Goal: Task Accomplishment & Management: Complete application form

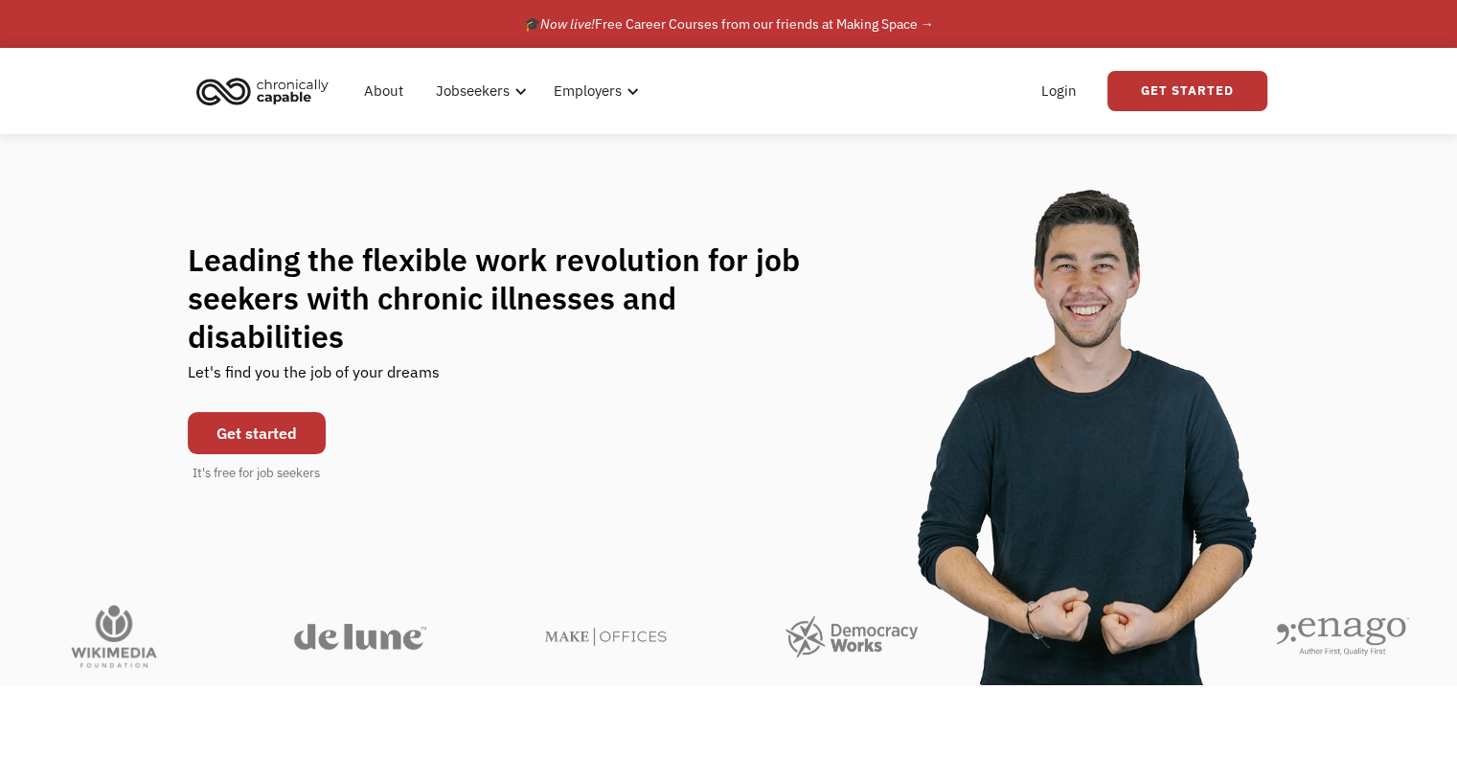
click at [229, 412] on link "Get started" at bounding box center [257, 433] width 138 height 42
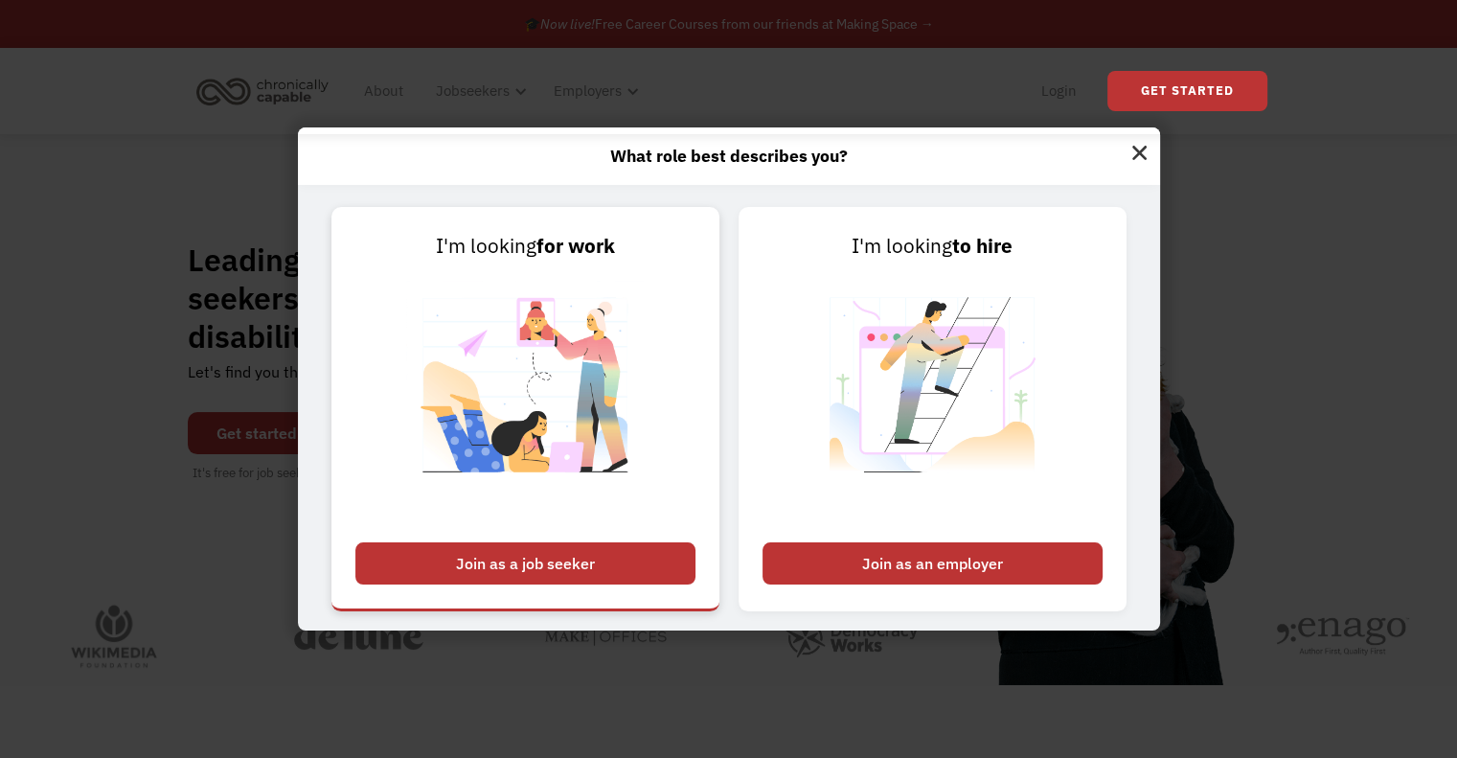
click at [492, 562] on div "Join as a job seeker" at bounding box center [525, 563] width 340 height 42
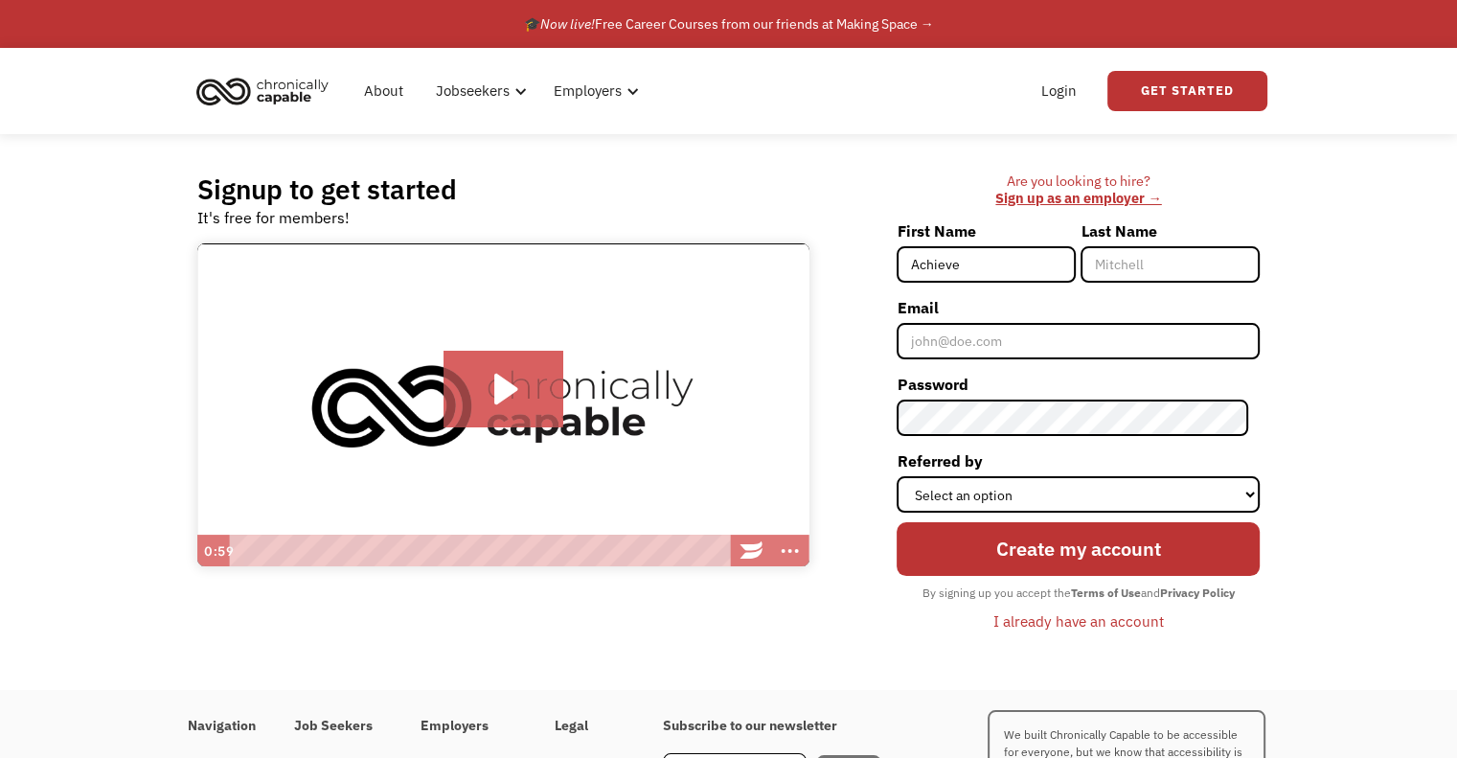
type input "Achieve"
click at [1167, 273] on input "Last Name" at bounding box center [1170, 264] width 179 height 36
type input "Abilities"
click at [1040, 339] on input "Email" at bounding box center [1078, 341] width 363 height 36
type input "[EMAIL_ADDRESS][DOMAIN_NAME]"
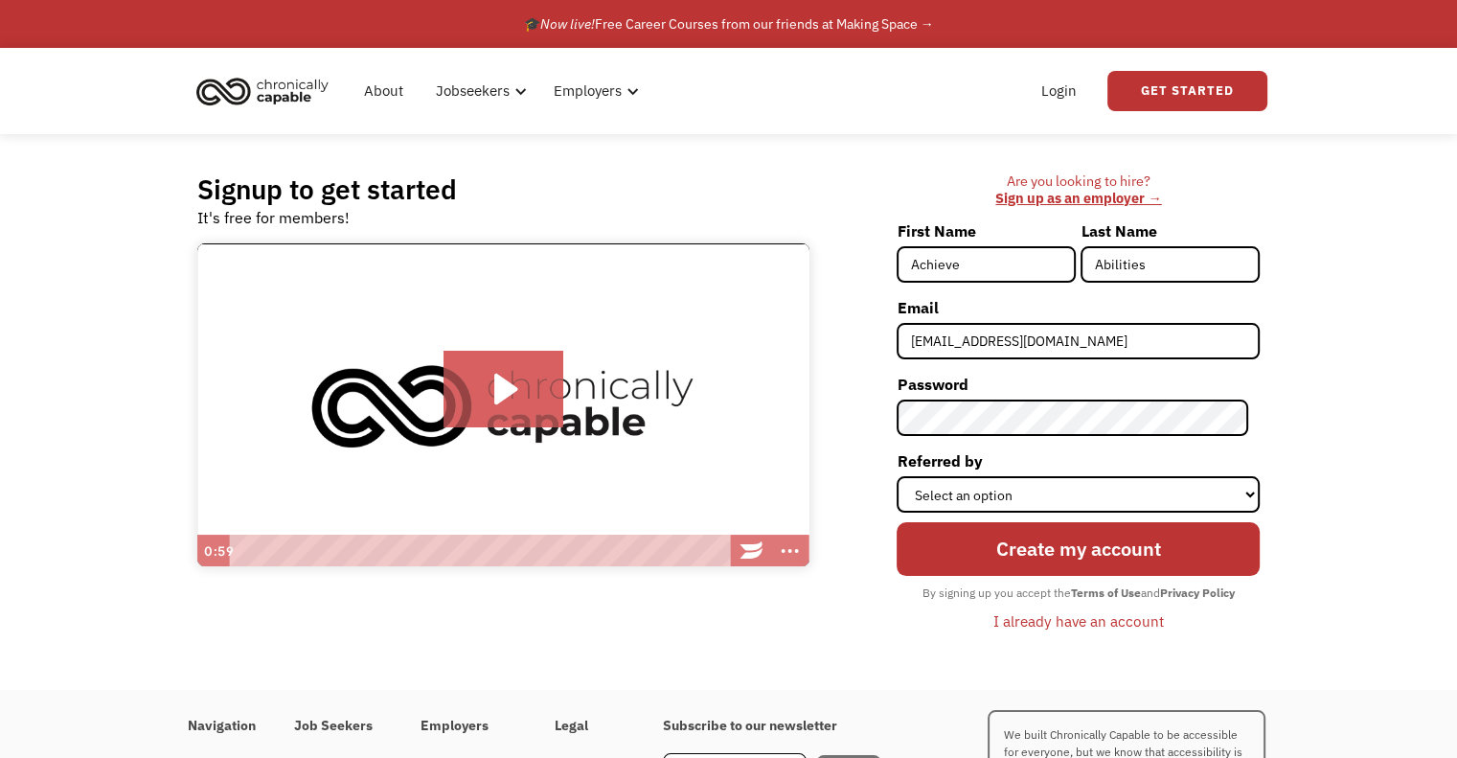
click at [1311, 373] on div "Signup to get started It's free for members! Click for sound @keyframes VOLUME_…" at bounding box center [728, 412] width 1457 height 556
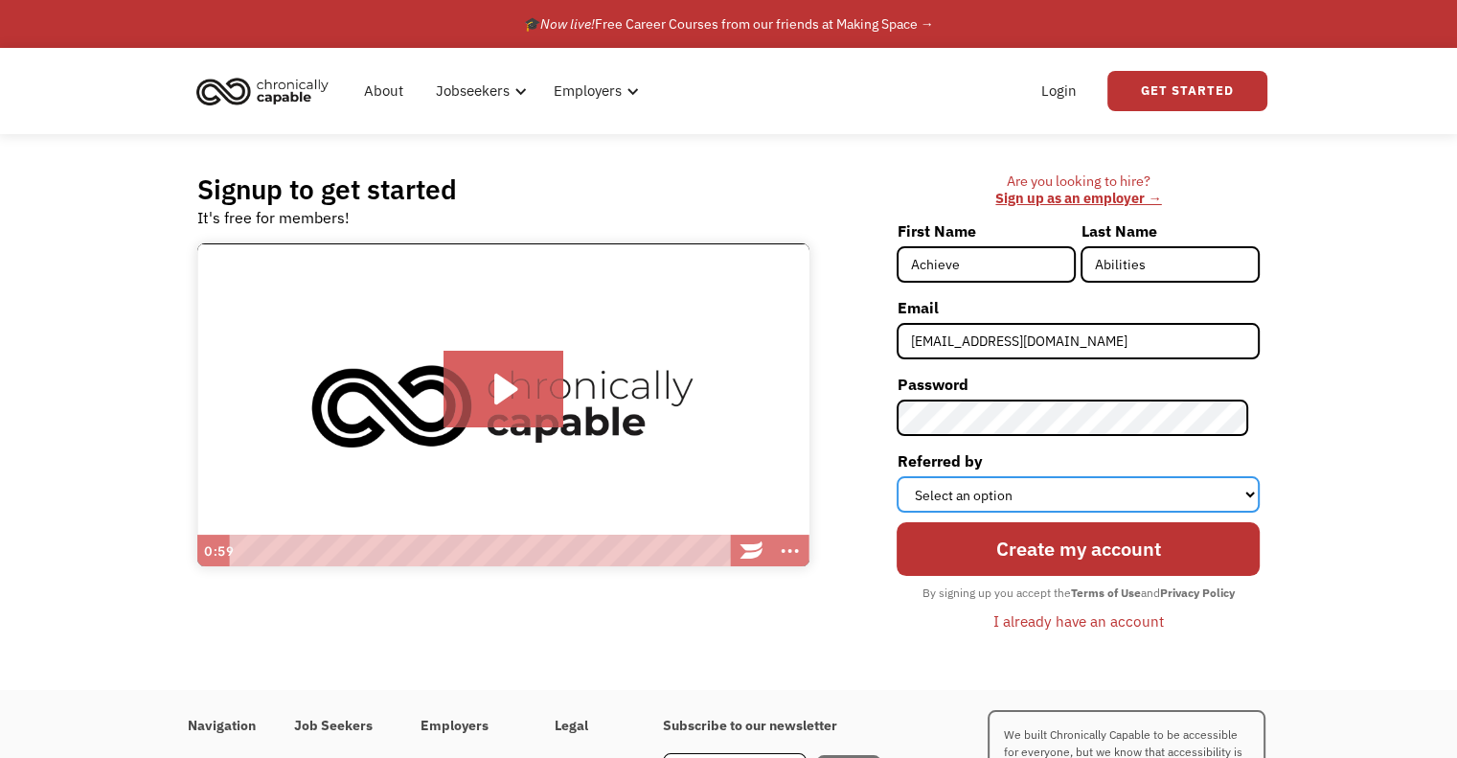
click at [1092, 499] on select "Select an option Instagram Facebook Twitter Search Engine News Article Word of …" at bounding box center [1078, 494] width 363 height 36
select select "Search Engine"
click at [908, 476] on select "Select an option Instagram Facebook Twitter Search Engine News Article Word of …" at bounding box center [1078, 494] width 363 height 36
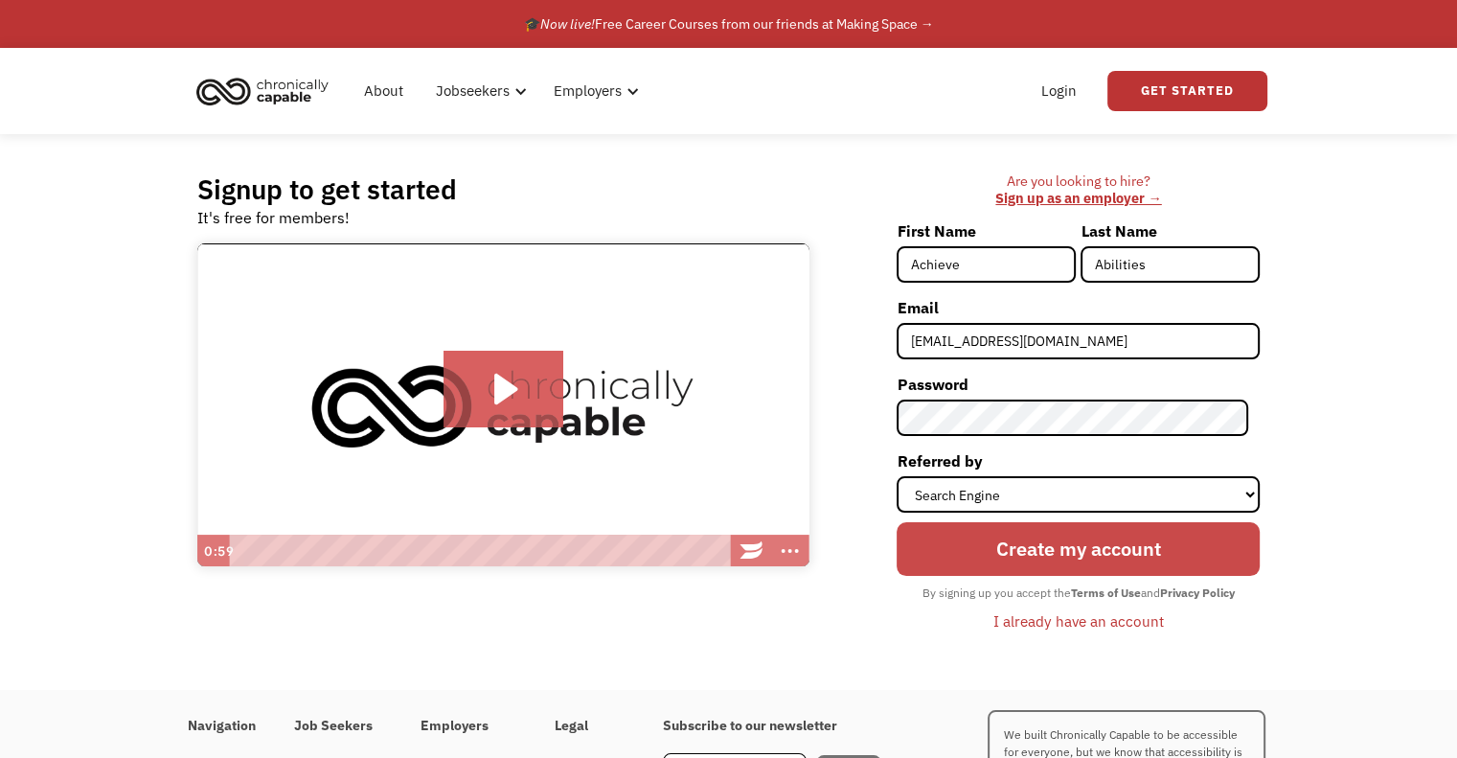
click at [1104, 549] on input "Create my account" at bounding box center [1078, 549] width 363 height 54
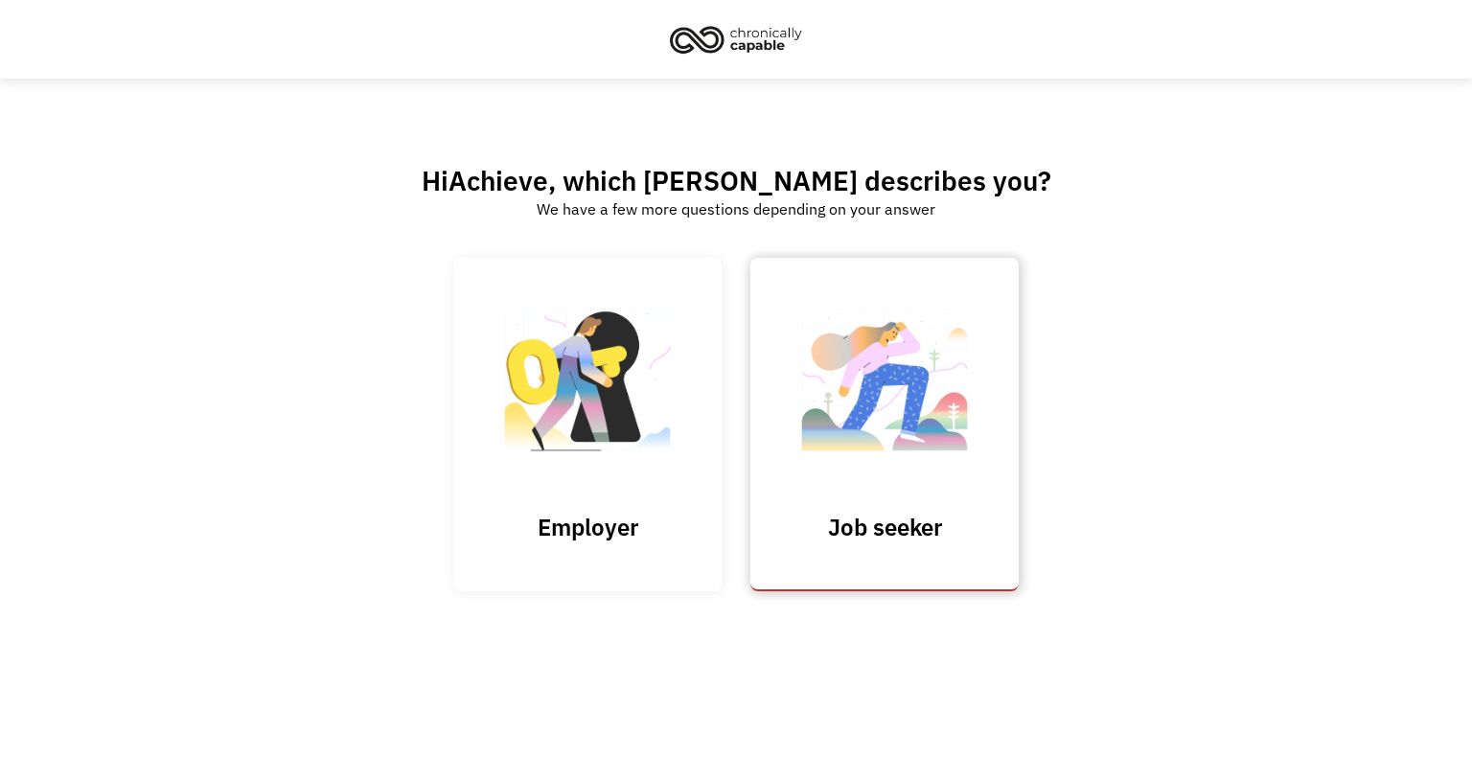
click at [890, 525] on h3 "Job seeker" at bounding box center [884, 527] width 192 height 29
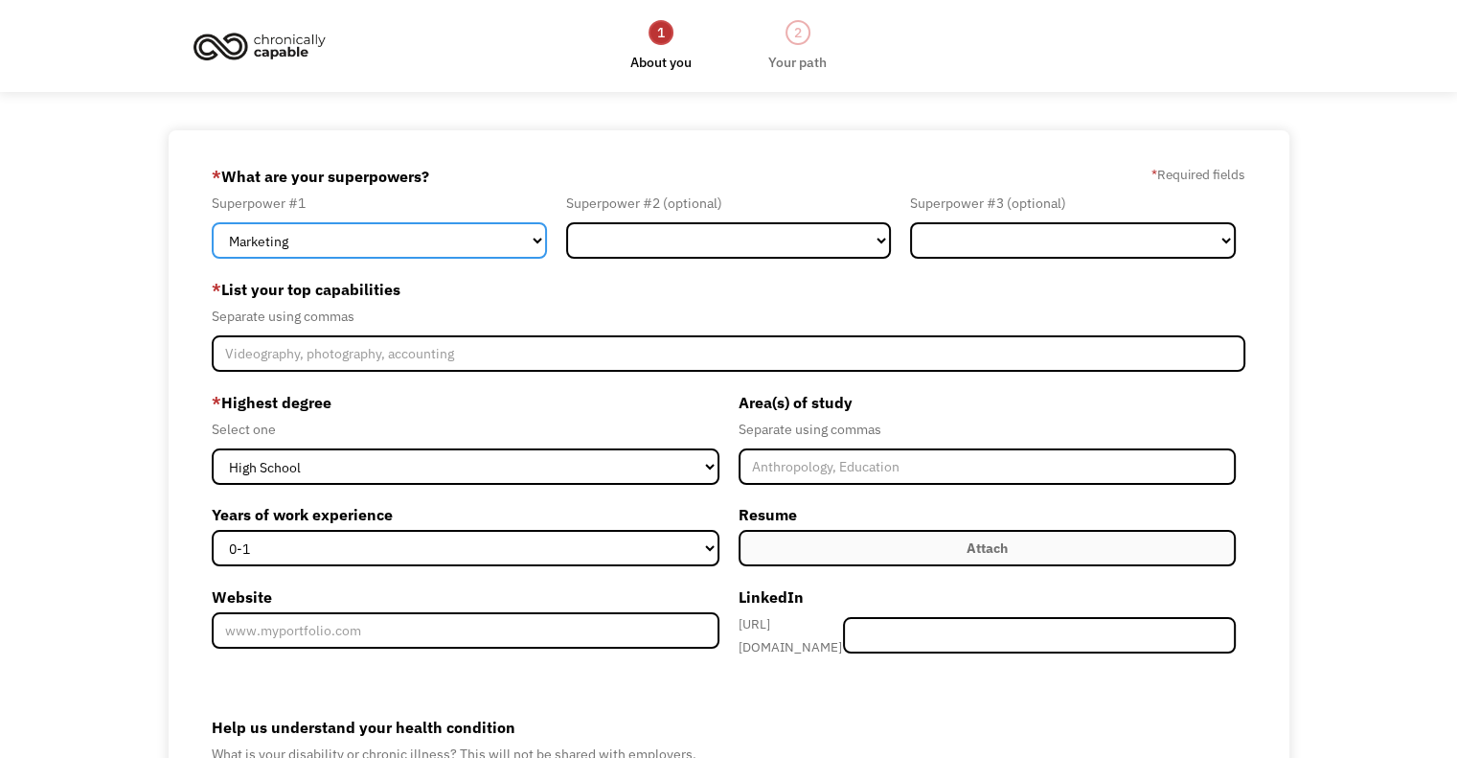
click at [354, 245] on select "Marketing Human Resources Finance Technology Operations Sales Industrial & Manu…" at bounding box center [379, 240] width 335 height 36
select select "Technology"
click at [212, 222] on select "Marketing Human Resources Finance Technology Operations Sales Industrial & Manu…" at bounding box center [379, 240] width 335 height 36
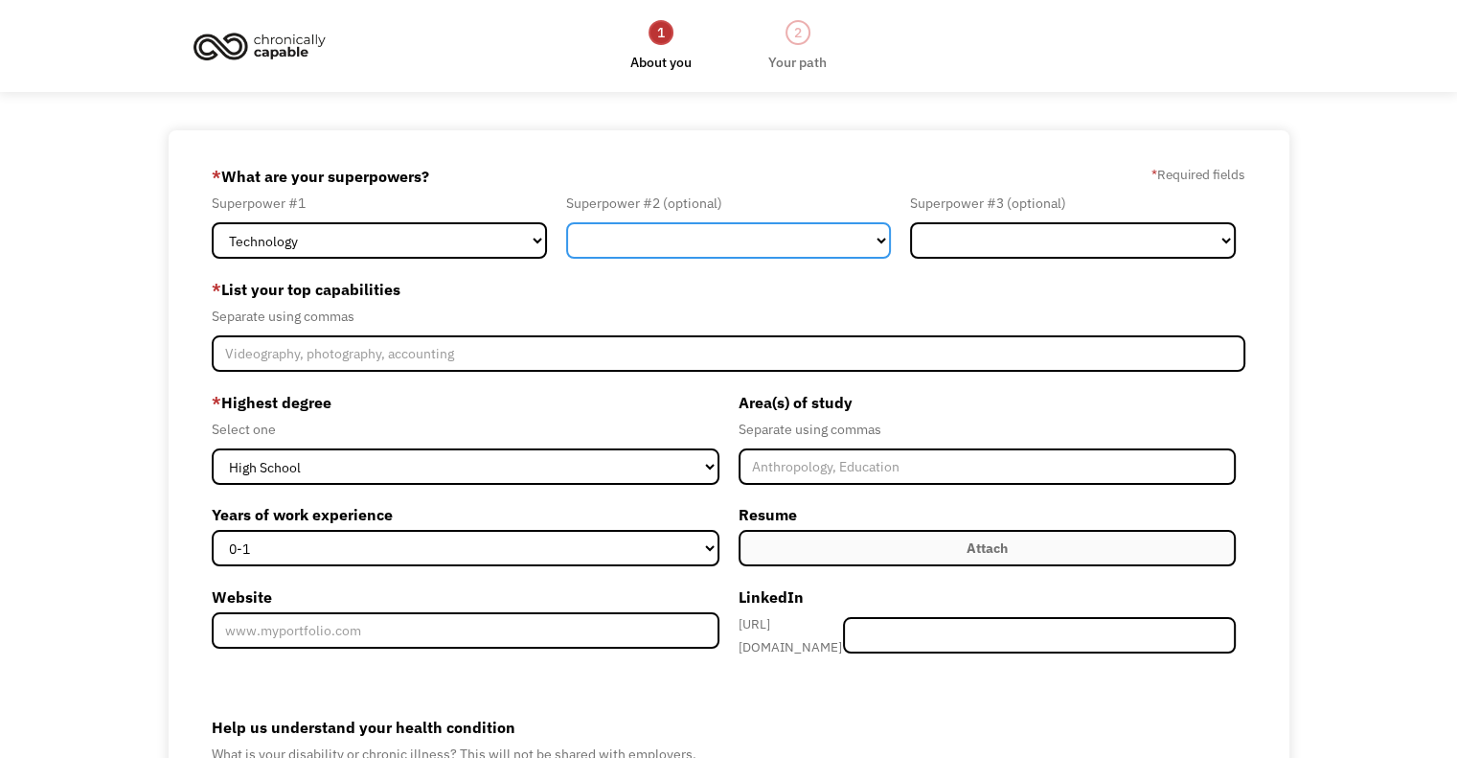
click at [616, 229] on select "Marketing Human Resources Finance Technology Operations Sales Industrial & Manu…" at bounding box center [729, 240] width 326 height 36
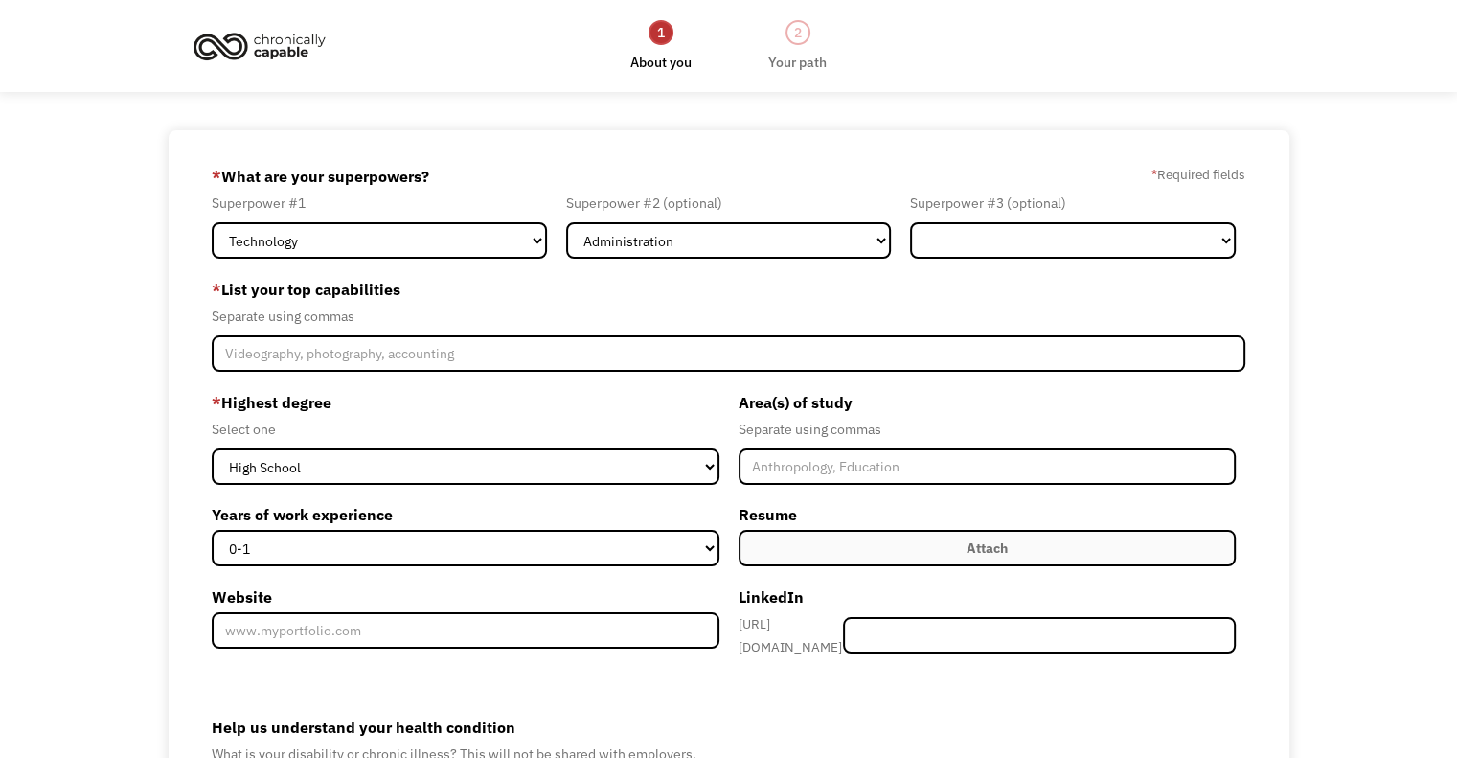
click at [884, 188] on div "* What are your superpowers? * Required fields" at bounding box center [729, 176] width 1034 height 31
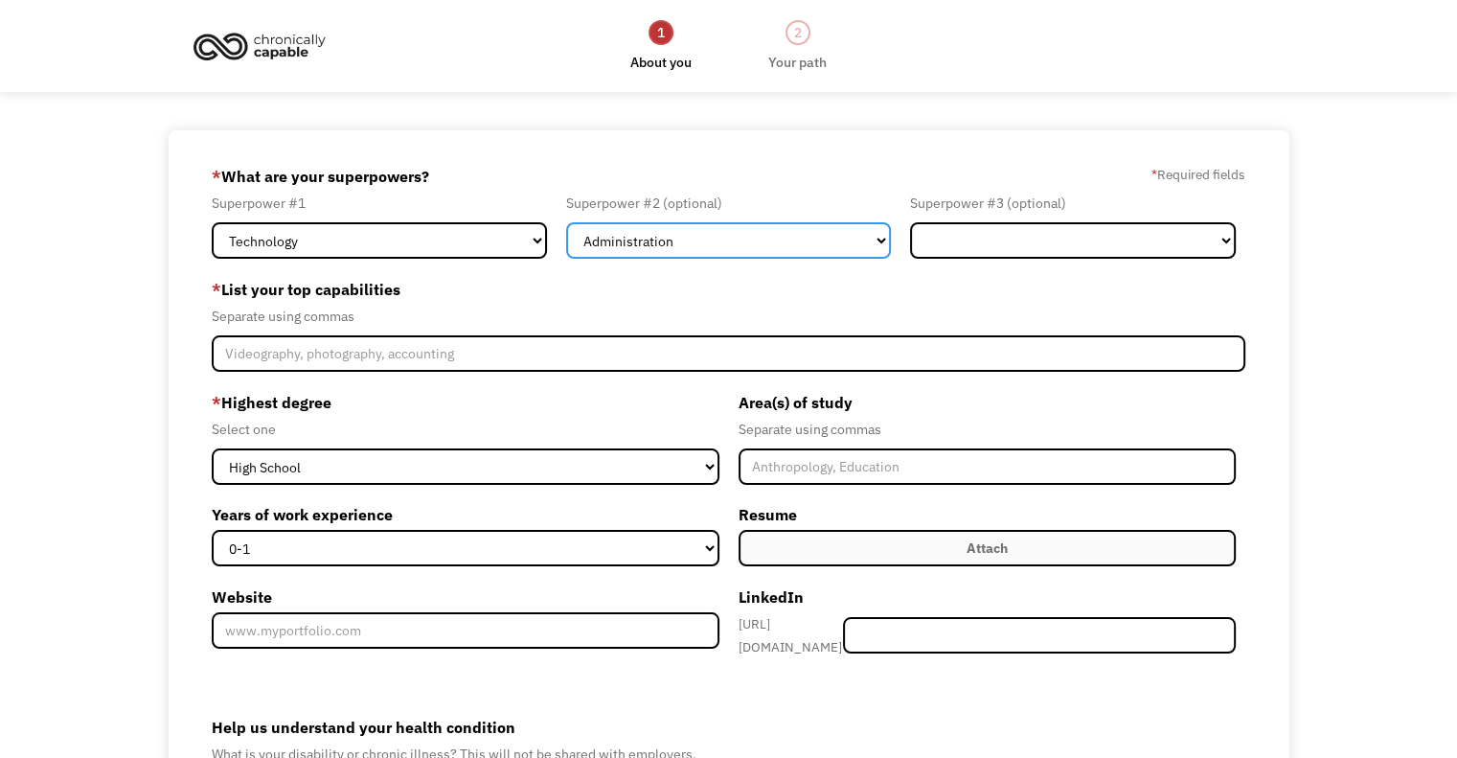
click at [845, 237] on select "Marketing Human Resources Finance Technology Operations Sales Industrial & Manu…" at bounding box center [729, 240] width 326 height 36
select select "Other"
click at [566, 222] on select "Marketing Human Resources Finance Technology Operations Sales Industrial & Manu…" at bounding box center [729, 240] width 326 height 36
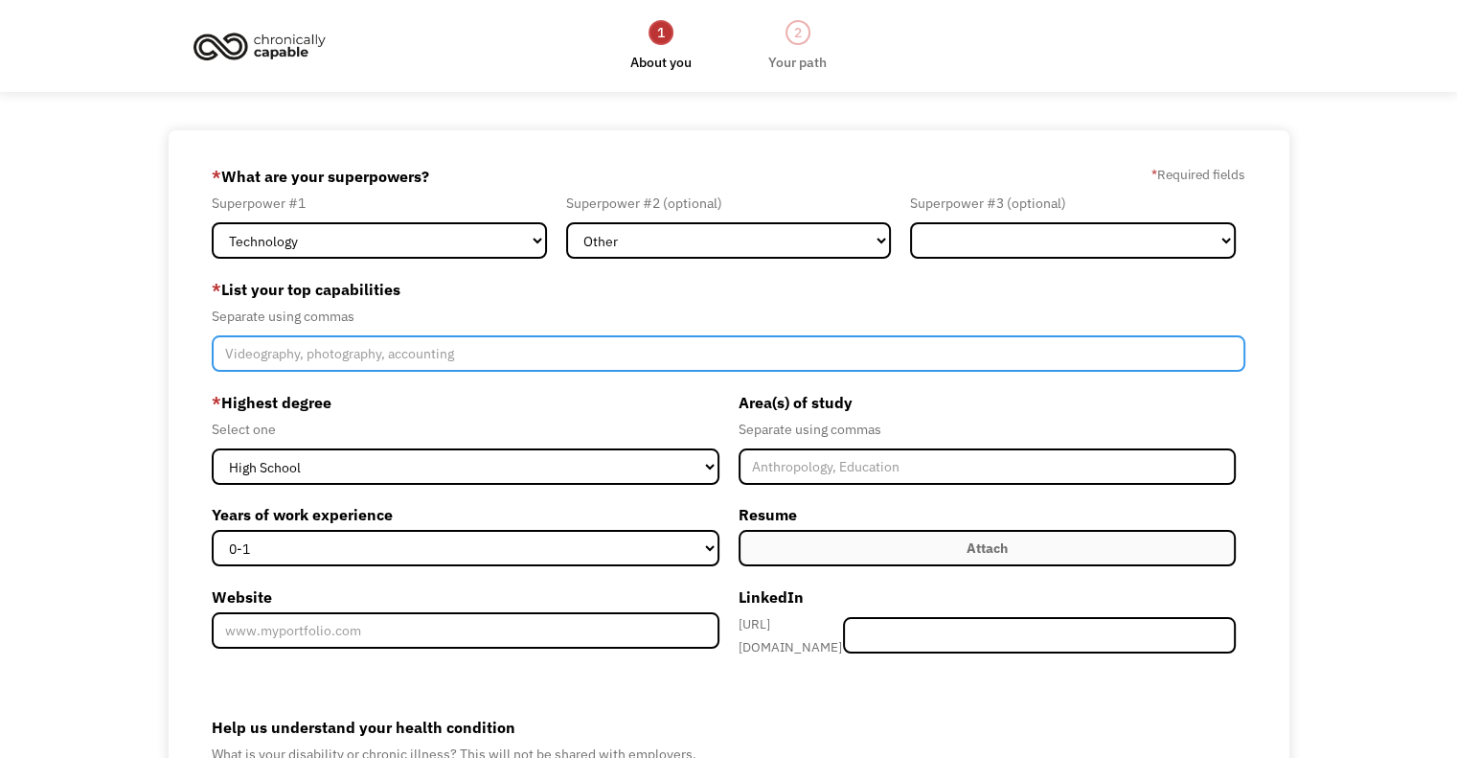
click at [291, 367] on input "Member-Create-Step1" at bounding box center [729, 353] width 1034 height 36
type input "Data Entry"
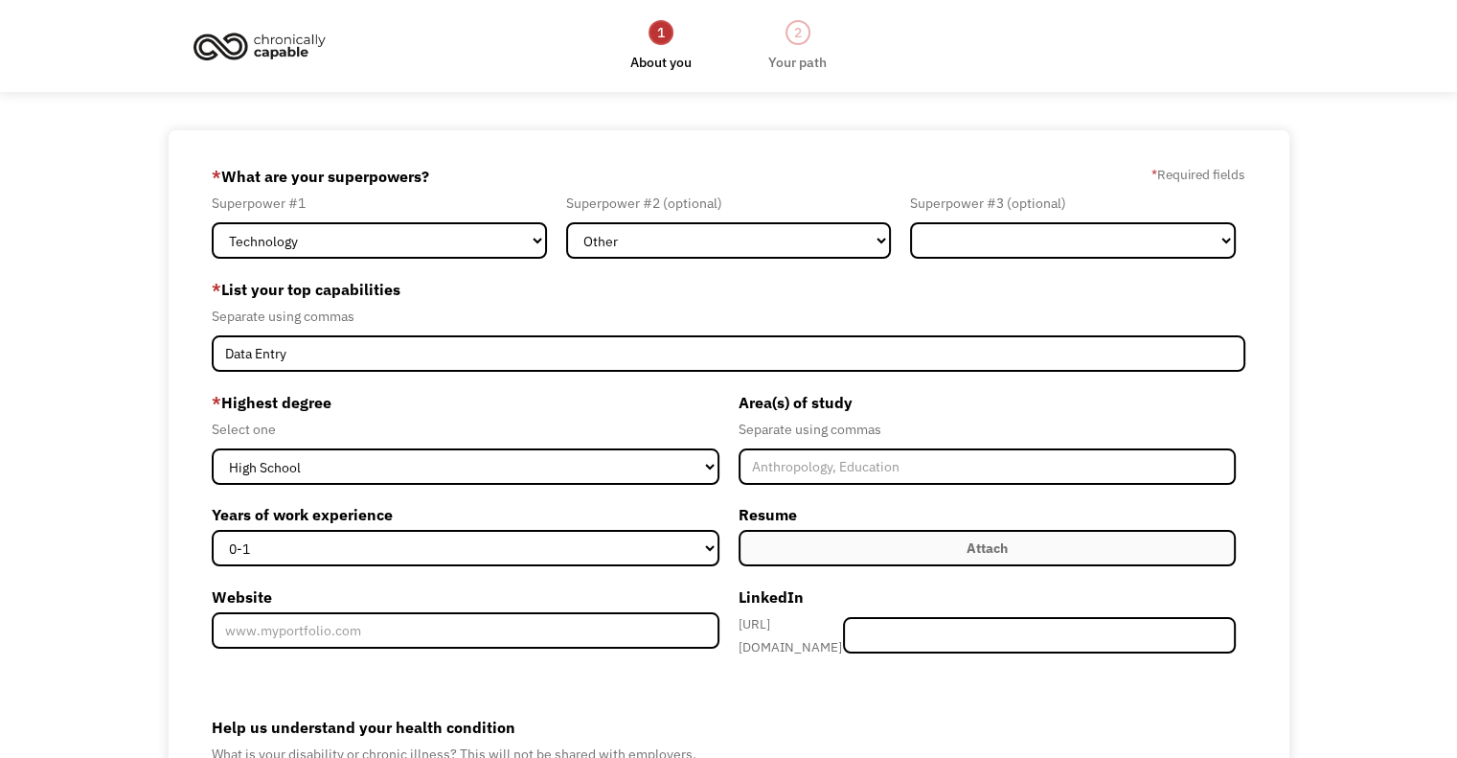
click at [445, 411] on label "* Highest degree" at bounding box center [465, 402] width 507 height 31
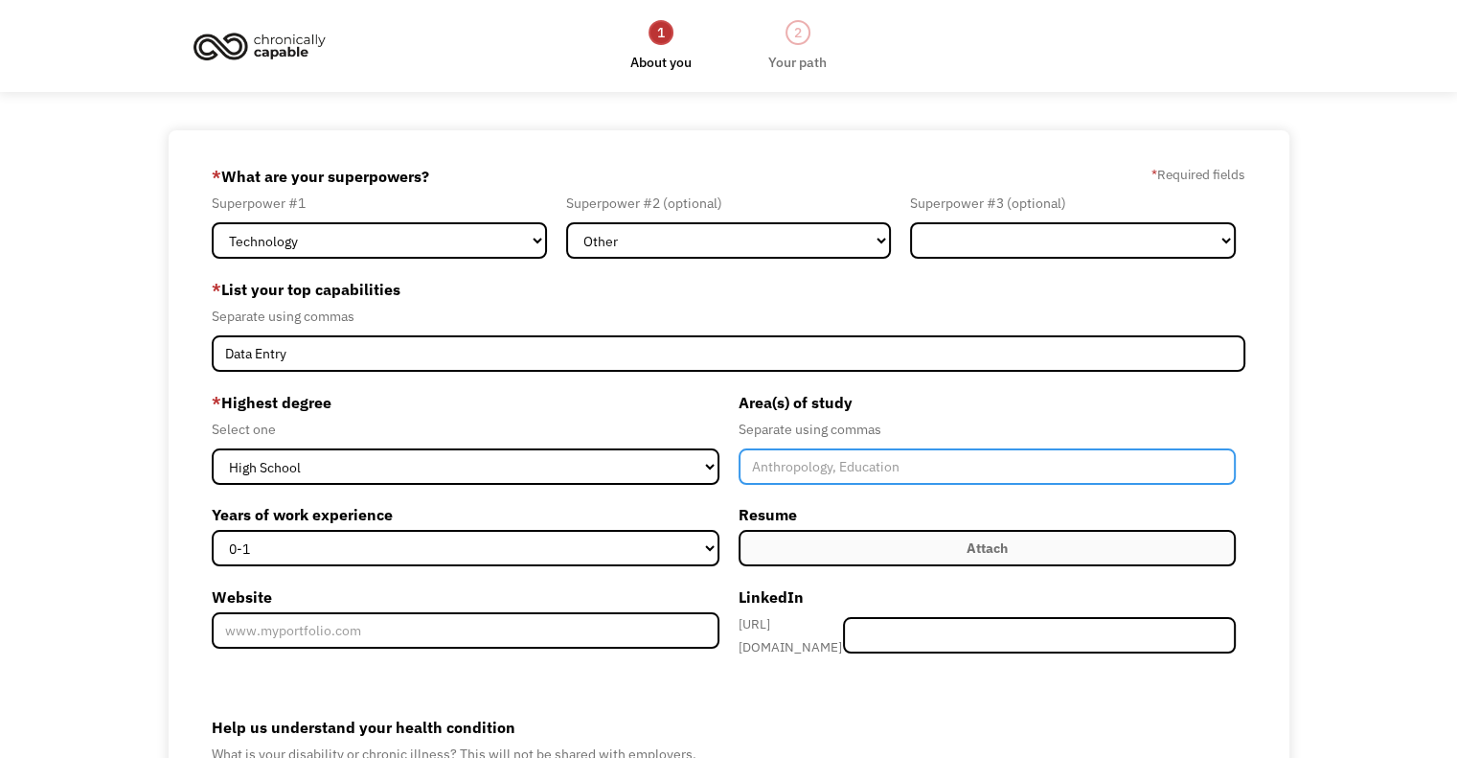
click at [861, 460] on input "Member-Create-Step1" at bounding box center [987, 466] width 497 height 36
type input "General Education"
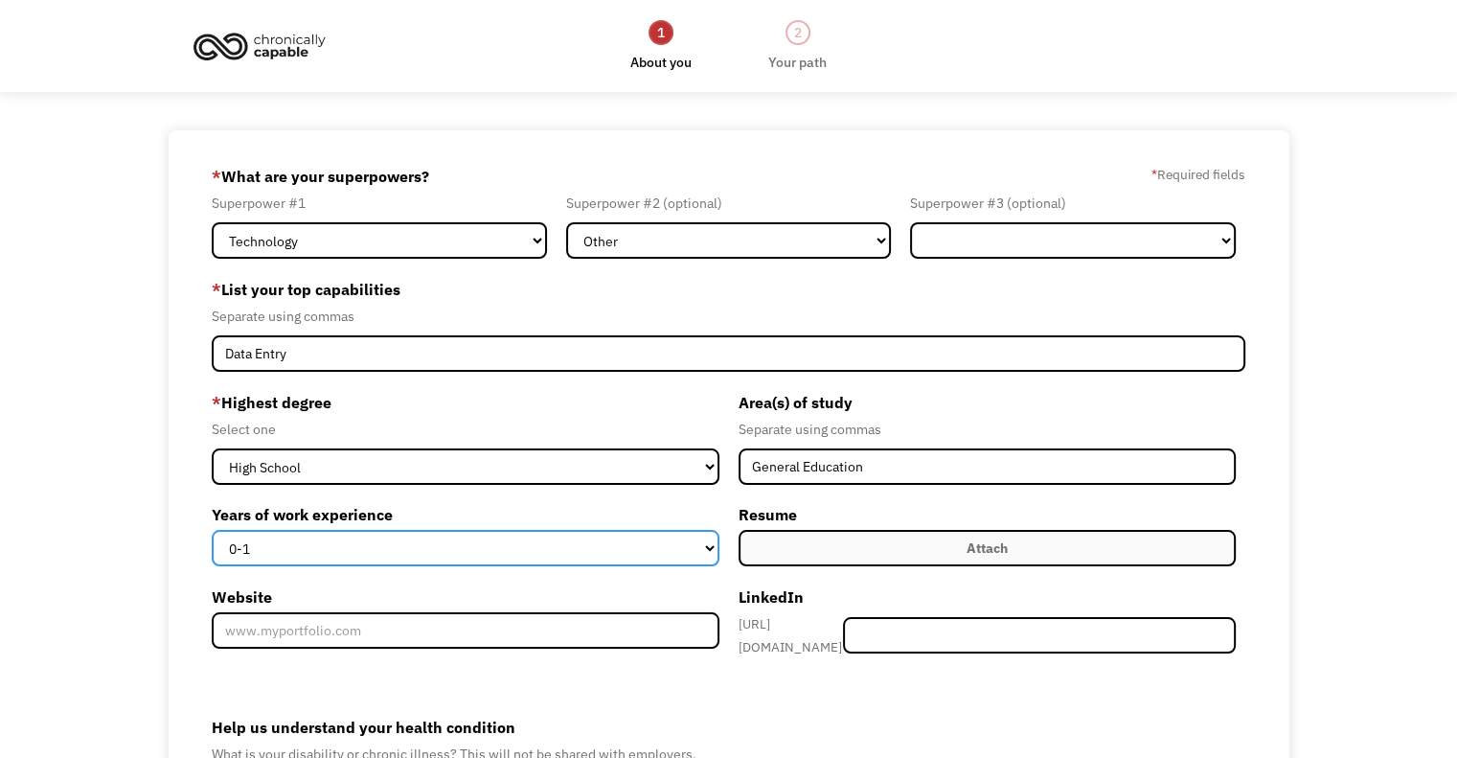
click at [578, 548] on select "0-1 2-4 5-10 11-15 15+" at bounding box center [465, 548] width 507 height 36
select select "15+"
click at [212, 530] on select "0-1 2-4 5-10 11-15 15+" at bounding box center [465, 548] width 507 height 36
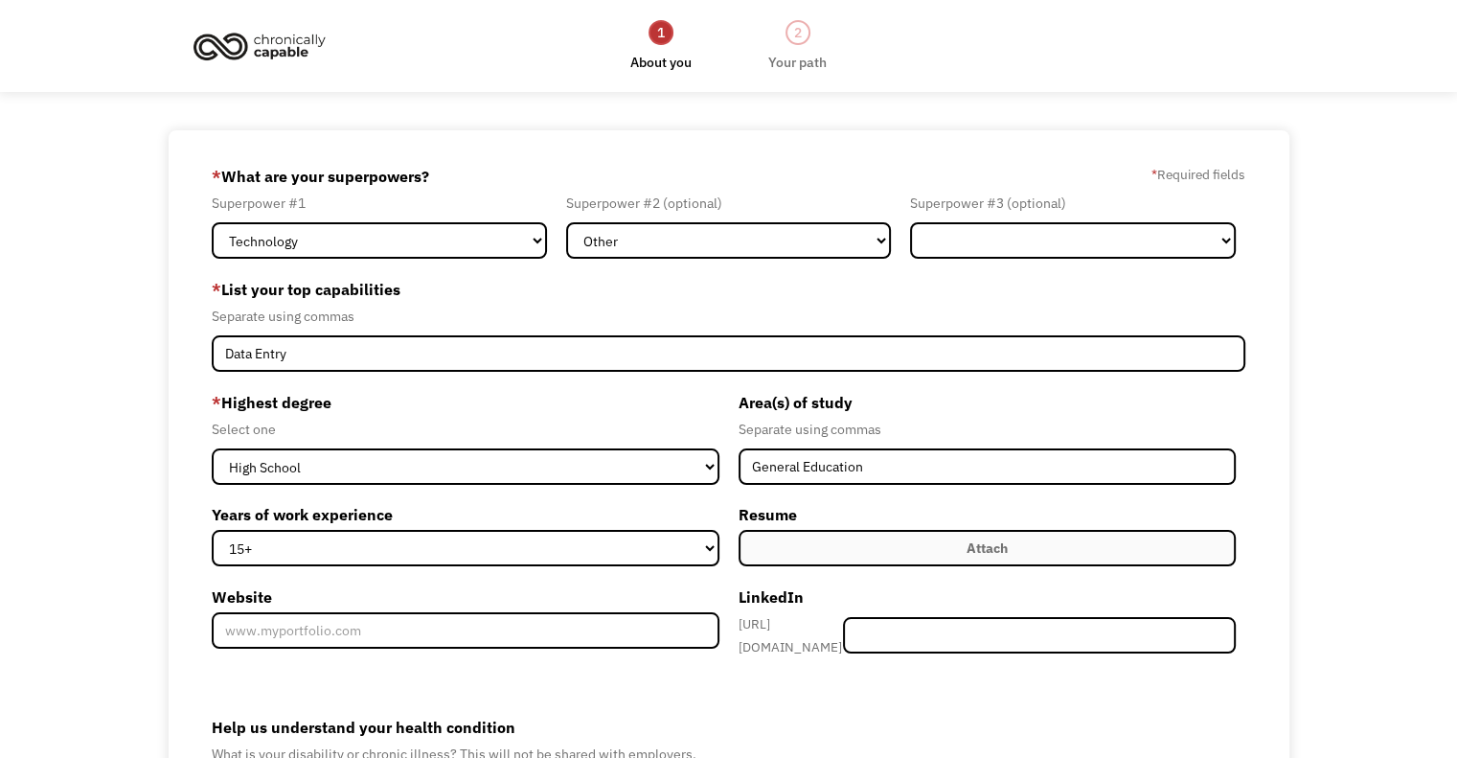
click at [820, 540] on label "Attach" at bounding box center [987, 548] width 497 height 36
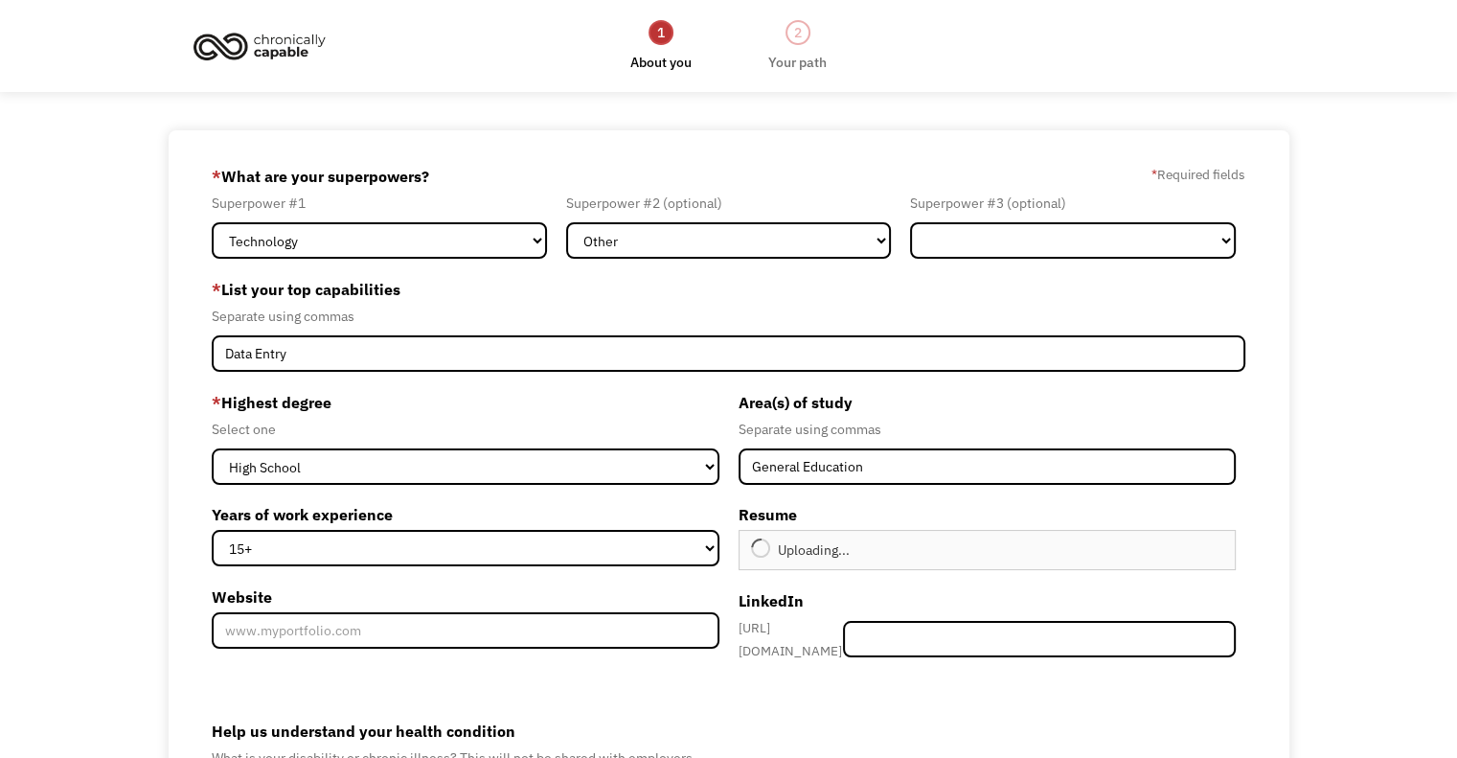
type input "Continue"
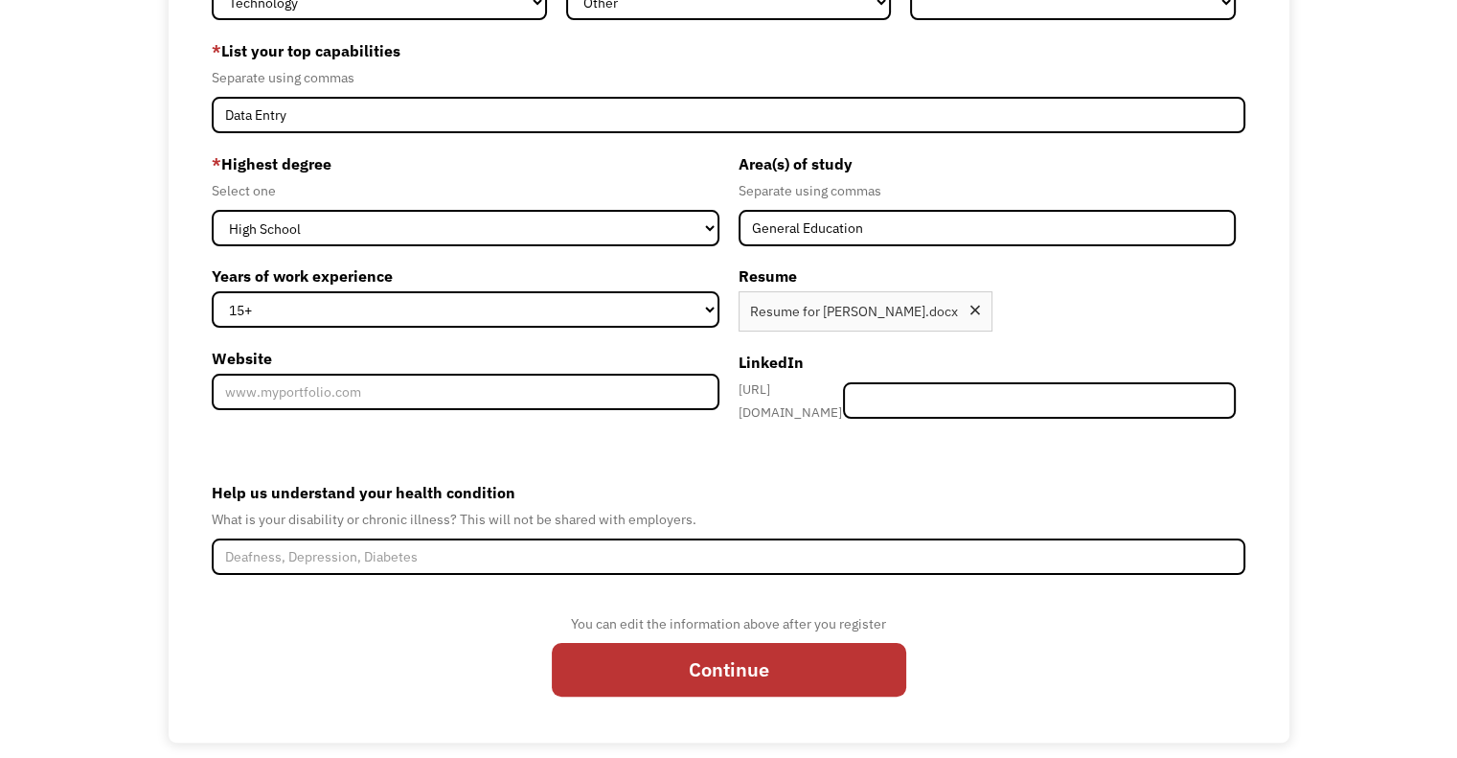
scroll to position [251, 0]
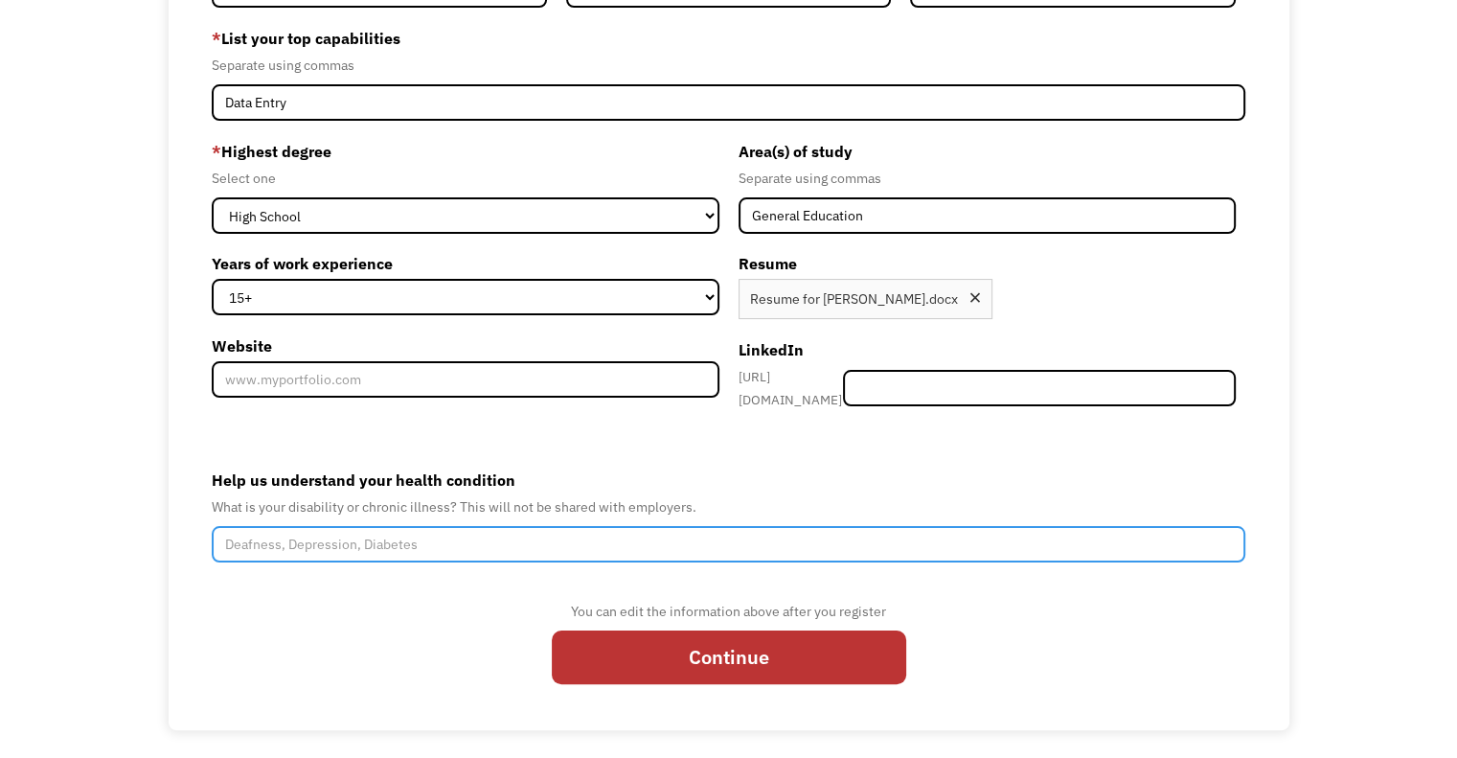
click at [385, 528] on input "Help us understand your health condition" at bounding box center [729, 544] width 1034 height 36
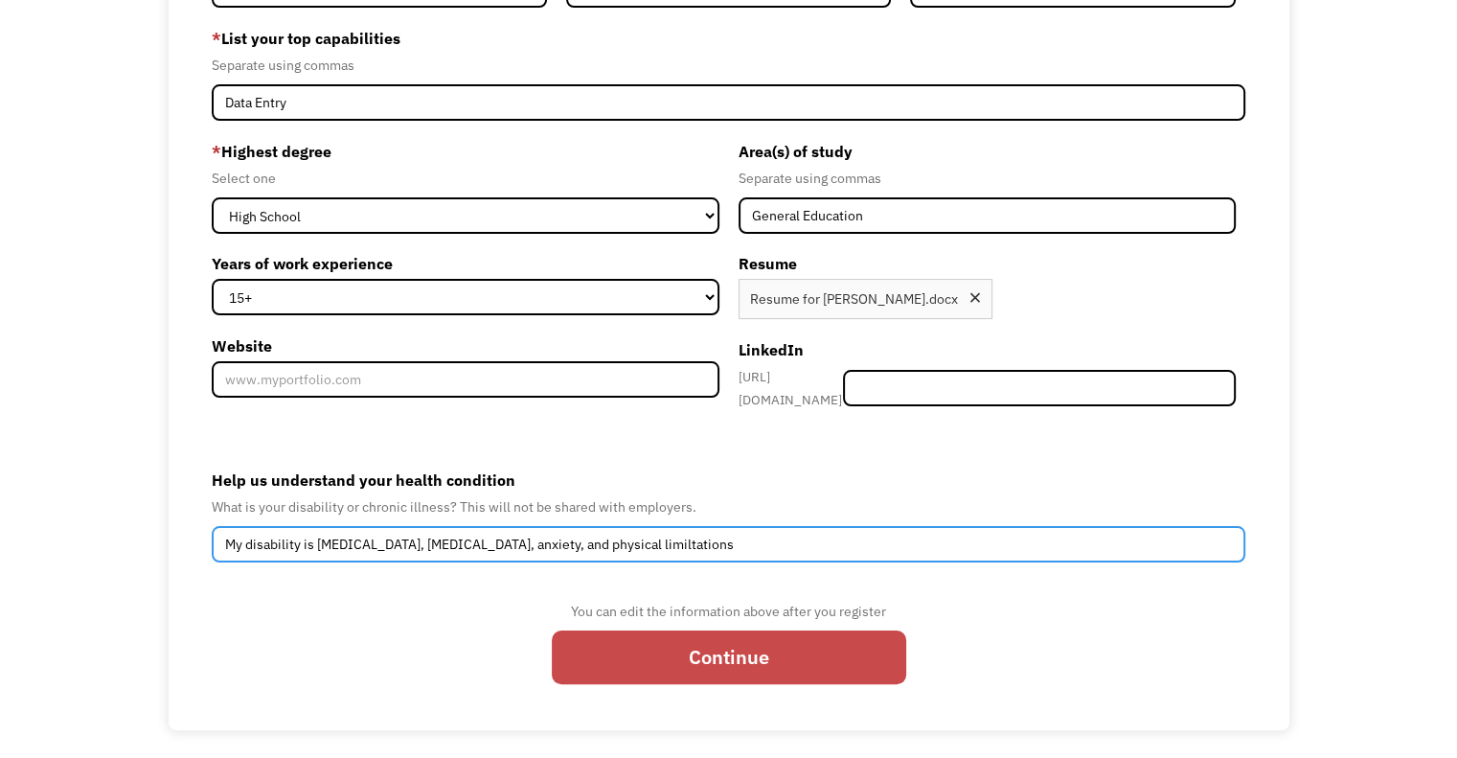
type input "My disability is rheumatoid arthritis, autism, anxiety, and physical limiltatio…"
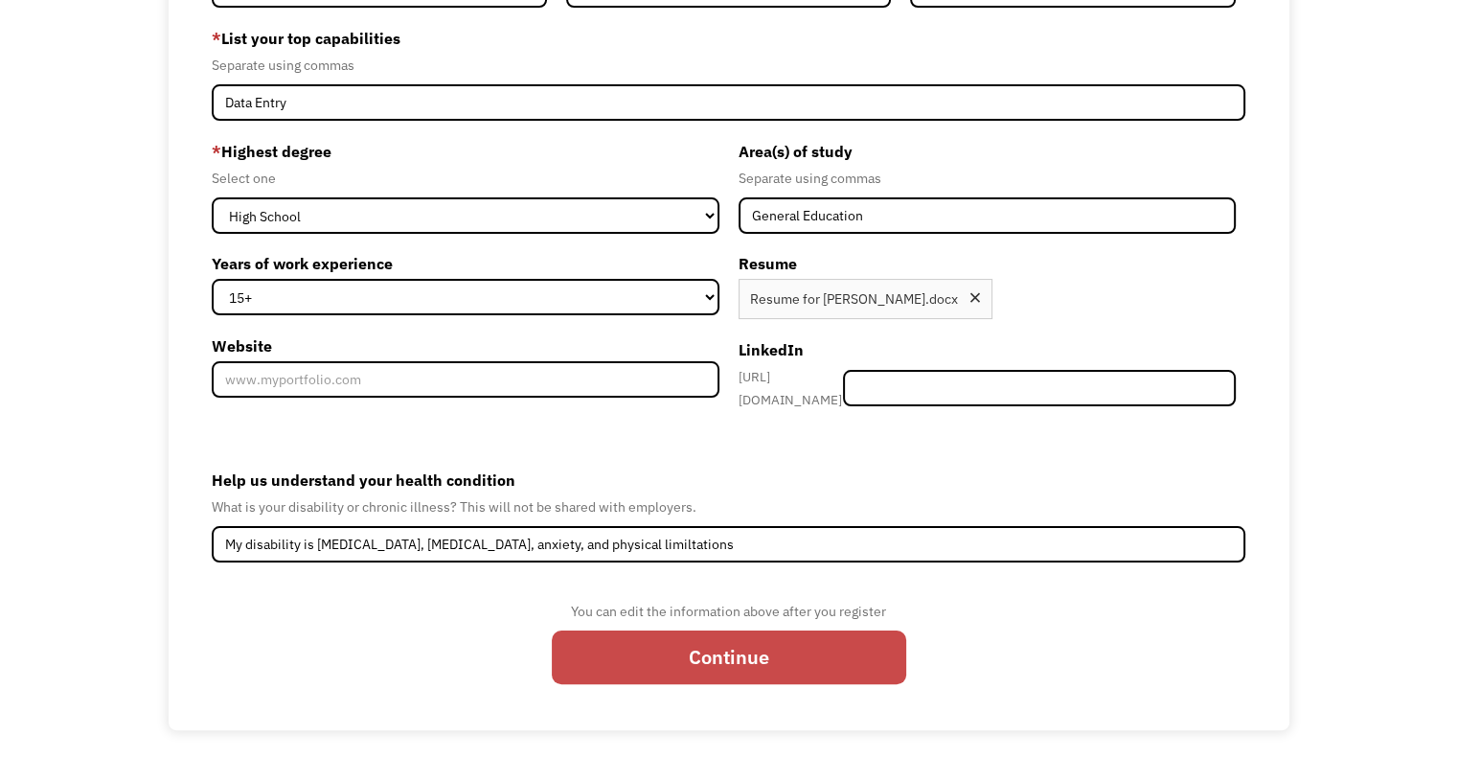
click at [741, 633] on input "Continue" at bounding box center [729, 657] width 354 height 54
type input "Please wait..."
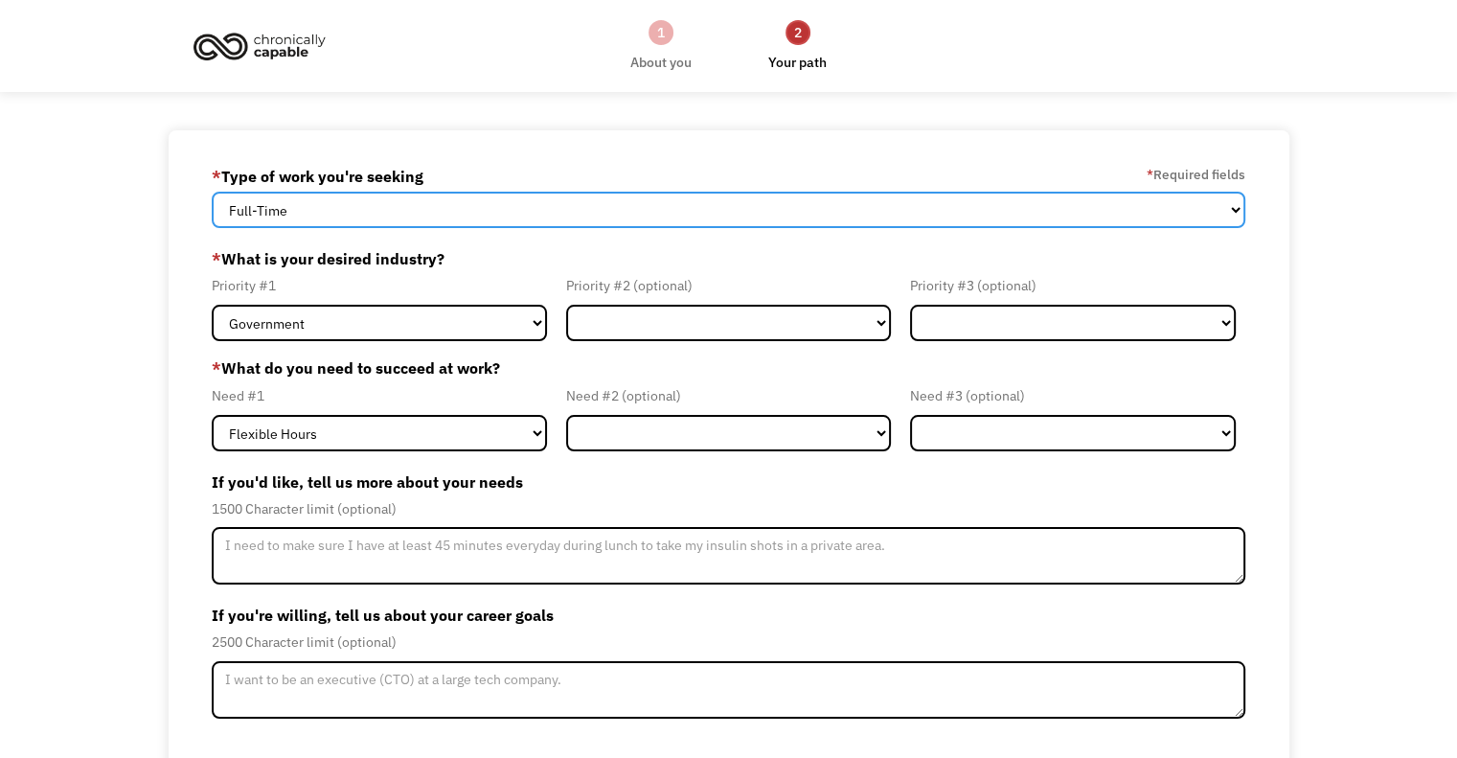
click at [775, 213] on select "Full-Time Part-Time Both Full-Time and Part-Time" at bounding box center [729, 210] width 1034 height 36
select select "part-time"
click at [212, 192] on select "Full-Time Part-Time Both Full-Time and Part-Time" at bounding box center [729, 210] width 1034 height 36
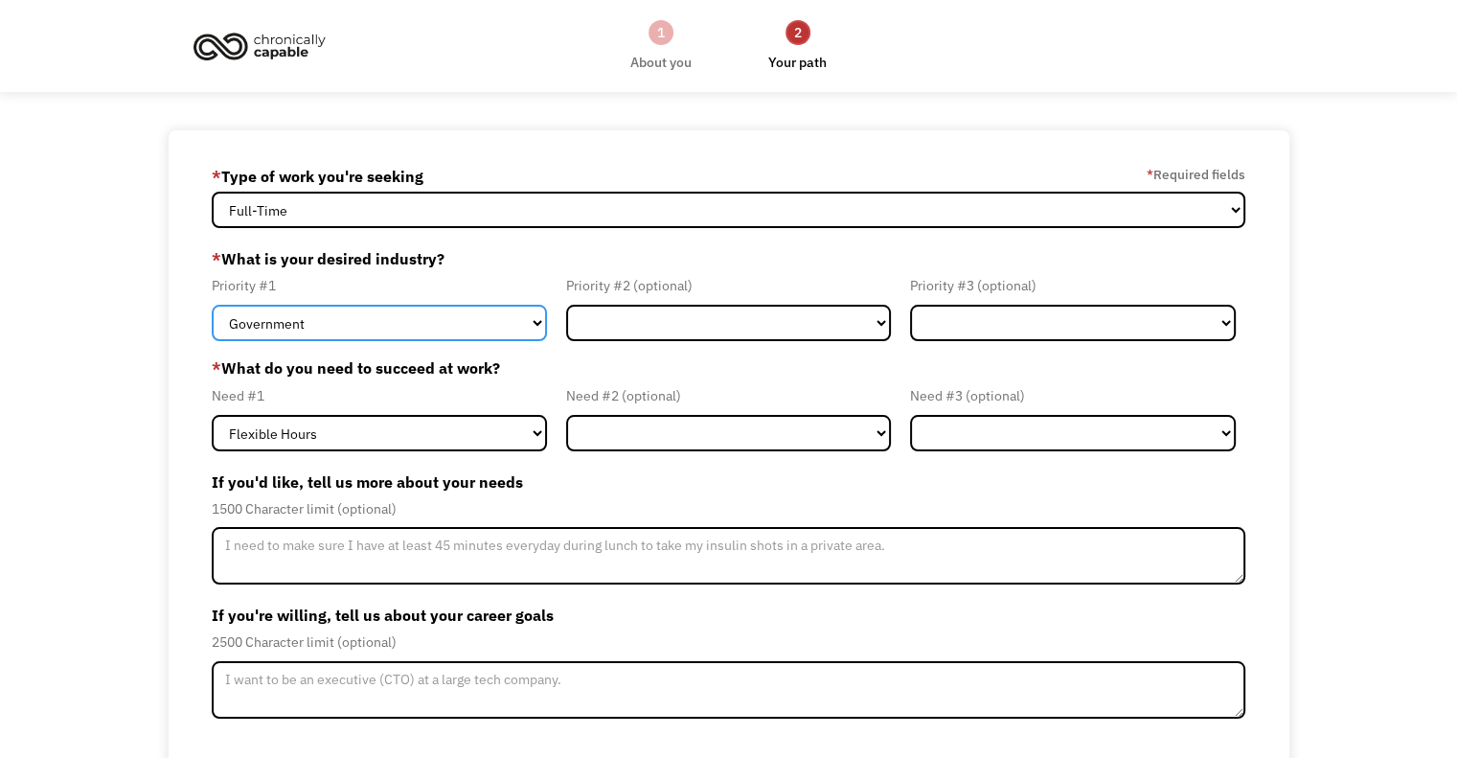
click at [483, 324] on select "Government Finance & Insurance Health & Social Care Tech & Engineering Creative…" at bounding box center [379, 323] width 335 height 36
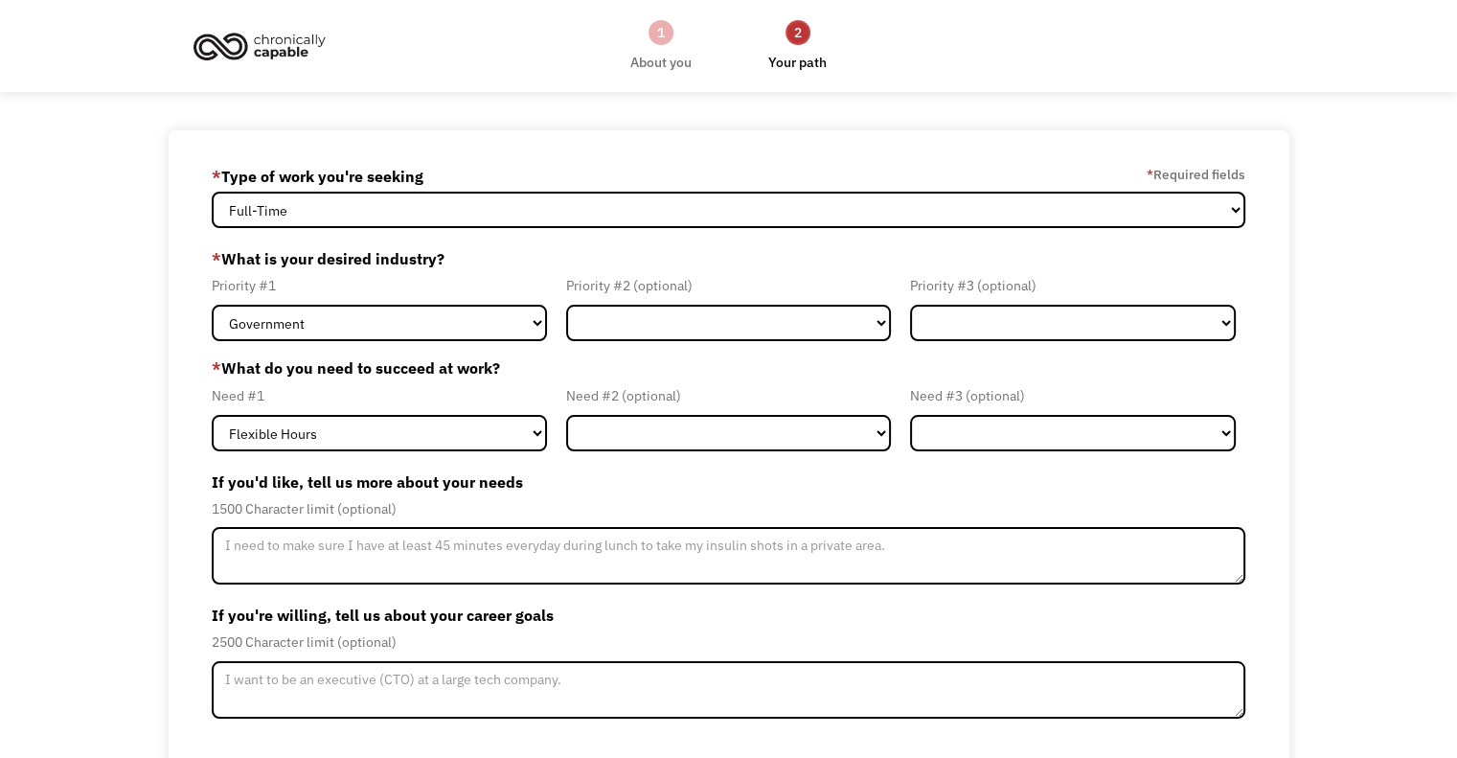
click at [497, 602] on label "If you're willing, tell us about your career goals" at bounding box center [729, 615] width 1034 height 31
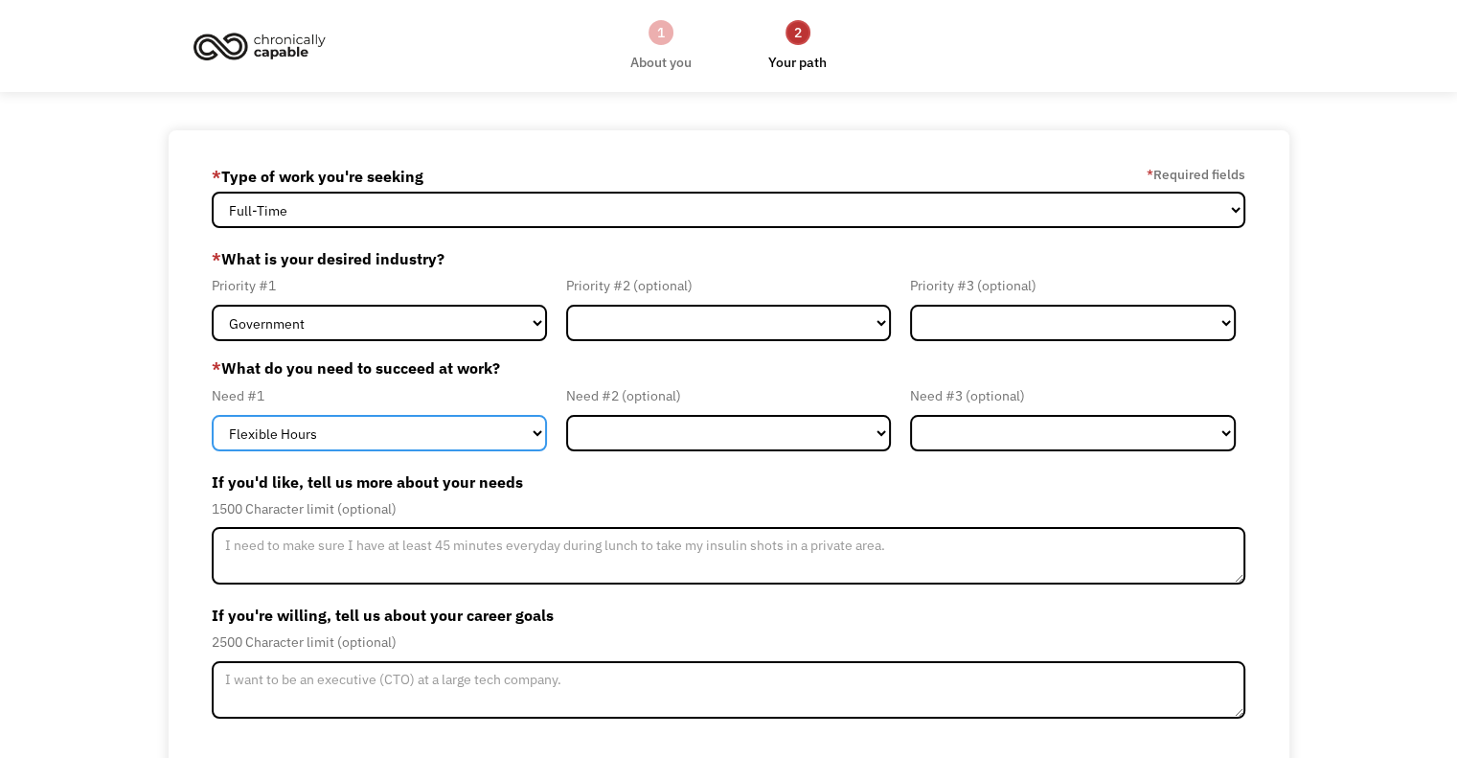
click at [520, 432] on select "Flexible Hours Remote Work Service Animal On-site Accommodations Visual Support…" at bounding box center [379, 433] width 335 height 36
select select "Remote Work"
click at [212, 415] on select "Flexible Hours Remote Work Service Animal On-site Accommodations Visual Support…" at bounding box center [379, 433] width 335 height 36
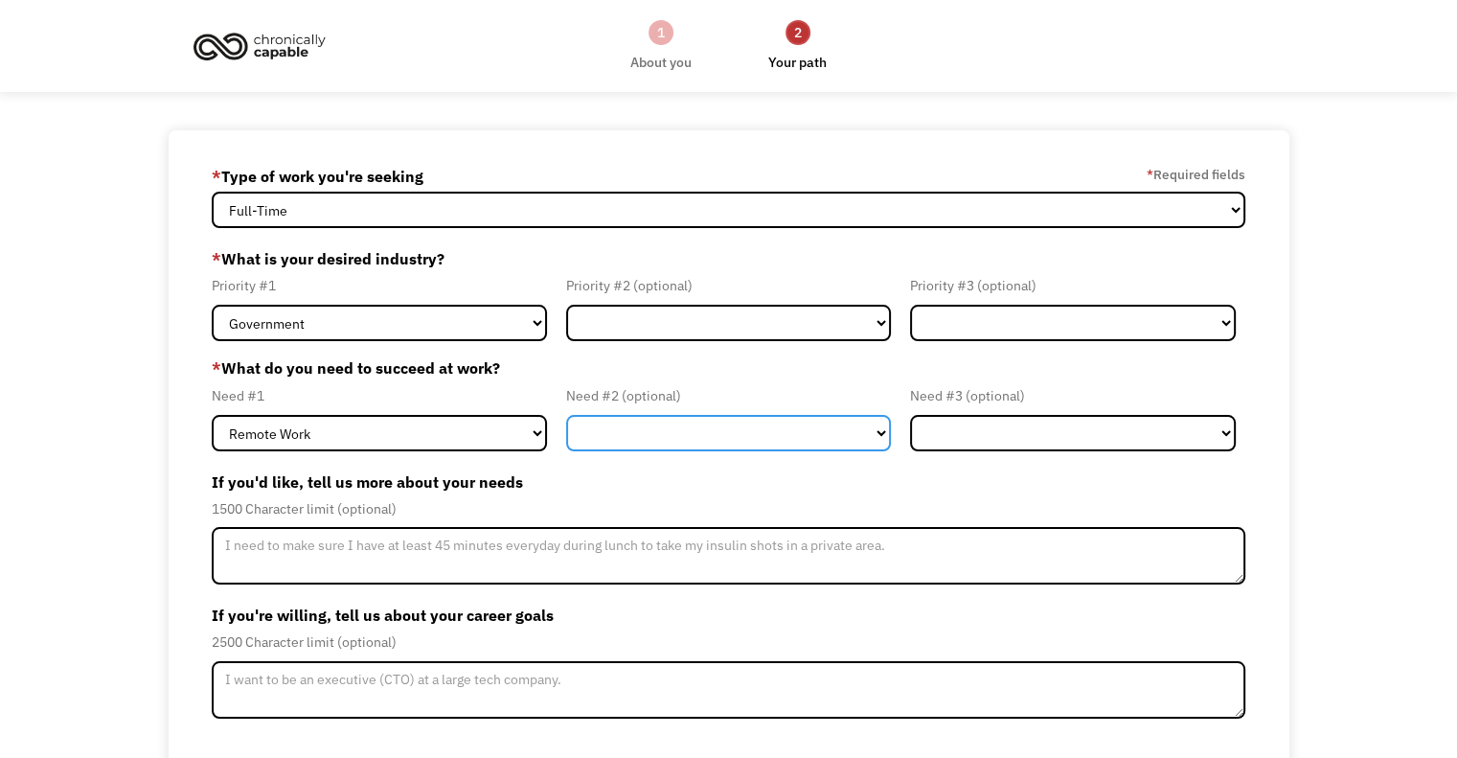
click at [612, 434] on select "Flexible Hours Remote Work Service Animal On-site Accommodations Visual Support…" at bounding box center [729, 433] width 326 height 36
select select "Flexible Hours"
click at [566, 415] on select "Flexible Hours Remote Work Service Animal On-site Accommodations Visual Support…" at bounding box center [729, 433] width 326 height 36
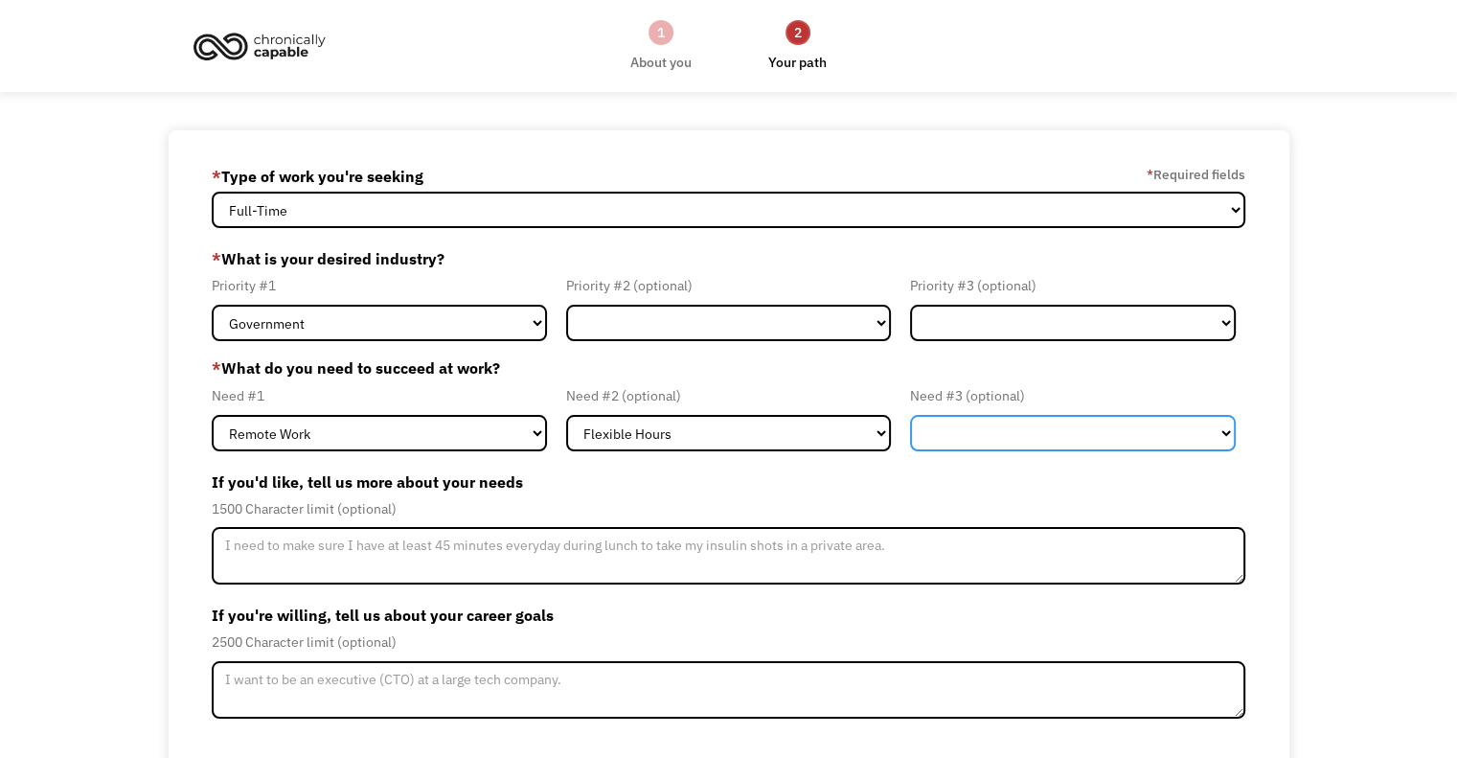
click at [1048, 439] on select "Flexible Hours Remote Work Service Animal On-site Accommodations Visual Support…" at bounding box center [1073, 433] width 326 height 36
select select "Other"
click at [910, 415] on select "Flexible Hours Remote Work Service Animal On-site Accommodations Visual Support…" at bounding box center [1073, 433] width 326 height 36
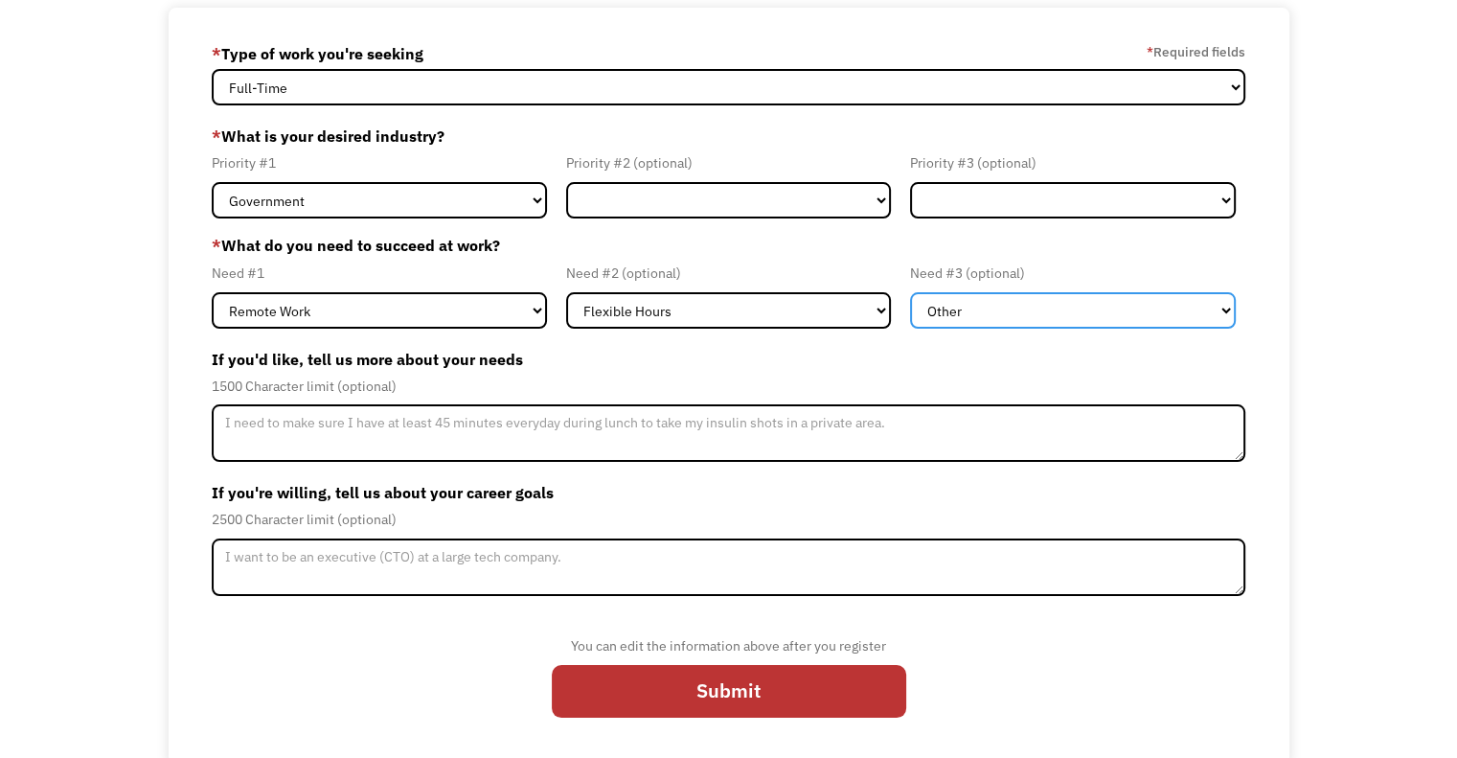
scroll to position [126, 0]
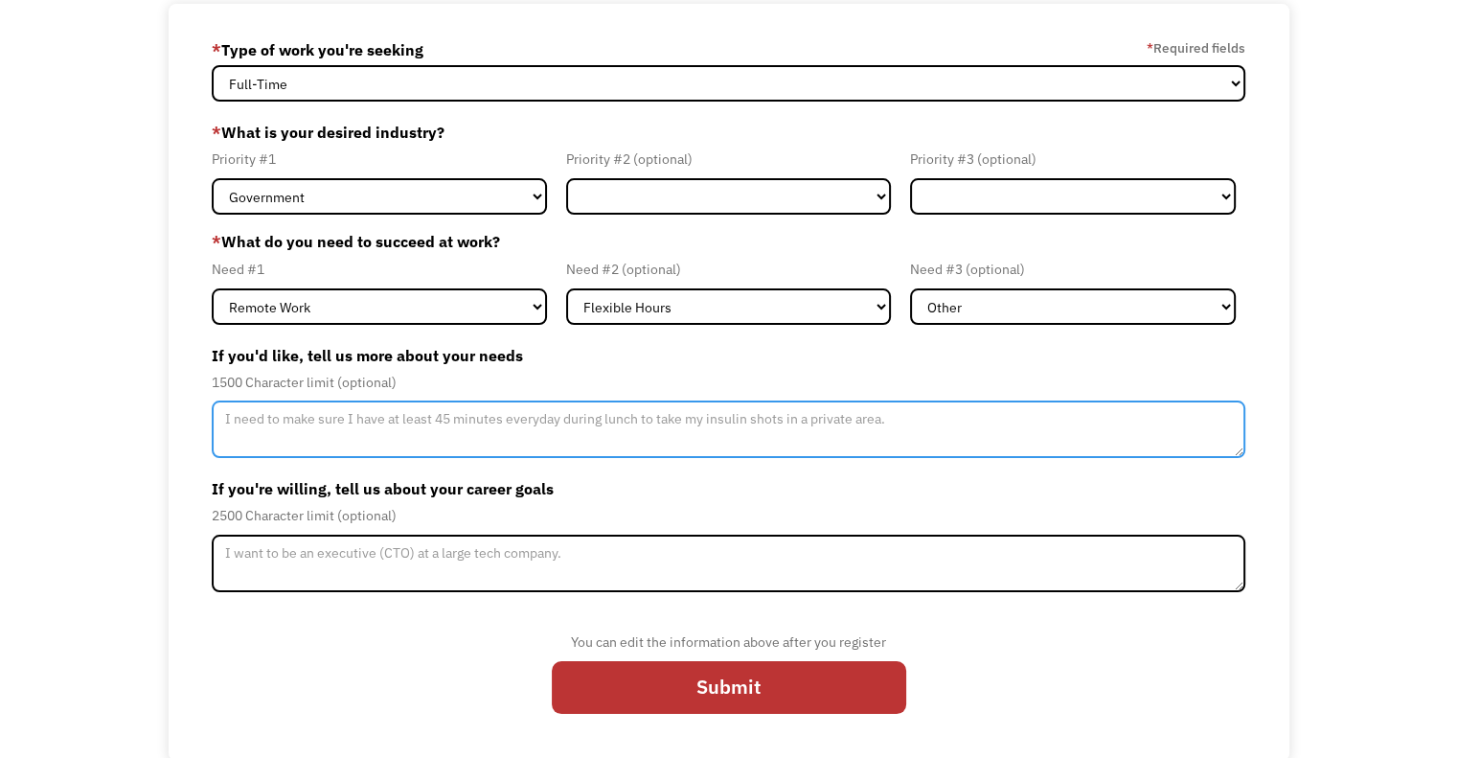
click at [448, 427] on textarea "Member-Update-Form-Step2" at bounding box center [729, 428] width 1034 height 57
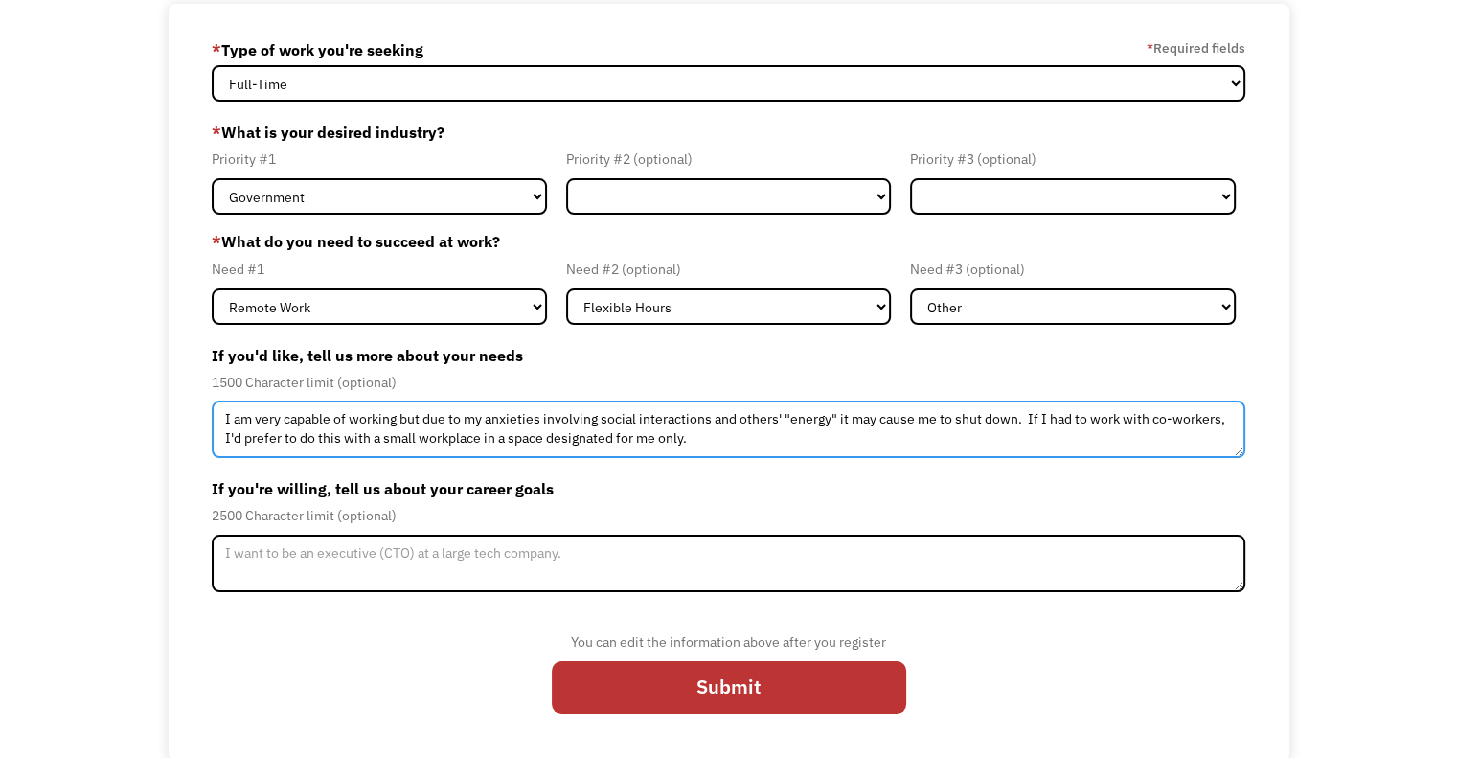
type textarea "I am very capable of working but due to my anxieties involving social interacti…"
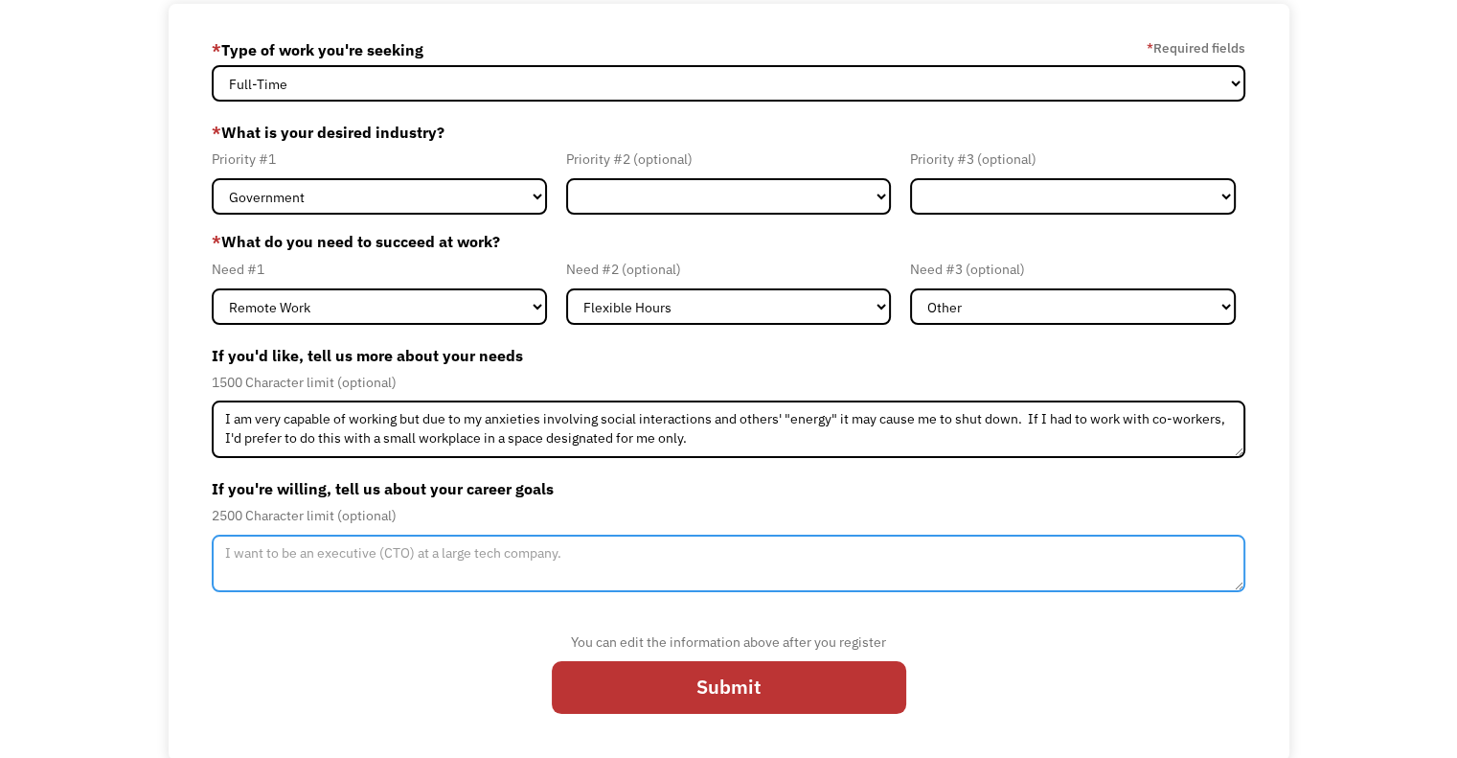
click at [455, 548] on textarea "Member-Update-Form-Step2" at bounding box center [729, 563] width 1034 height 57
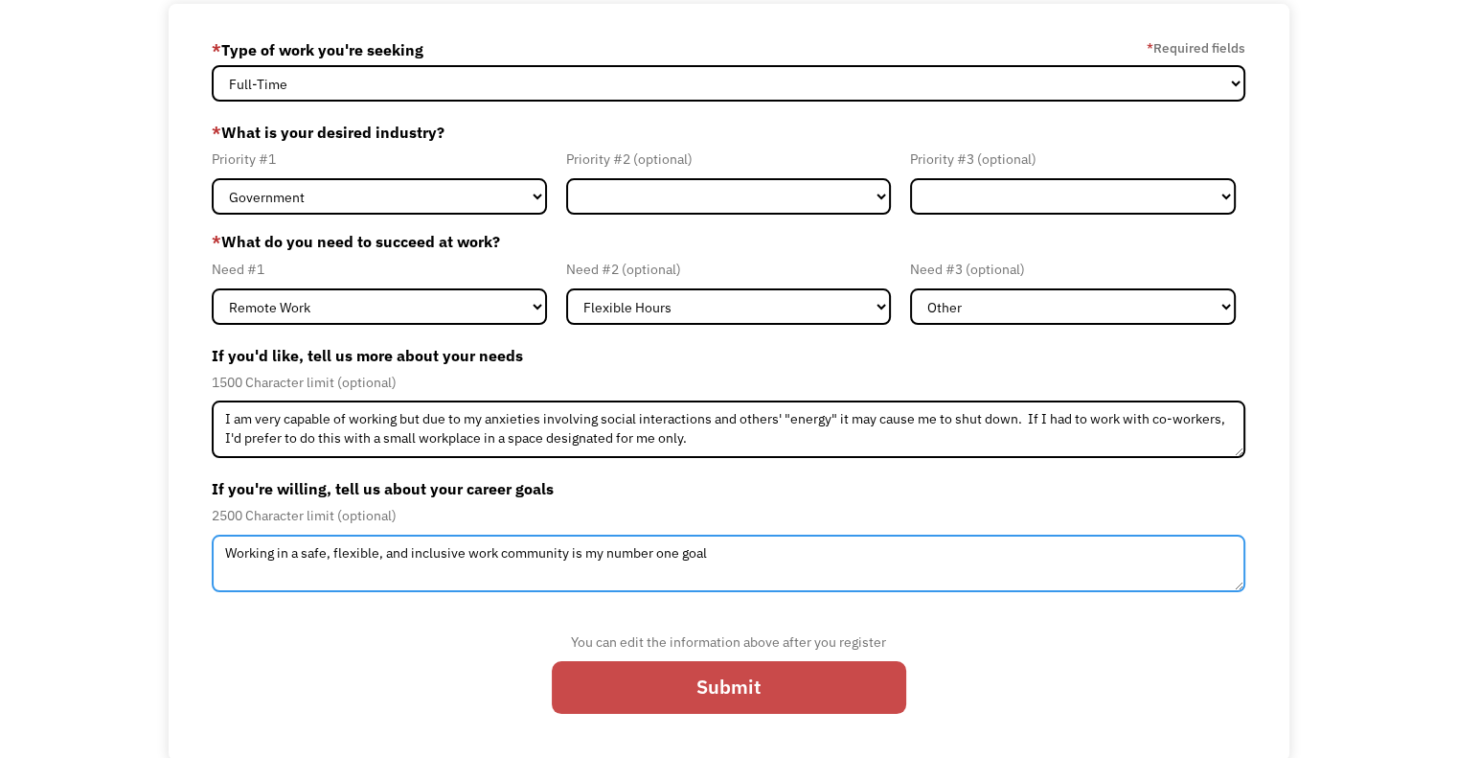
type textarea "Working in a safe, flexible, and inclusive work community is my number one goal"
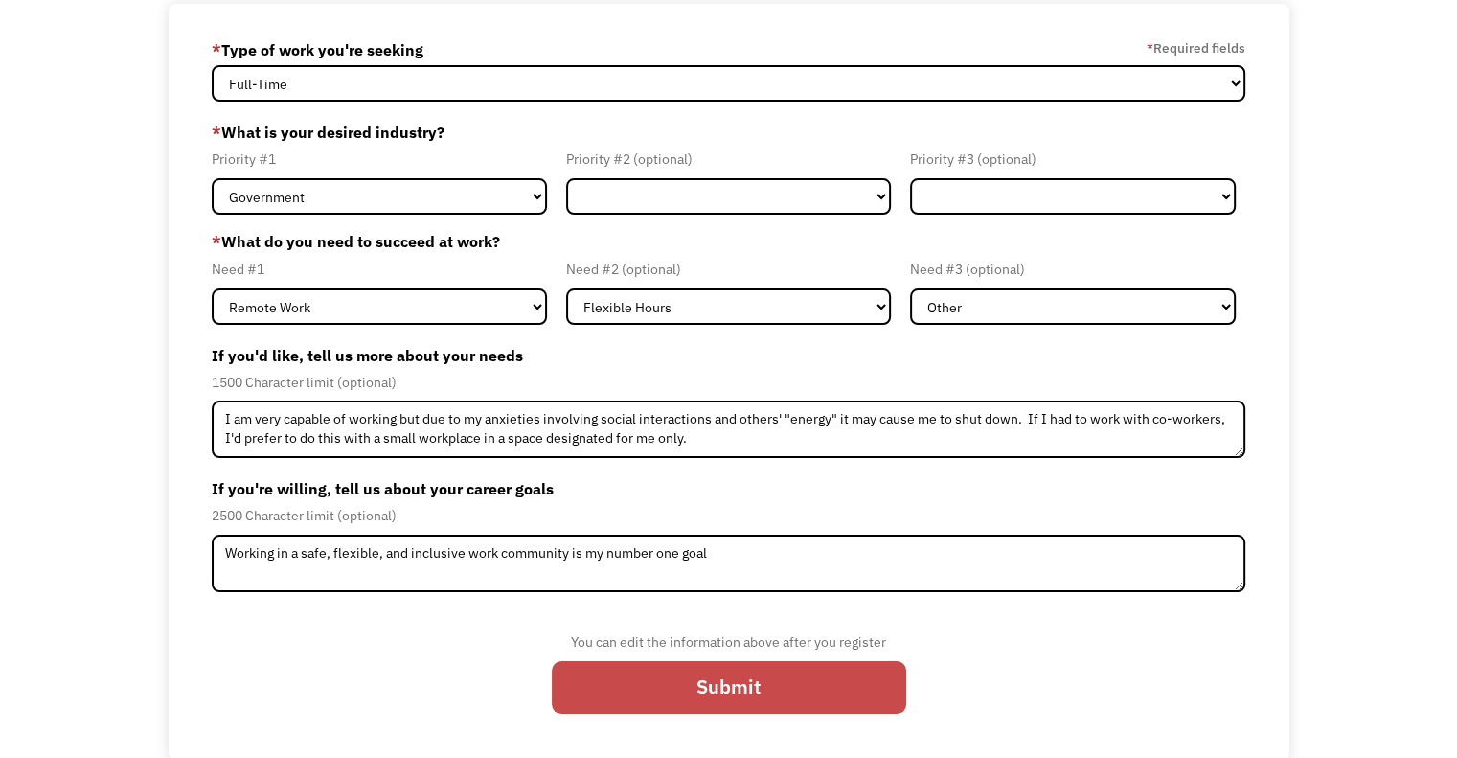
click at [743, 685] on input "Submit" at bounding box center [729, 688] width 354 height 54
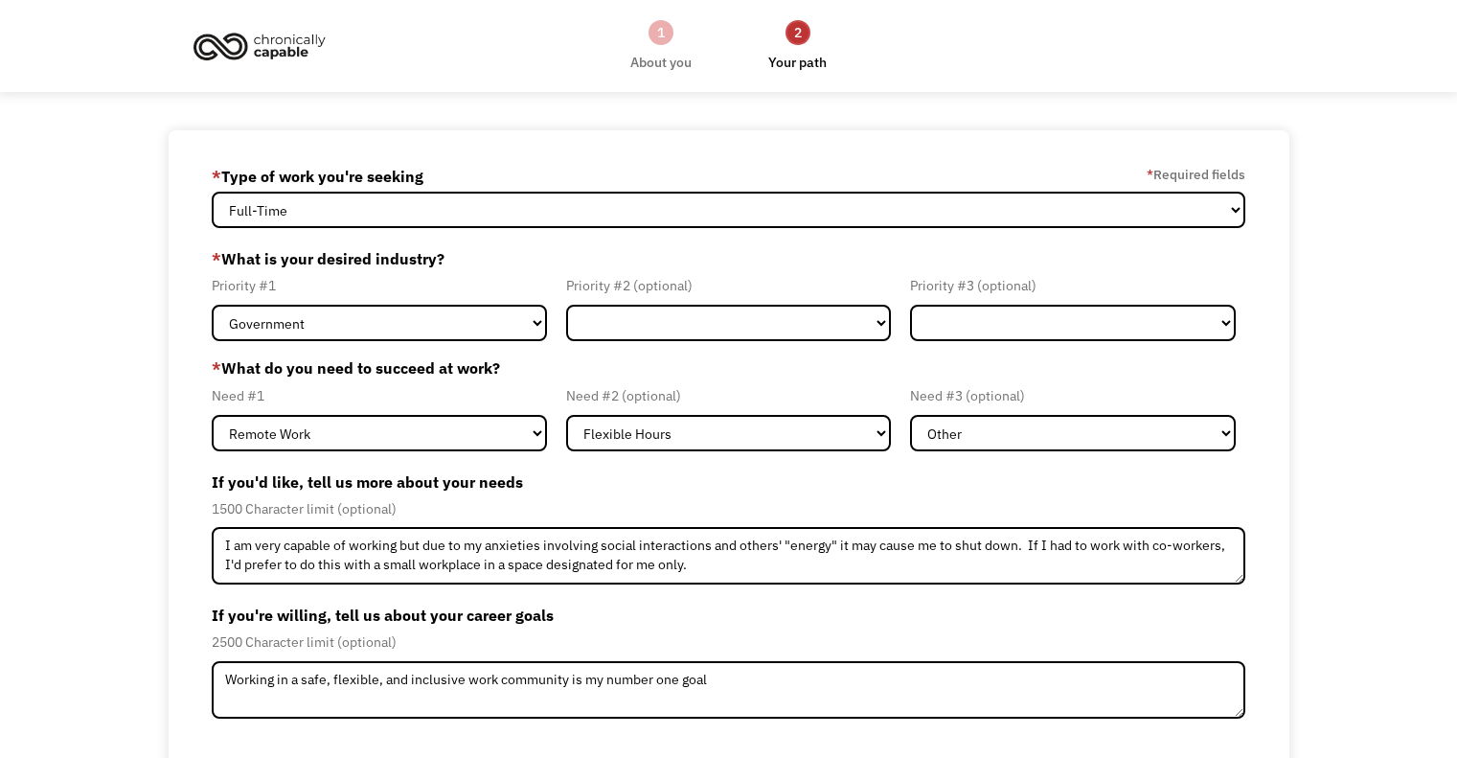
select select "part-time"
select select "Remote Work"
select select "Flexible Hours"
select select "Other"
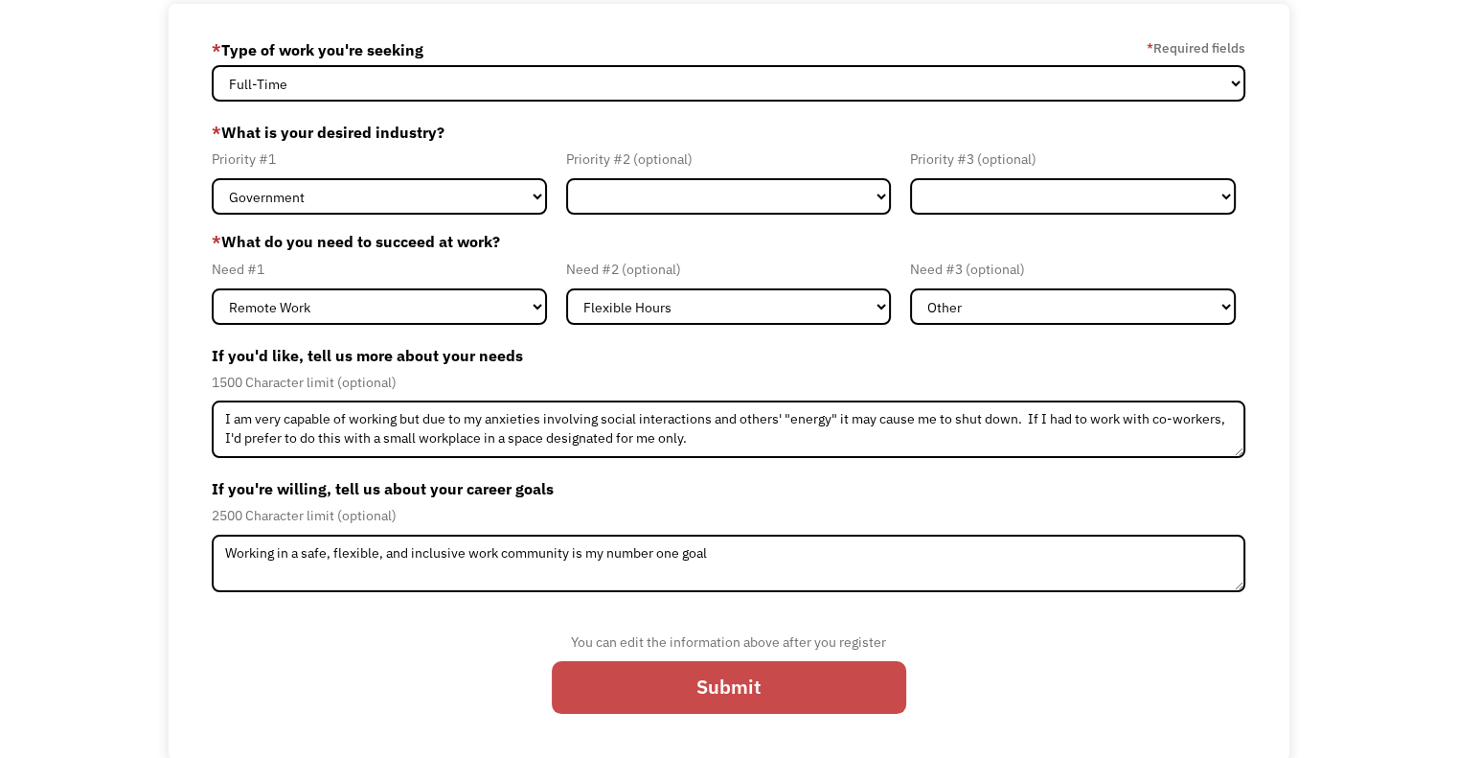
click at [746, 681] on input "Submit" at bounding box center [729, 688] width 354 height 54
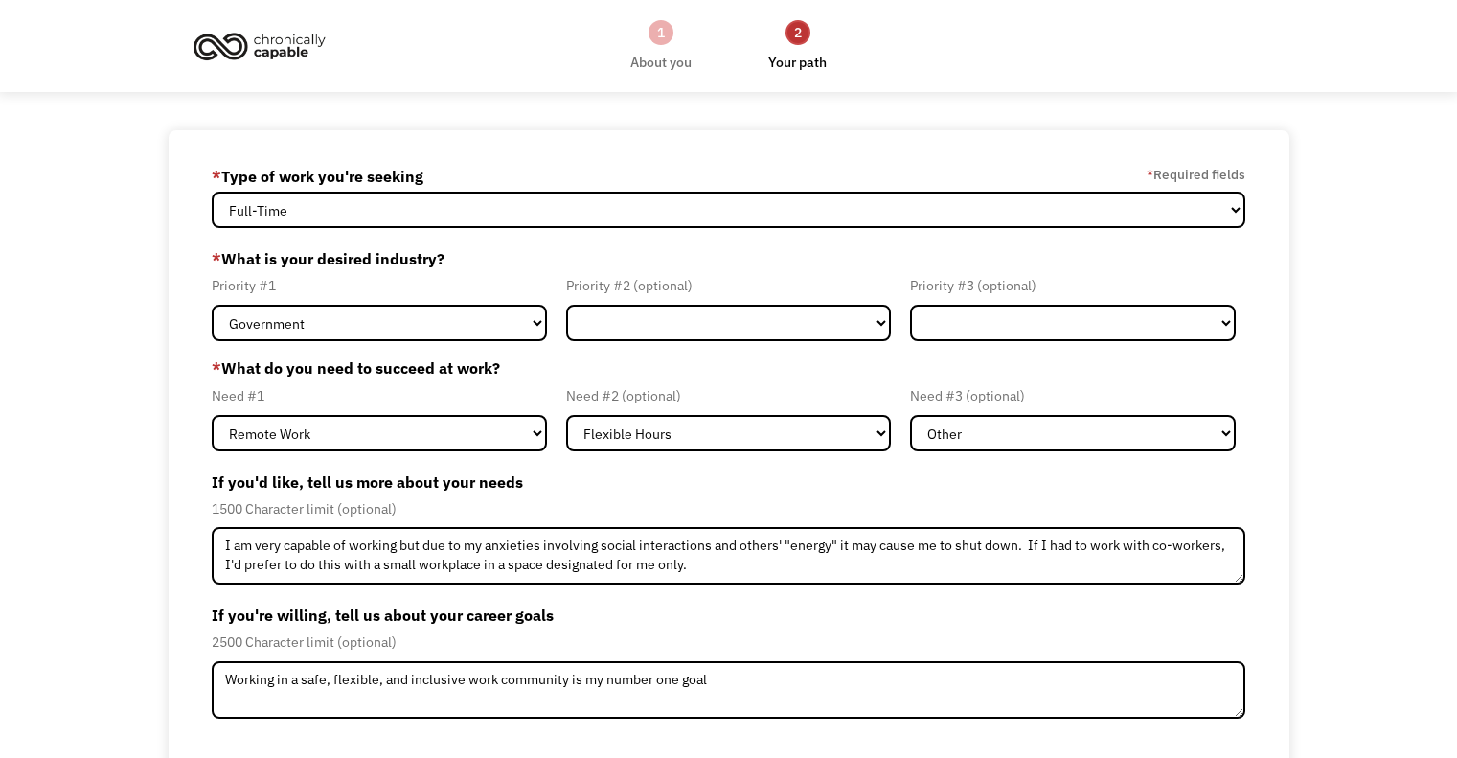
select select "part-time"
select select "Remote Work"
select select "Flexible Hours"
select select "Other"
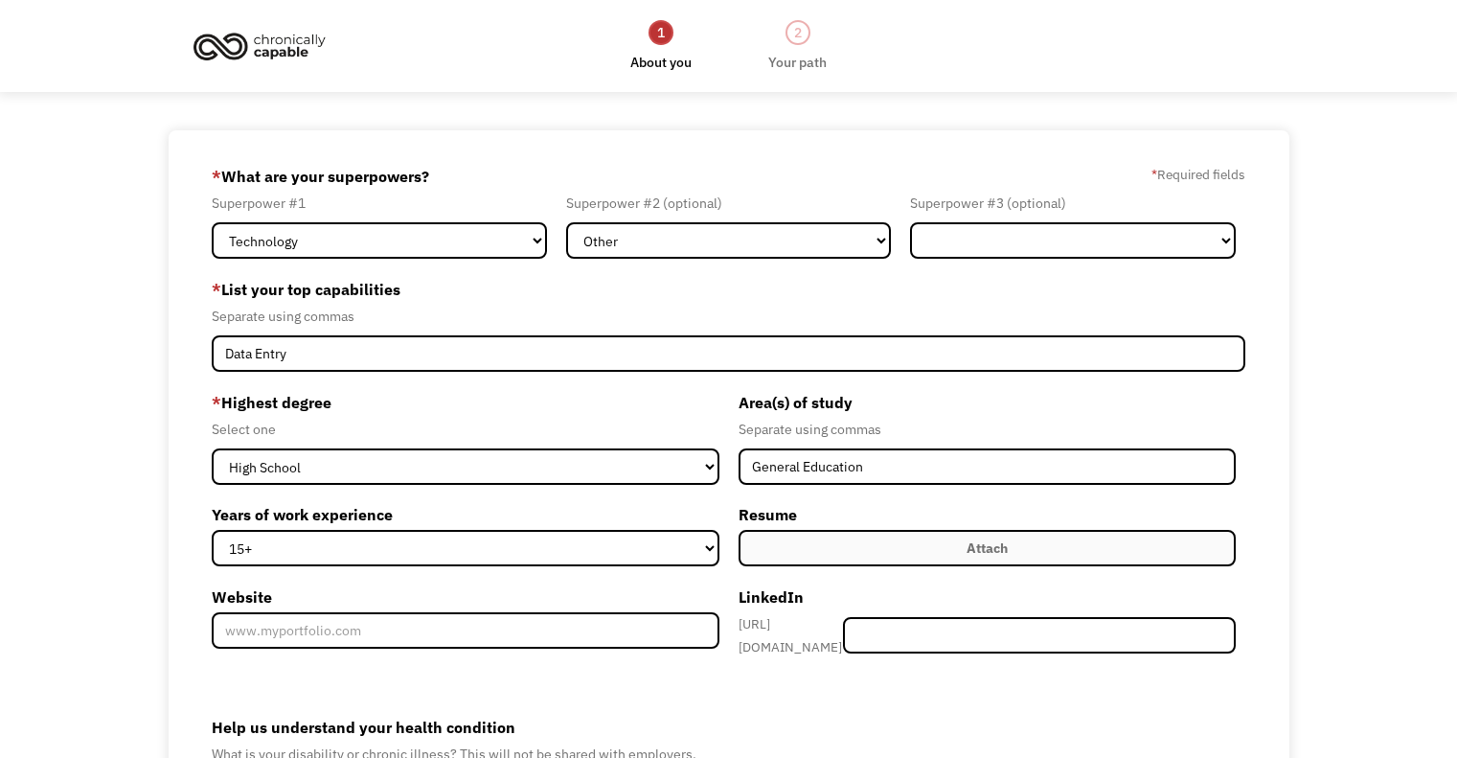
select select "Technology"
select select "Other"
select select "15+"
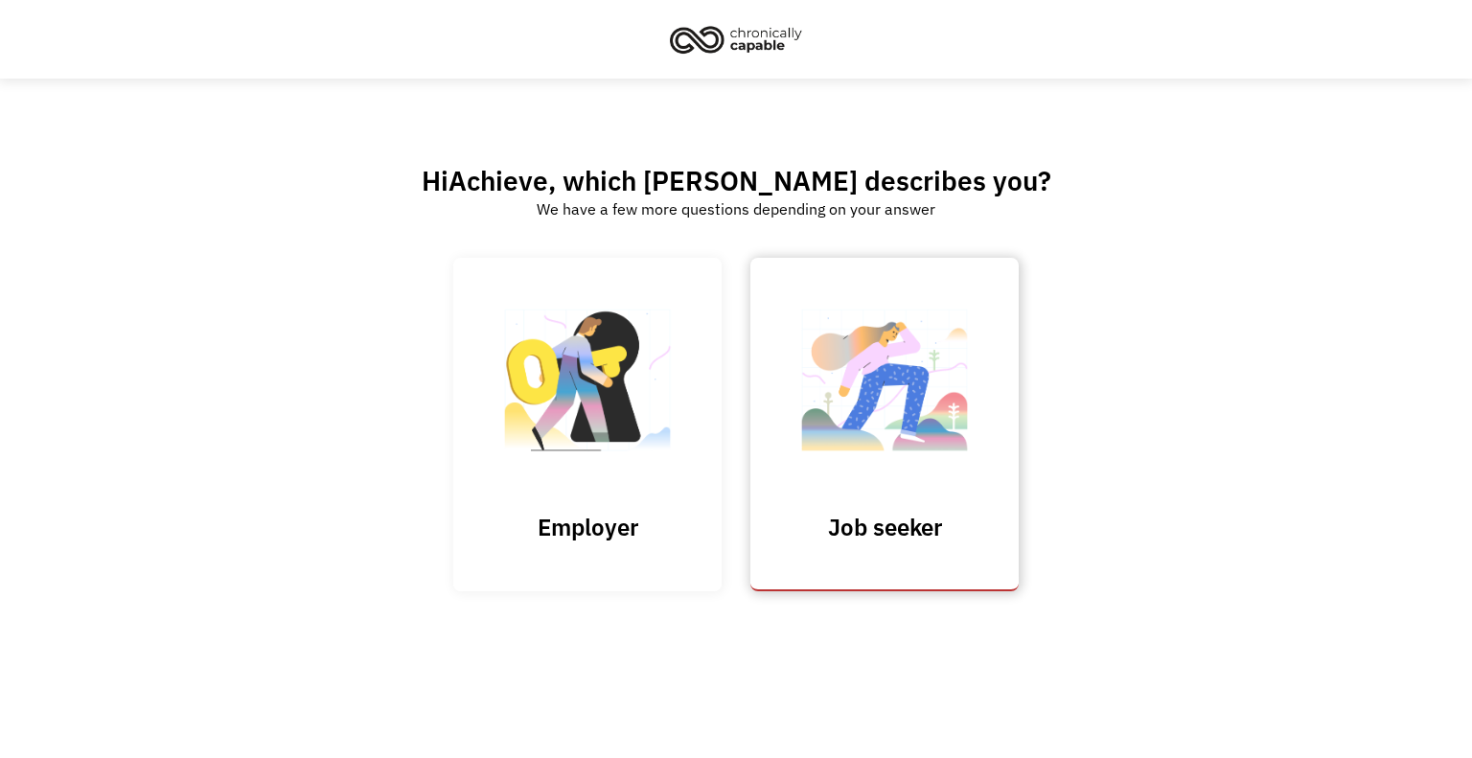
click at [852, 355] on img at bounding box center [884, 389] width 192 height 187
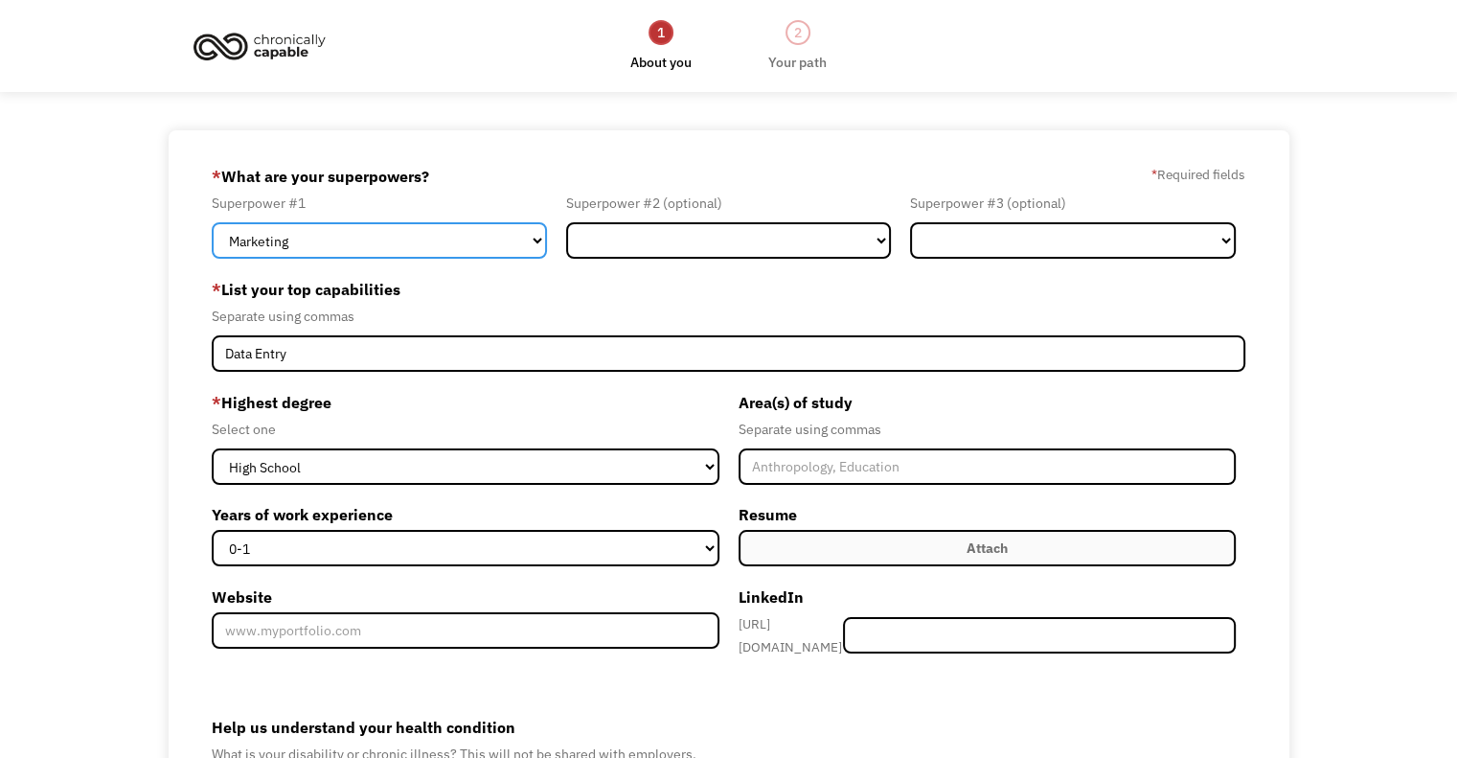
click at [525, 235] on select "Marketing Human Resources Finance Technology Operations Sales Industrial & Manu…" at bounding box center [379, 240] width 335 height 36
select select "Technology"
click at [212, 222] on select "Marketing Human Resources Finance Technology Operations Sales Industrial & Manu…" at bounding box center [379, 240] width 335 height 36
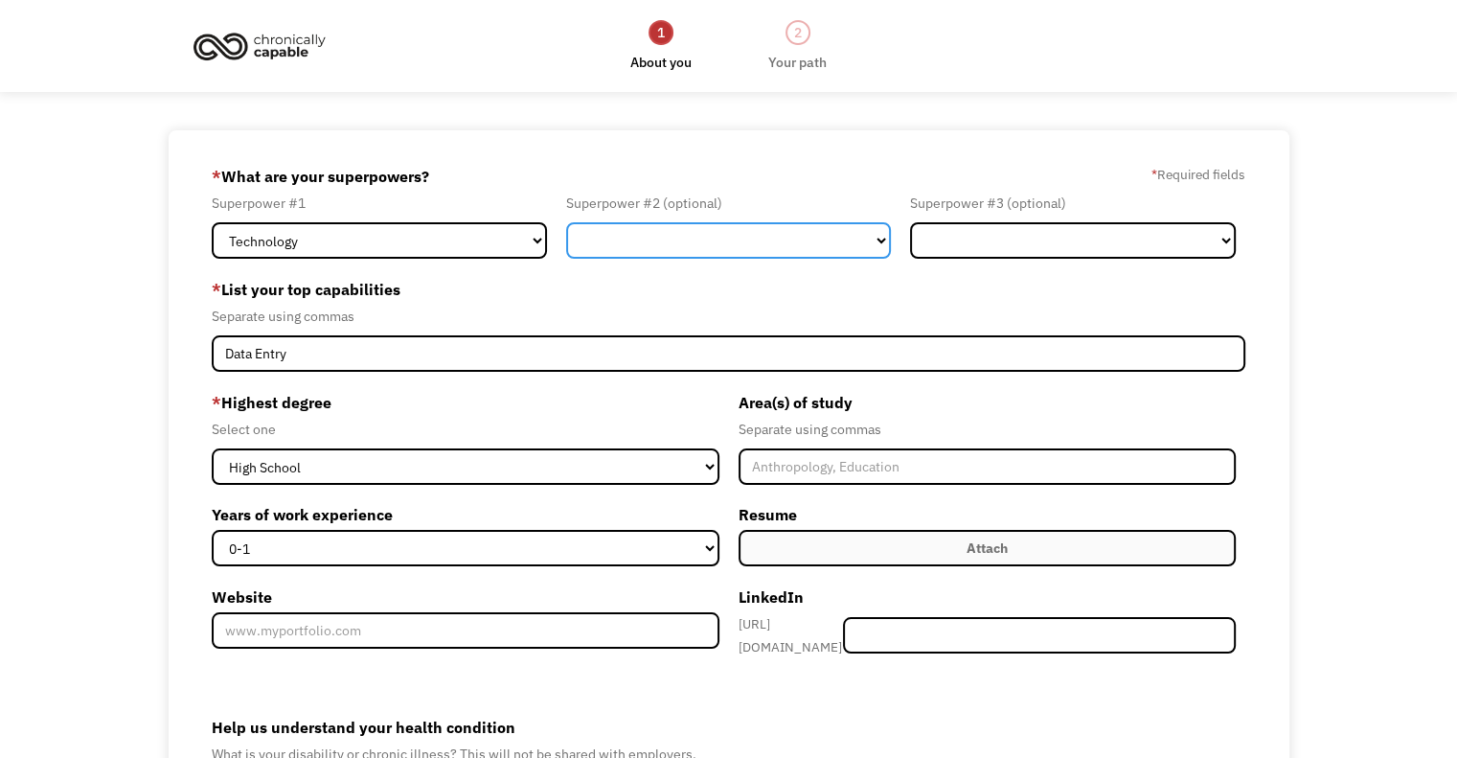
click at [619, 240] on select "Marketing Human Resources Finance Technology Operations Sales Industrial & Manu…" at bounding box center [729, 240] width 326 height 36
select select "Other"
click at [566, 222] on select "Marketing Human Resources Finance Technology Operations Sales Industrial & Manu…" at bounding box center [729, 240] width 326 height 36
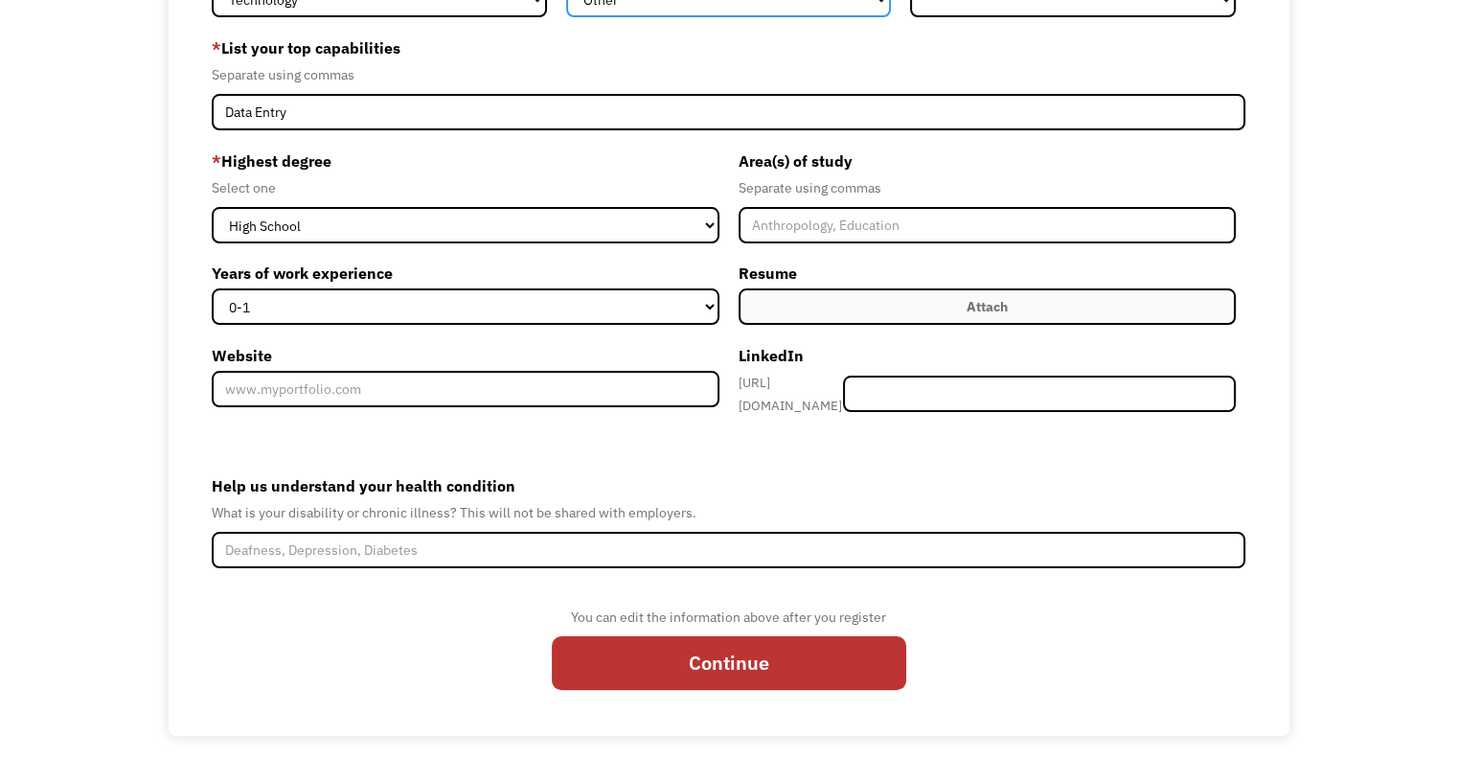
scroll to position [247, 0]
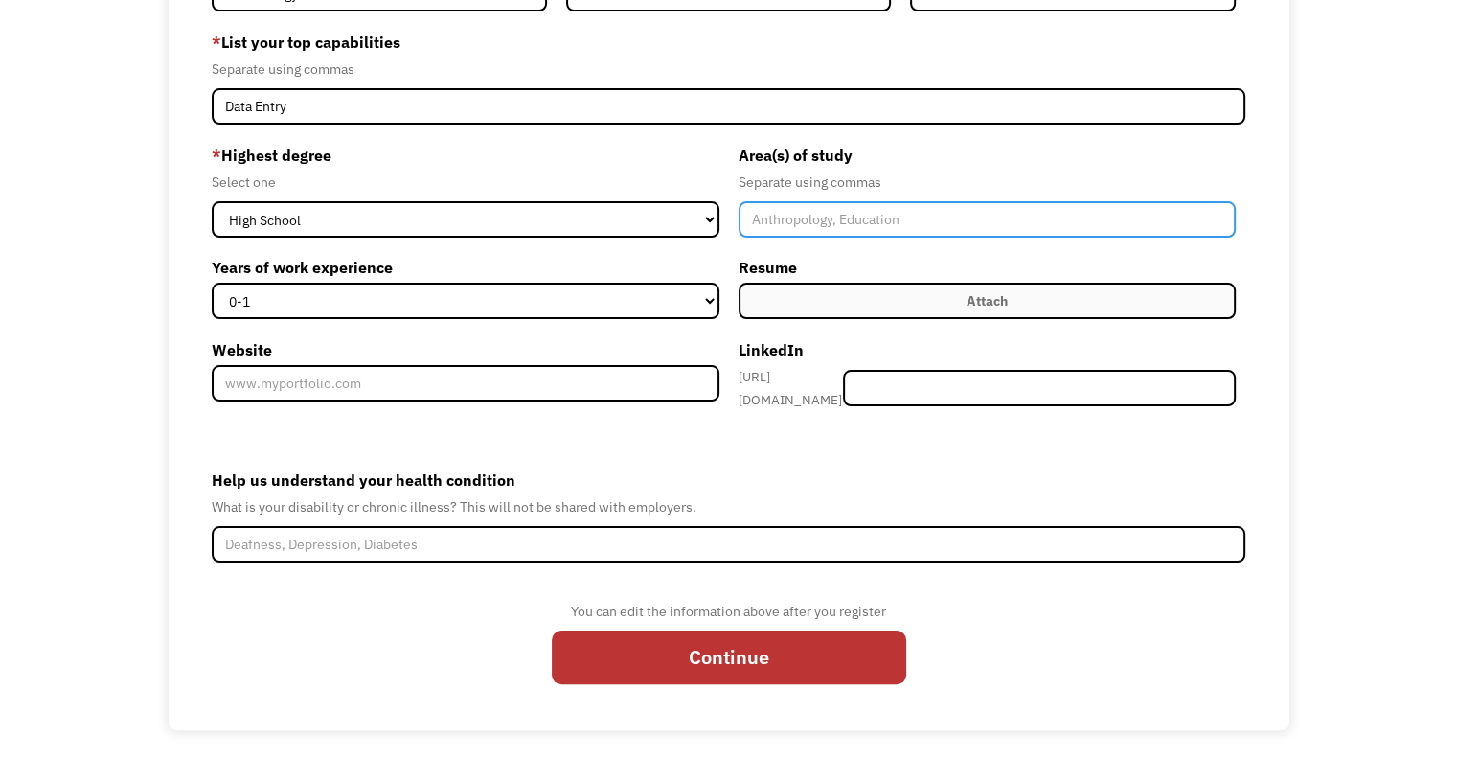
click at [786, 226] on input "Member-Create-Step1" at bounding box center [987, 219] width 497 height 36
type input "General Education"
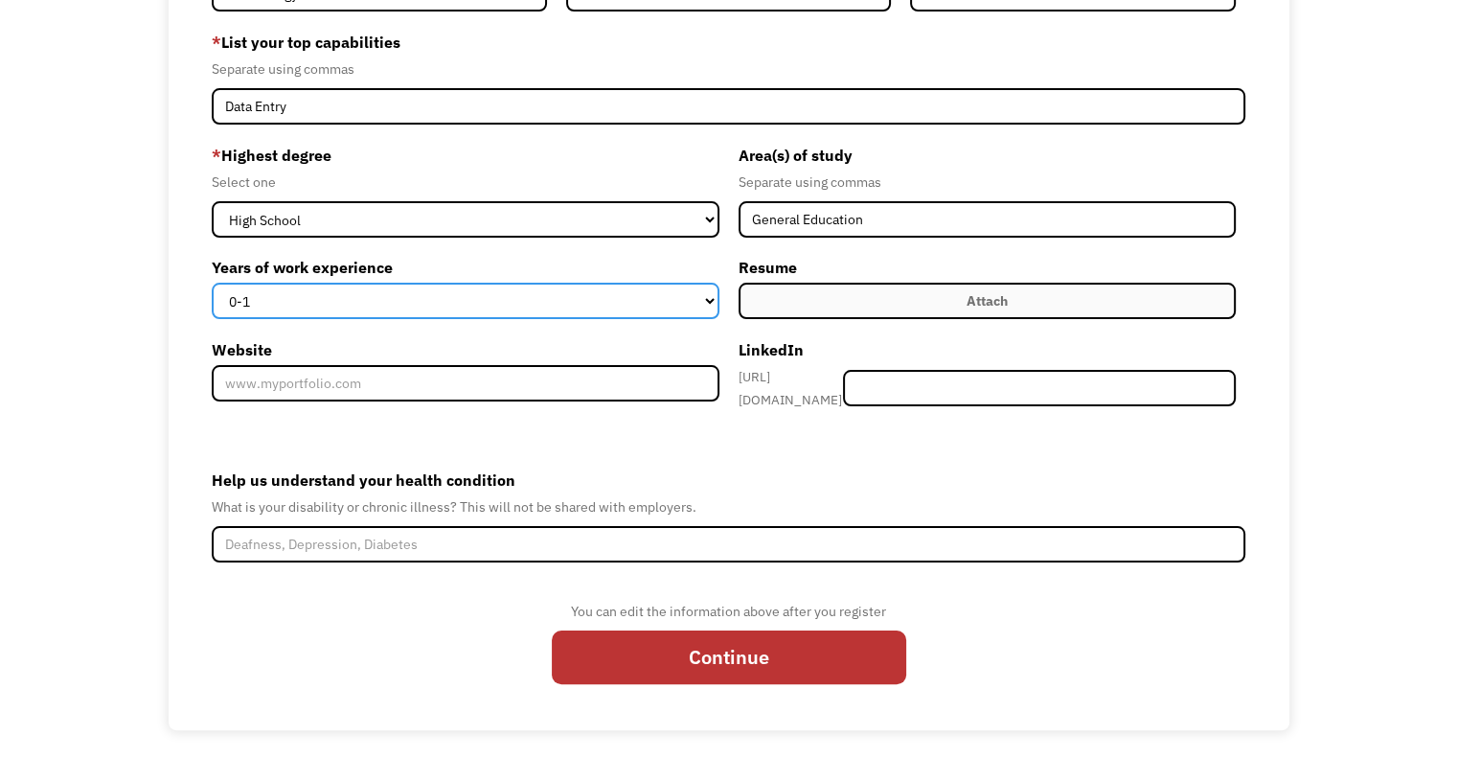
click at [299, 299] on select "0-1 2-4 5-10 11-15 15+" at bounding box center [465, 301] width 507 height 36
select select "15+"
click at [212, 283] on select "0-1 2-4 5-10 11-15 15+" at bounding box center [465, 301] width 507 height 36
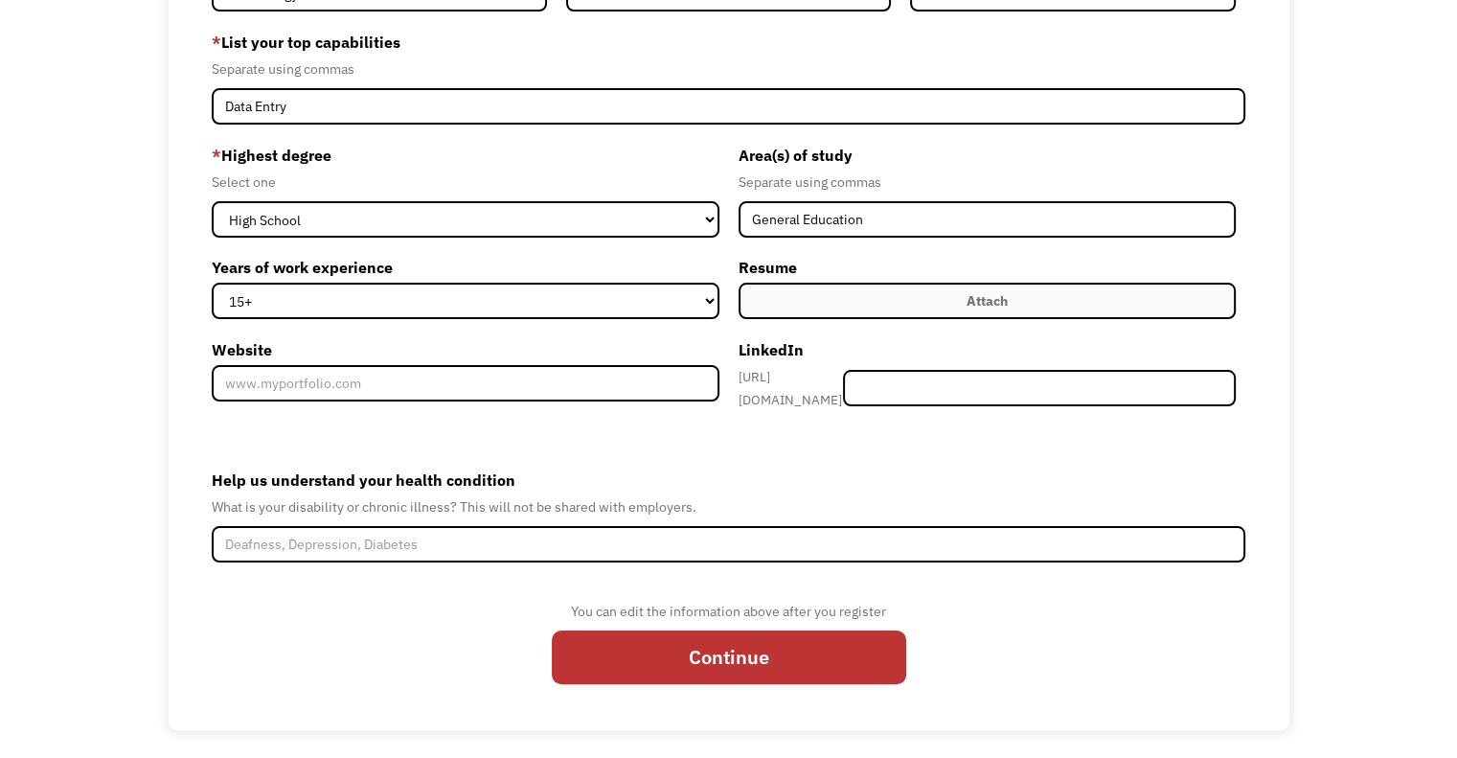
click at [763, 301] on label "Attach" at bounding box center [987, 301] width 497 height 36
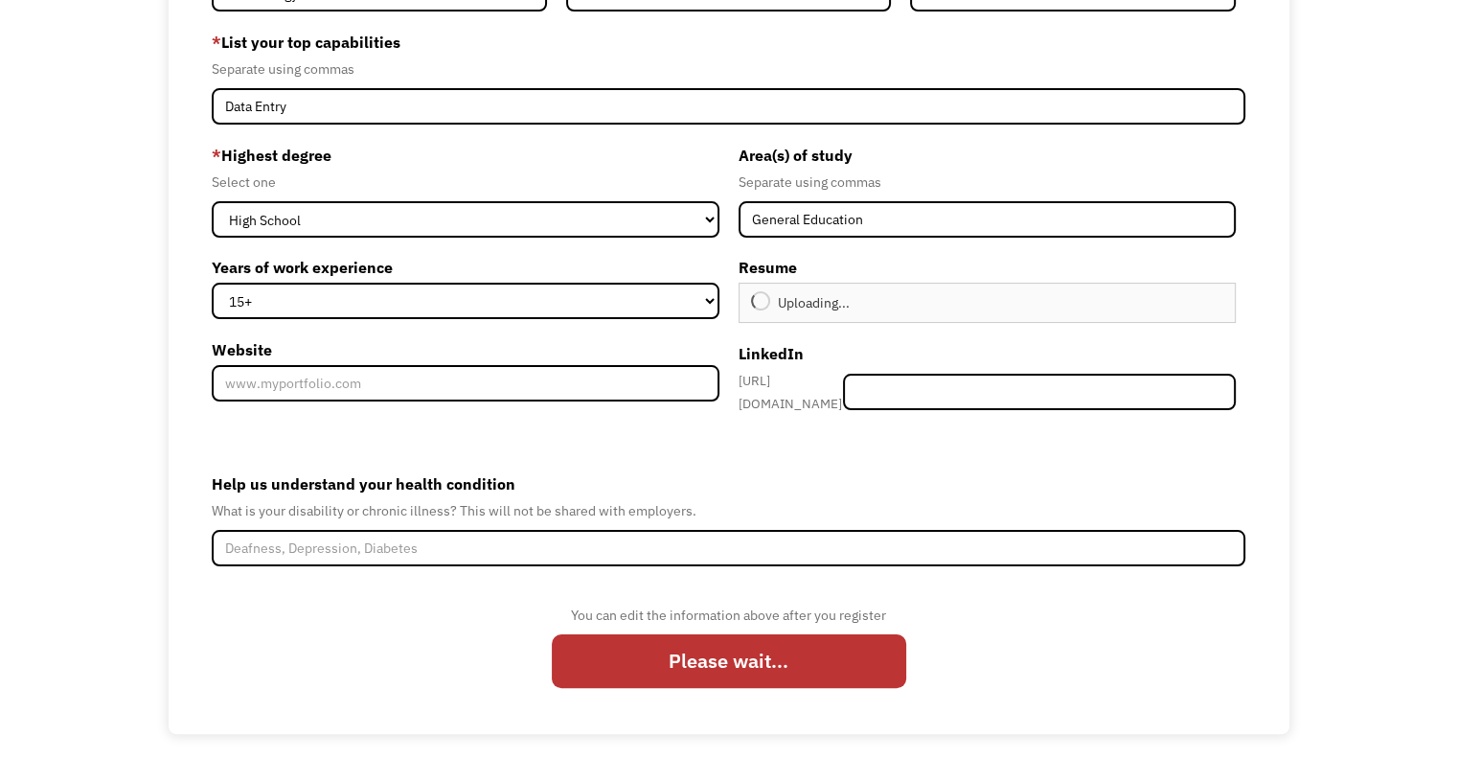
type input "Continue"
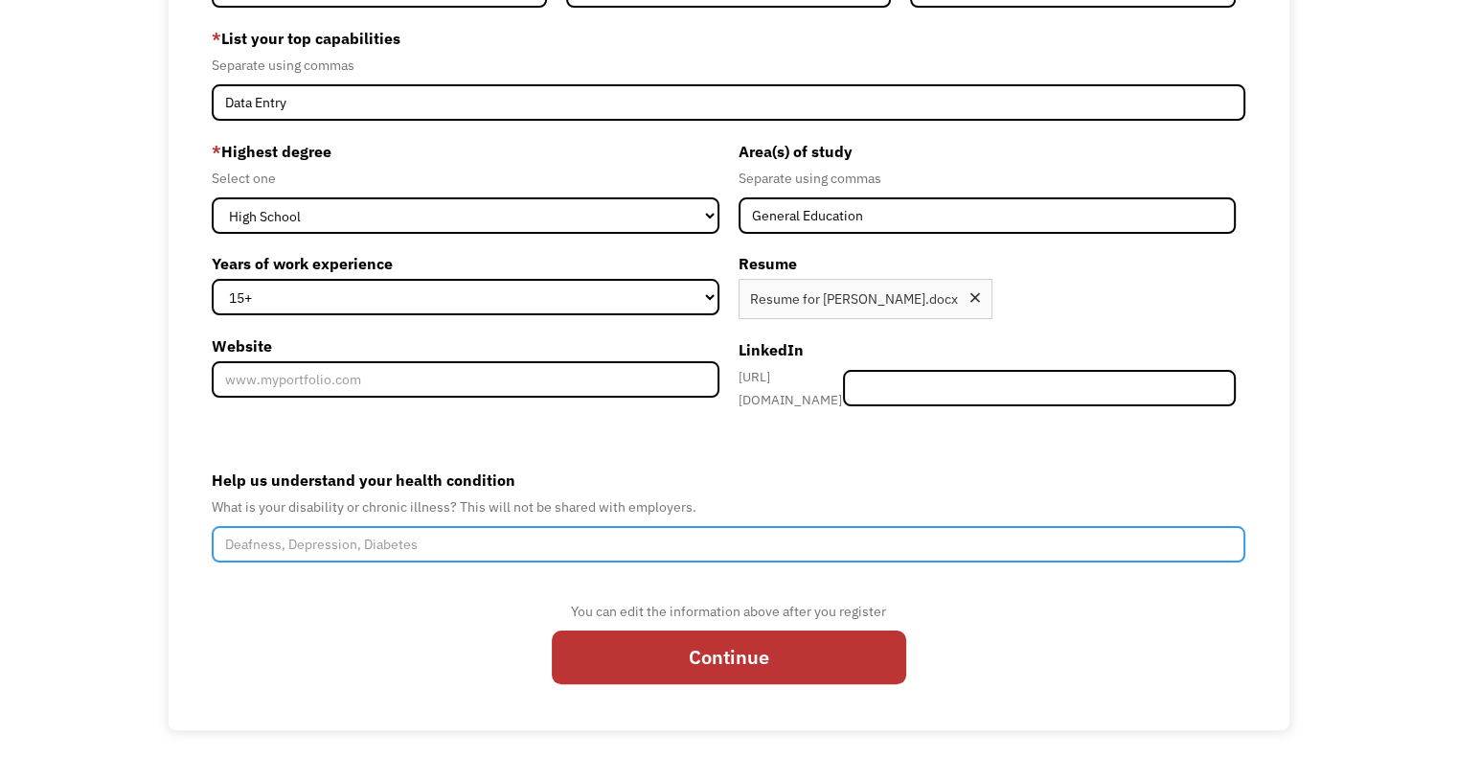
click at [354, 537] on input "Help us understand your health condition" at bounding box center [729, 544] width 1034 height 36
type input "My disability is [MEDICAL_DATA], [MEDICAL_DATA], anxiety, and physical limiltat…"
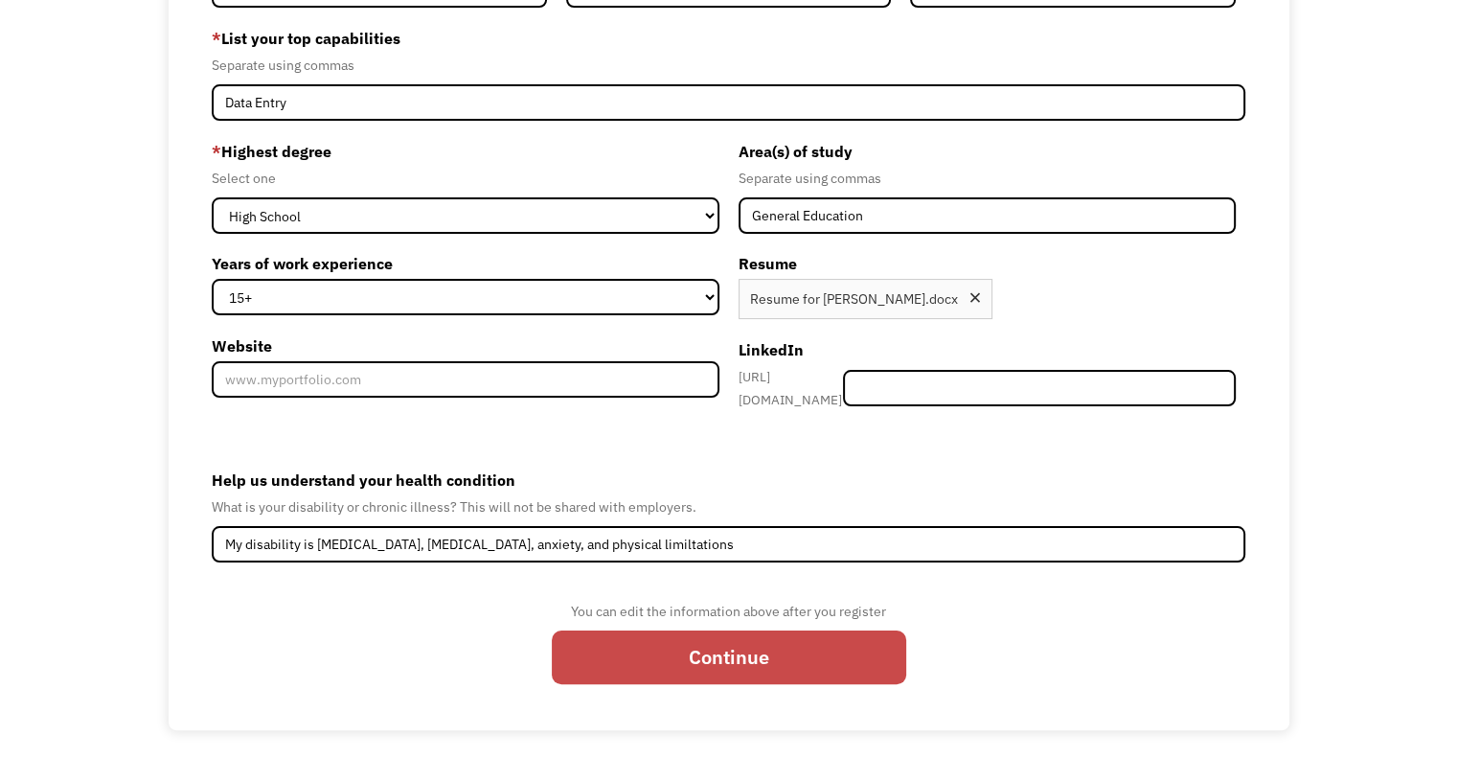
click at [669, 635] on input "Continue" at bounding box center [729, 657] width 354 height 54
type input "Please wait..."
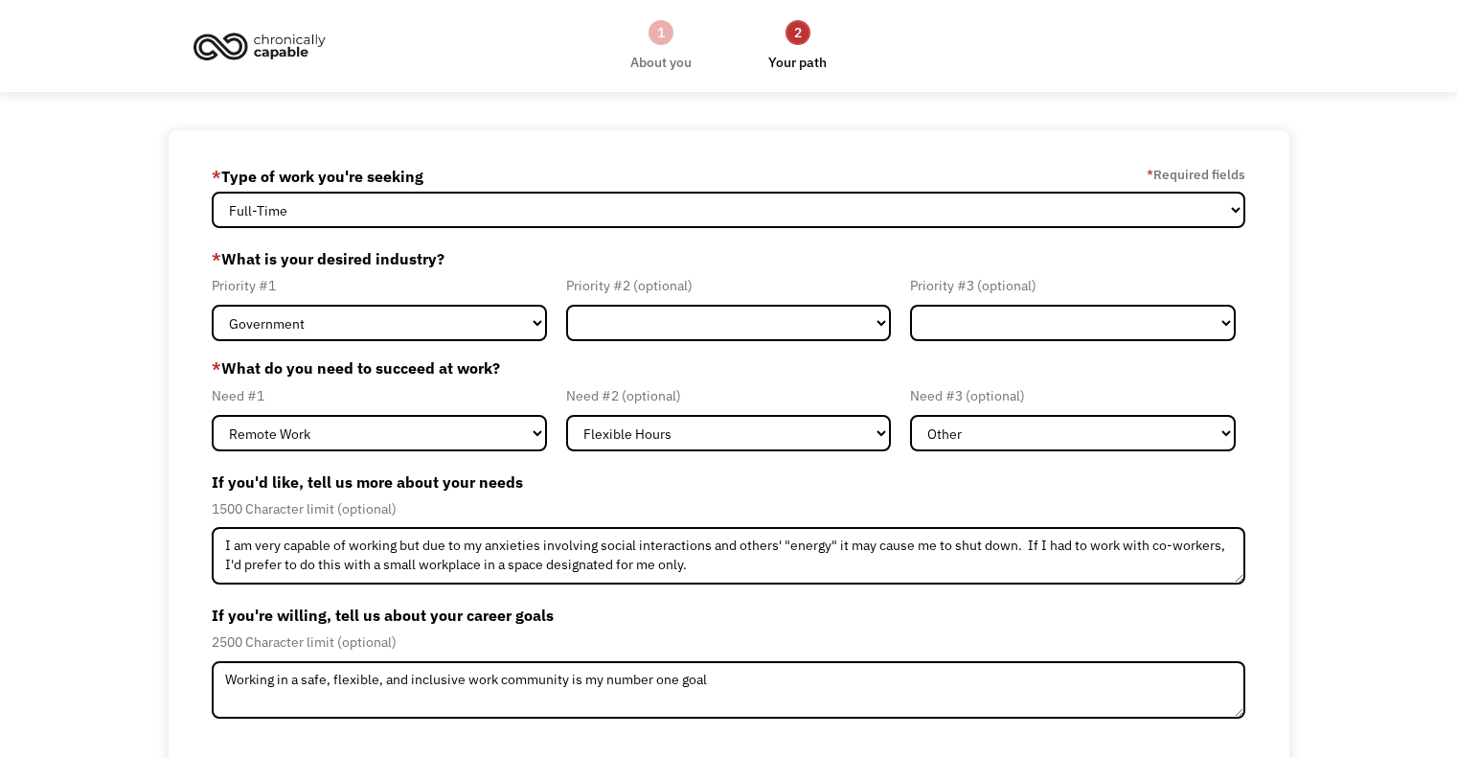
select select "part-time"
select select "Remote Work"
select select "Flexible Hours"
select select "Other"
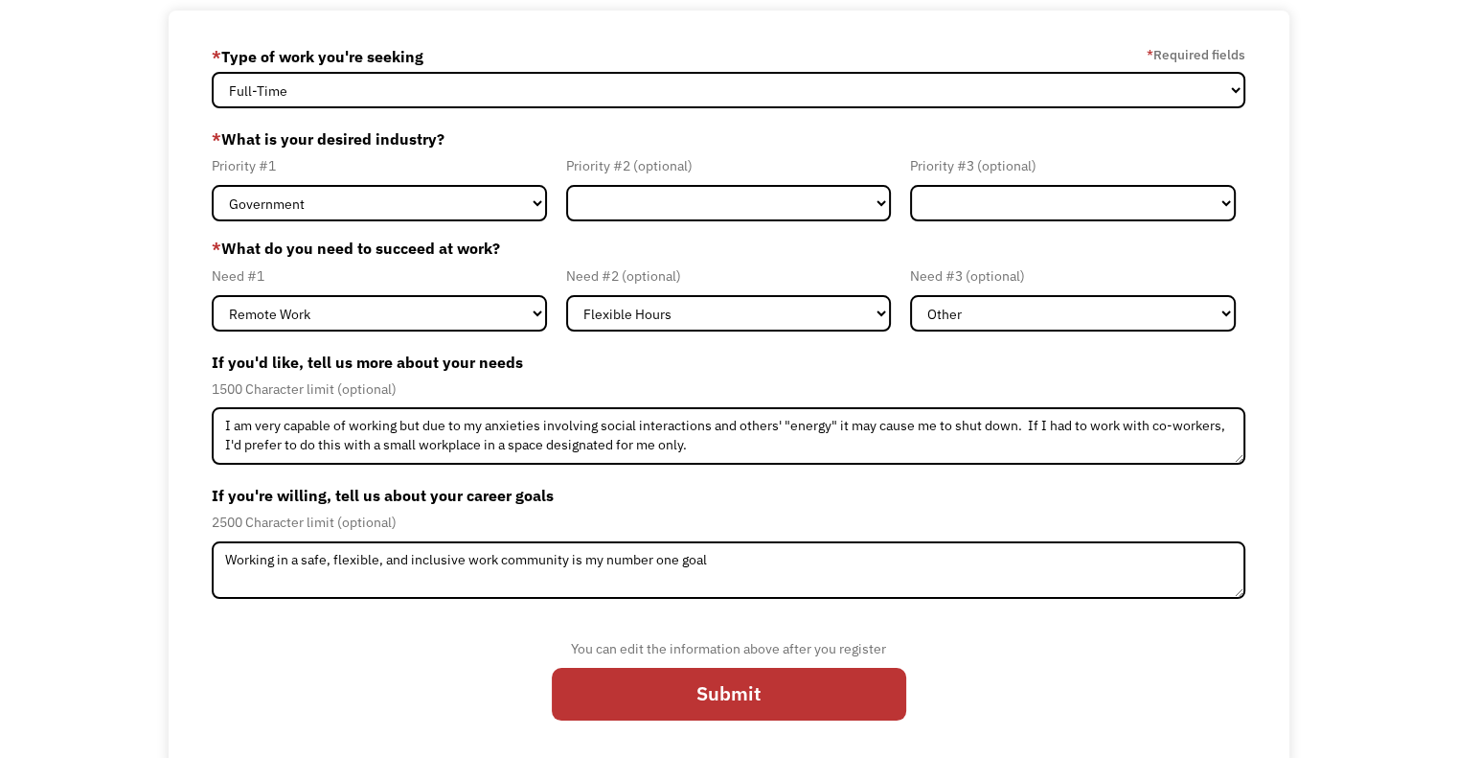
scroll to position [126, 0]
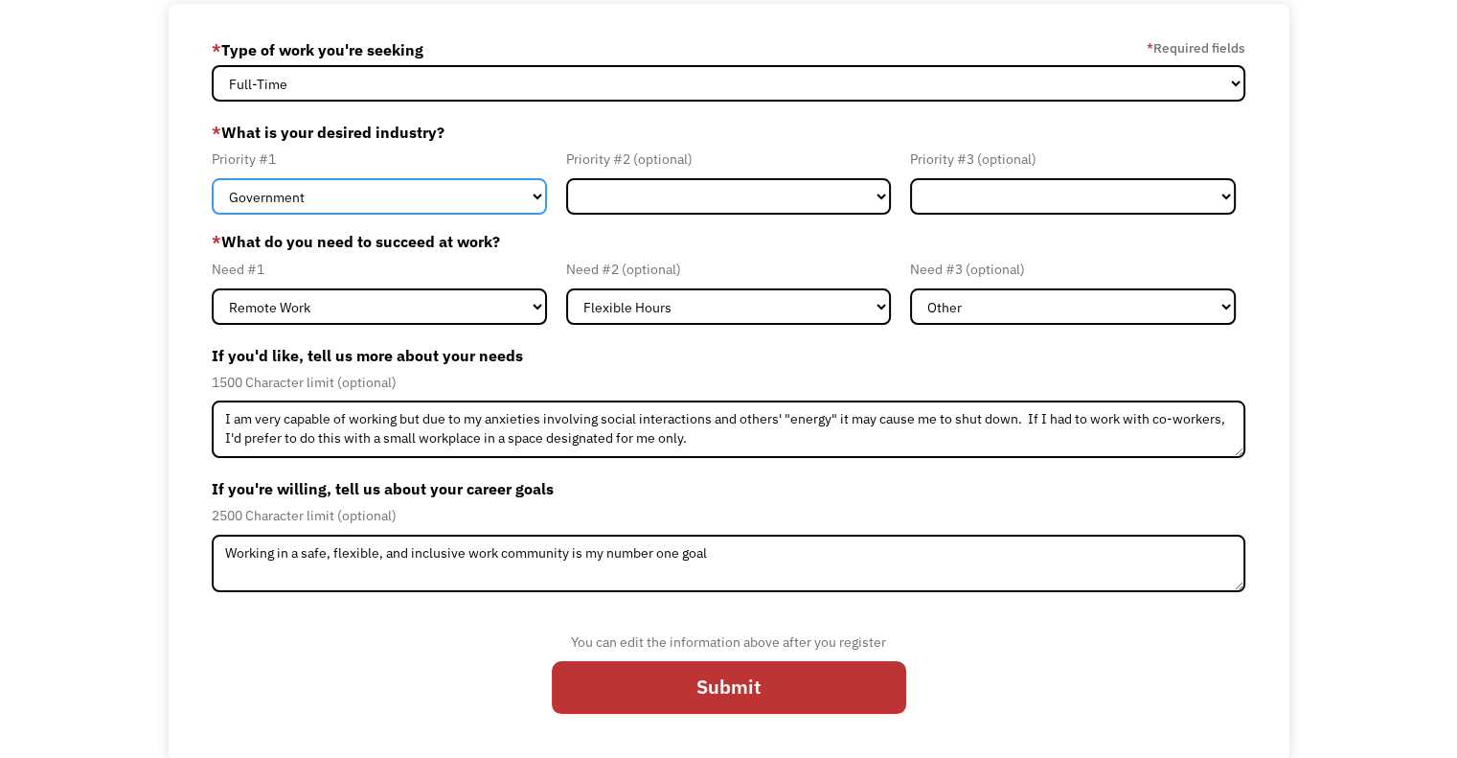
click at [339, 191] on select "Government Finance & Insurance Health & Social Care Tech & Engineering Creative…" at bounding box center [379, 196] width 335 height 36
select select "Tech & Engineering"
click at [212, 178] on select "Government Finance & Insurance Health & Social Care Tech & Engineering Creative…" at bounding box center [379, 196] width 335 height 36
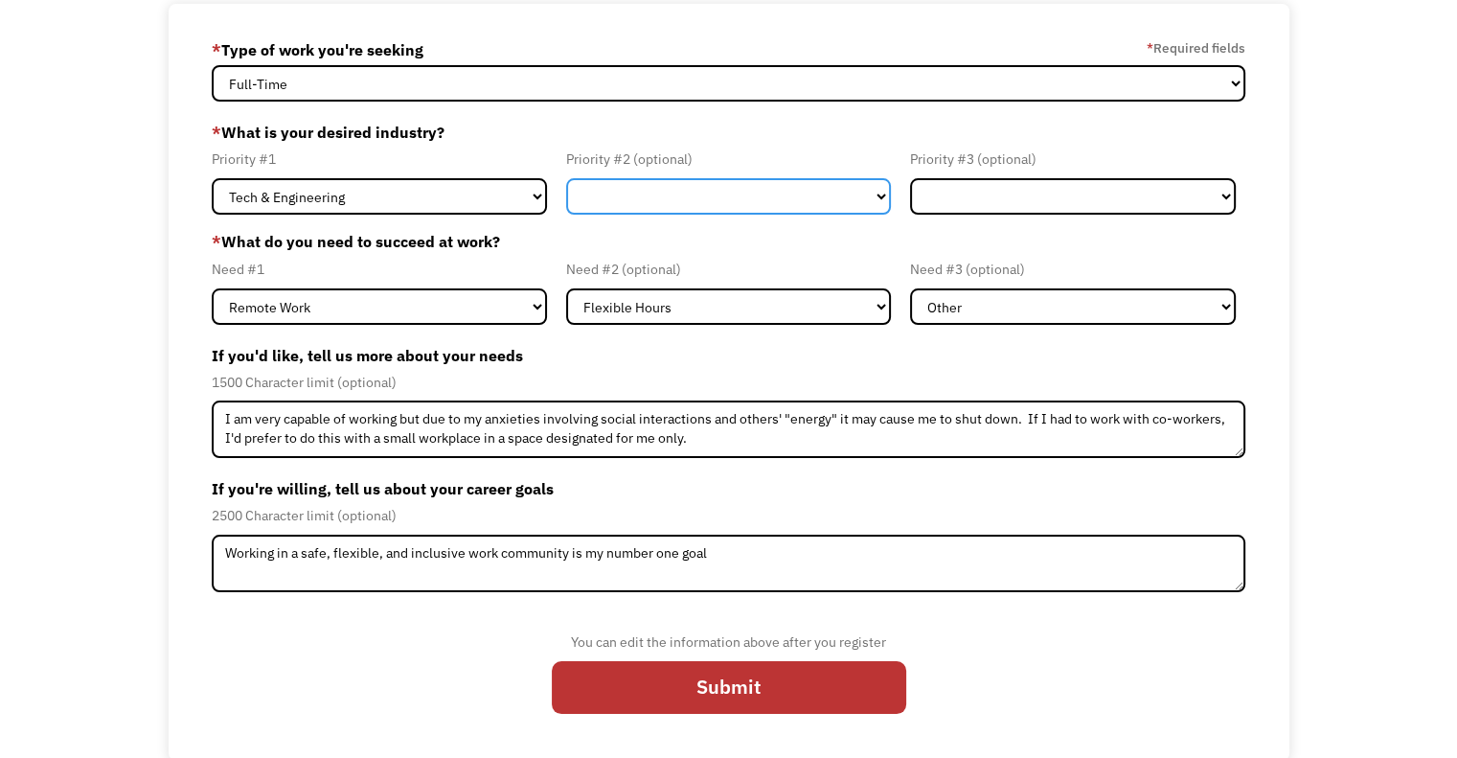
click at [619, 186] on select "Government Finance & Insurance Health & Social Care Tech & Engineering Creative…" at bounding box center [729, 196] width 326 height 36
select select "Other"
click at [566, 178] on select "Government Finance & Insurance Health & Social Care Tech & Engineering Creative…" at bounding box center [729, 196] width 326 height 36
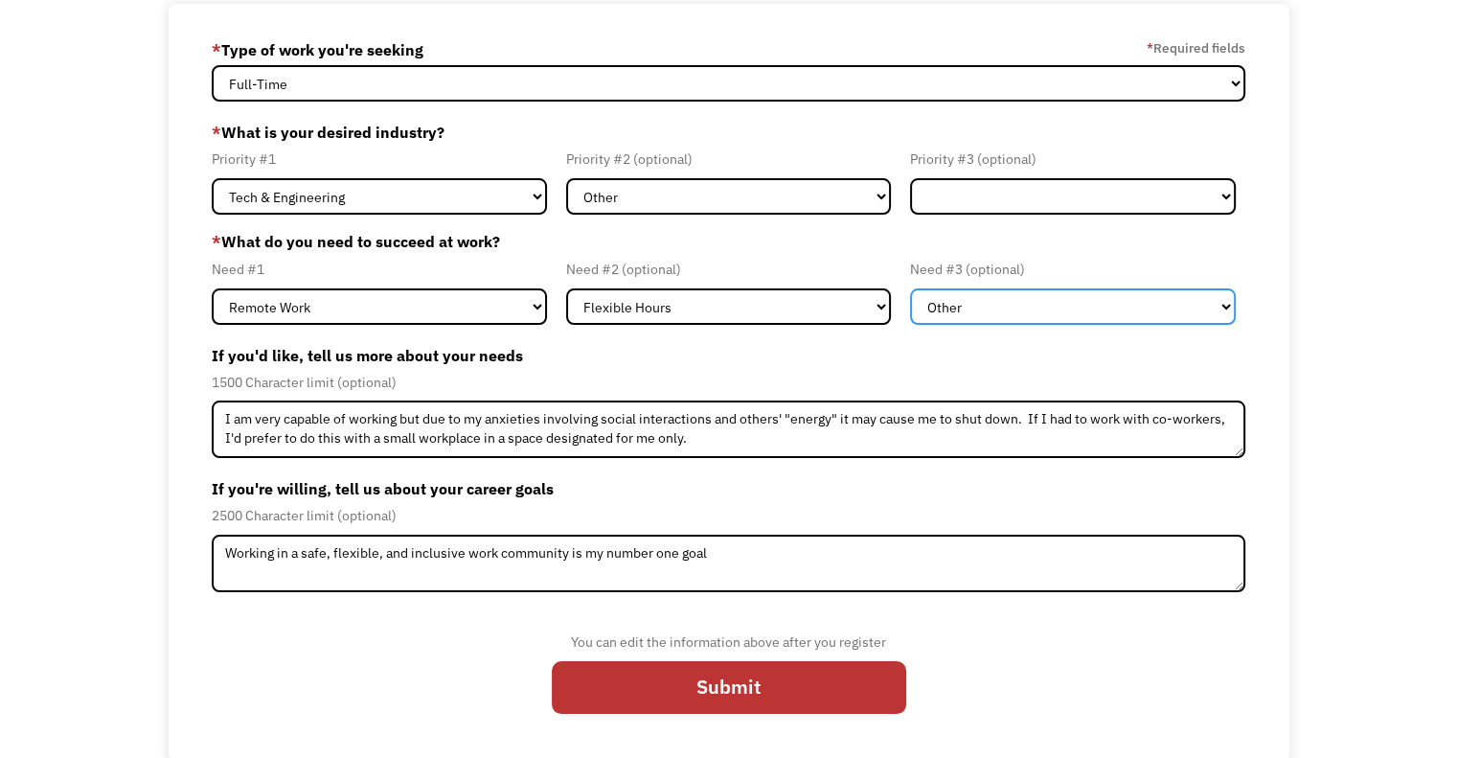
click at [977, 308] on select "Flexible Hours Remote Work Service Animal On-site Accommodations Visual Support…" at bounding box center [1073, 306] width 326 height 36
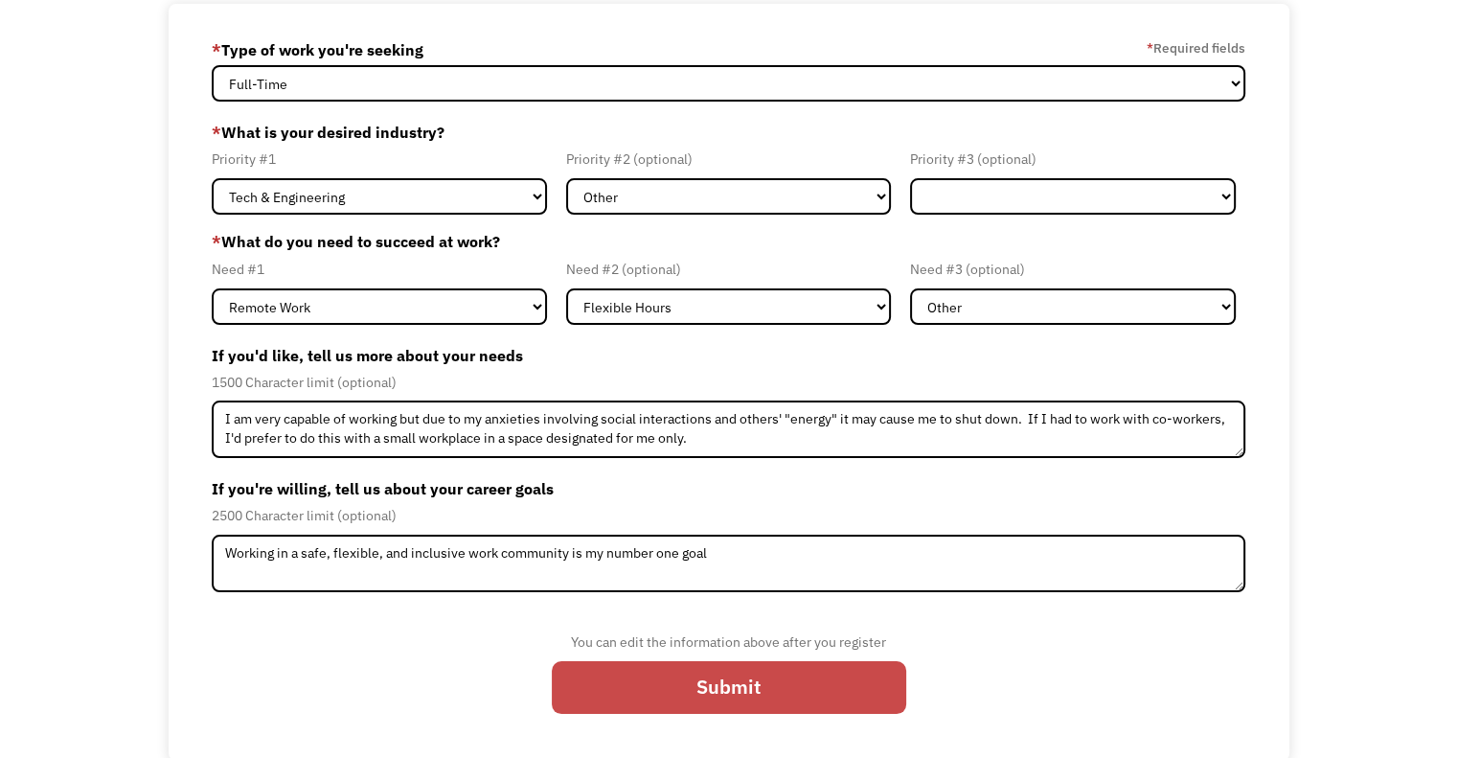
click at [638, 661] on input "Submit" at bounding box center [729, 688] width 354 height 54
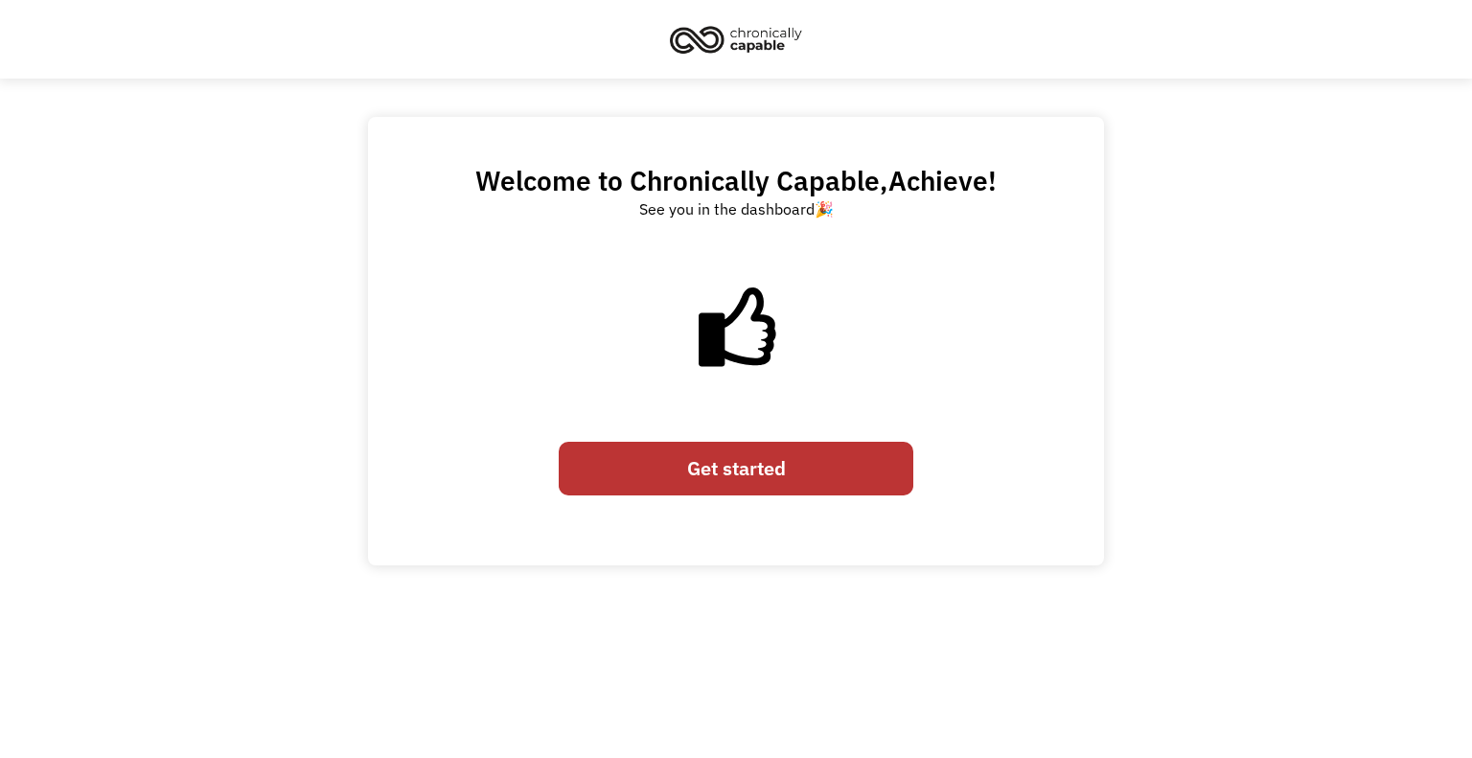
click at [730, 475] on link "Get started" at bounding box center [736, 469] width 354 height 54
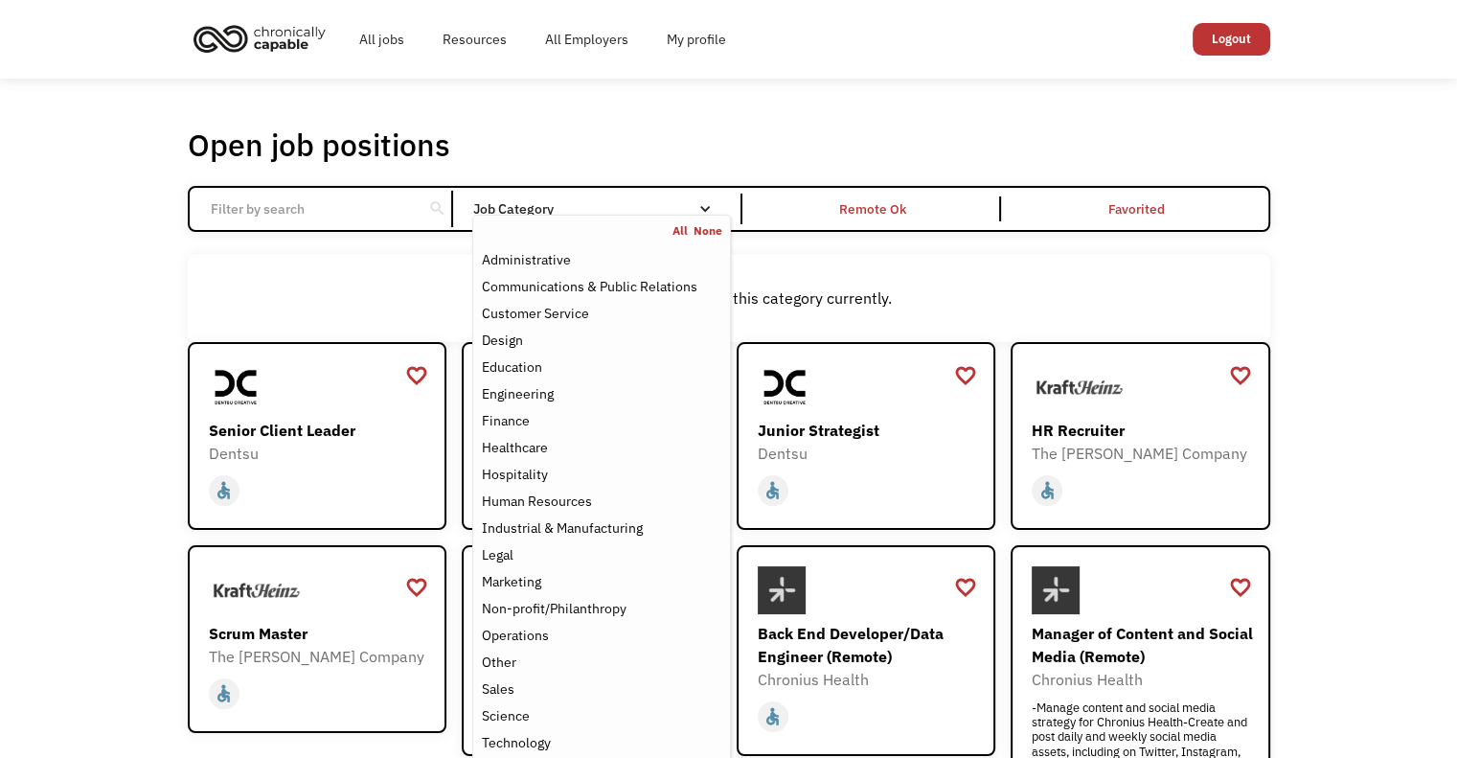
click at [638, 213] on div "Job Category" at bounding box center [601, 208] width 258 height 13
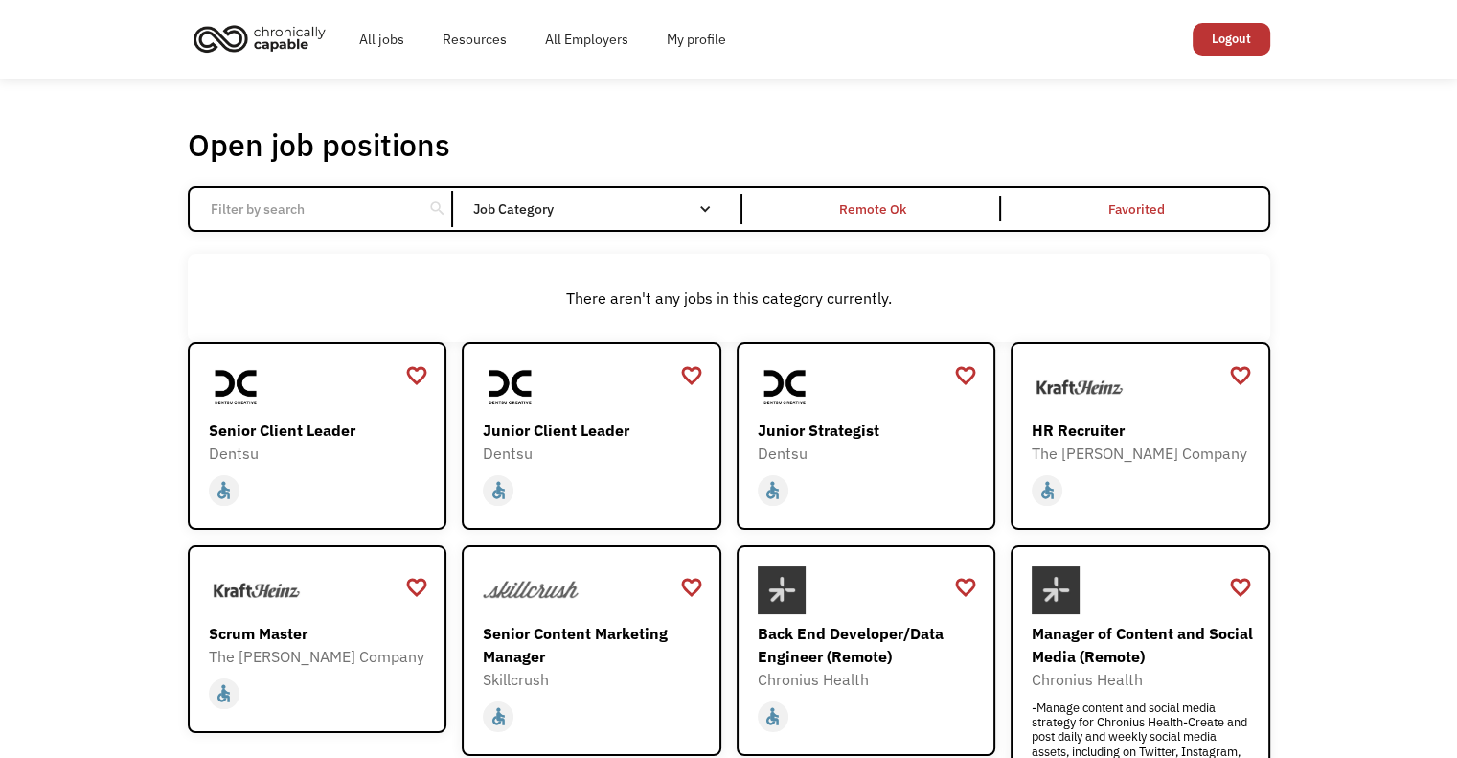
click at [247, 197] on input "Email Form" at bounding box center [306, 209] width 214 height 36
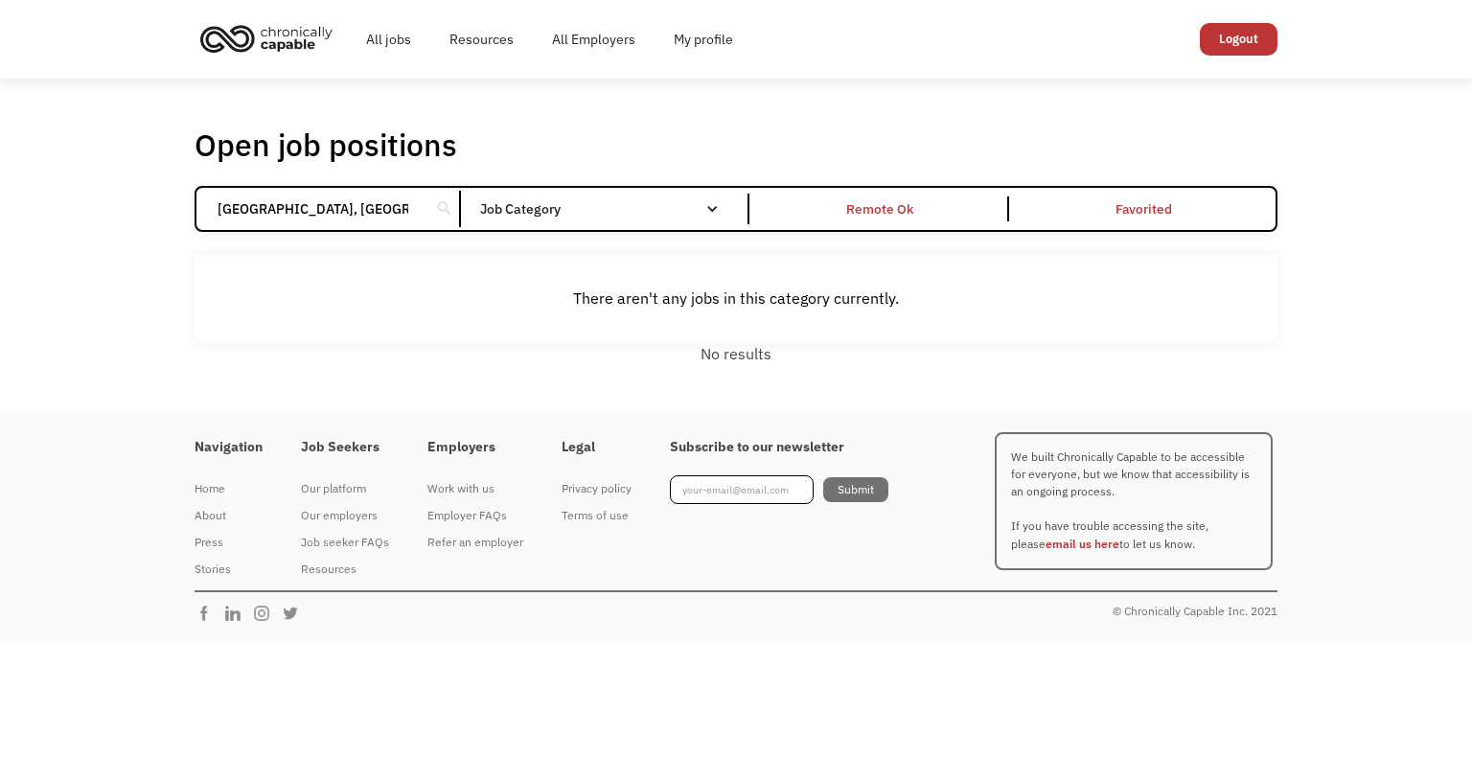
type input "Madison, WI"
click at [824, 278] on div "There aren't any jobs in this category currently." at bounding box center [735, 297] width 1083 height 87
click at [445, 206] on div "search" at bounding box center [444, 208] width 18 height 29
click at [352, 536] on div "Job seeker FAQs" at bounding box center [345, 542] width 88 height 23
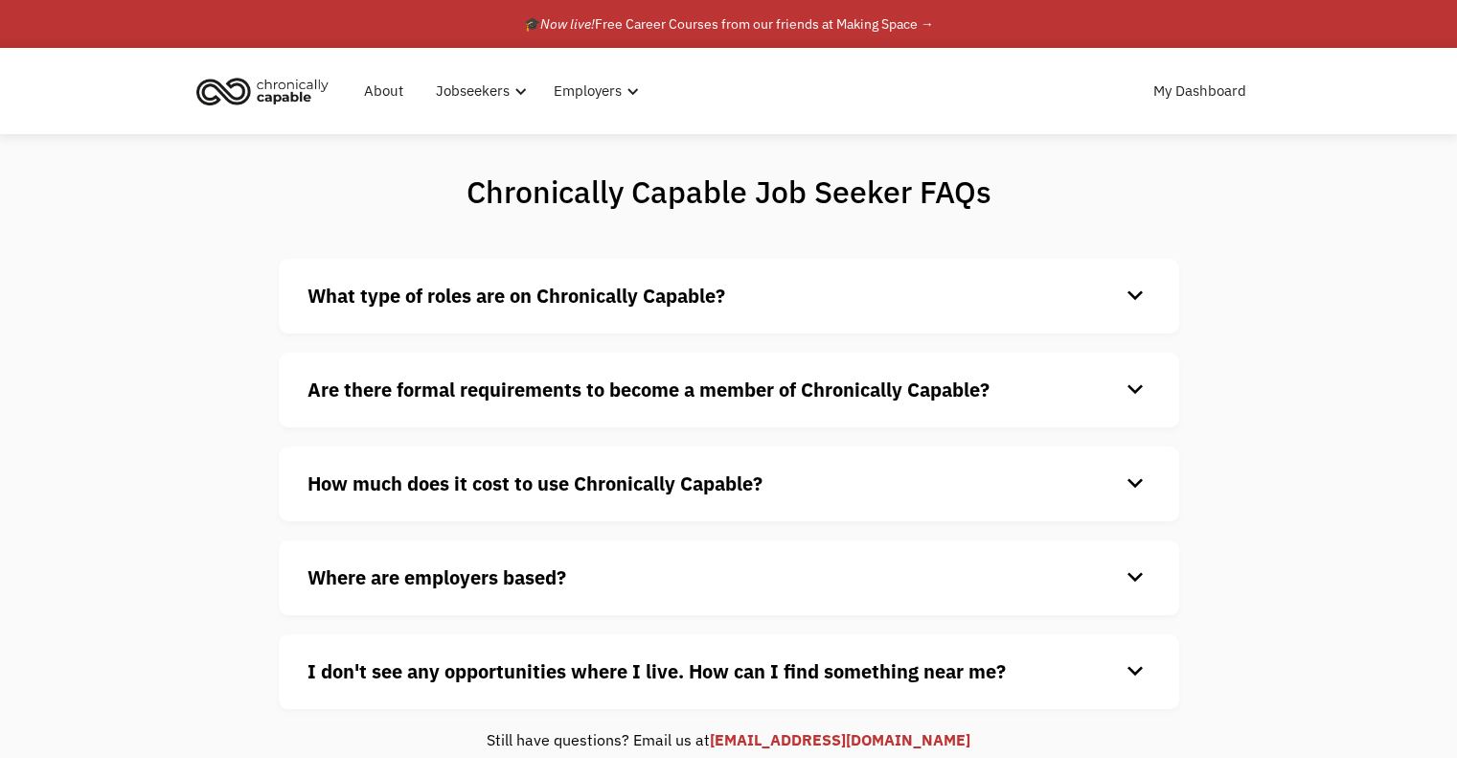
click at [797, 288] on h4 "What type of roles are on Chronically Capable?" at bounding box center [714, 296] width 812 height 29
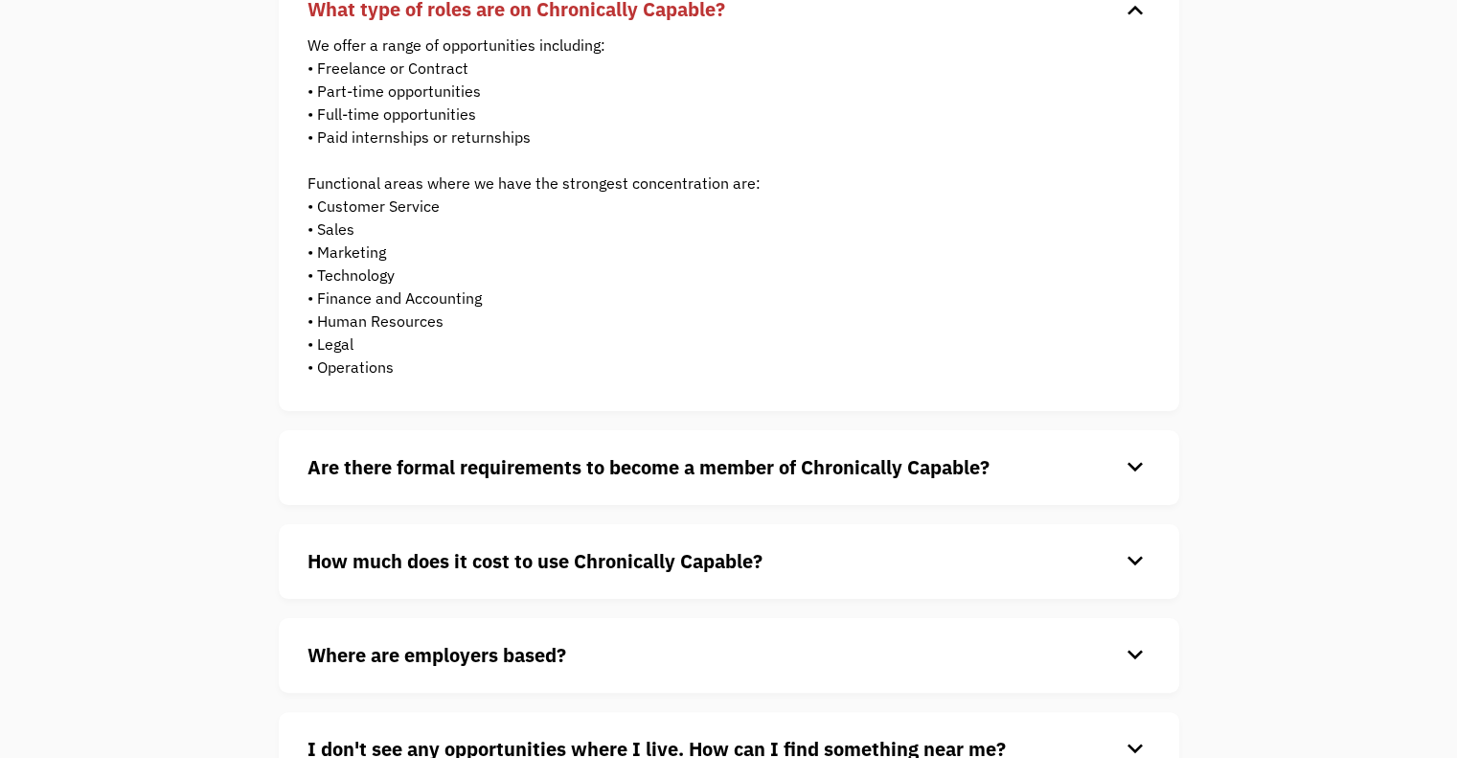
scroll to position [287, 0]
click at [728, 466] on strong "Are there formal requirements to become a member of Chronically Capable?" at bounding box center [649, 466] width 682 height 26
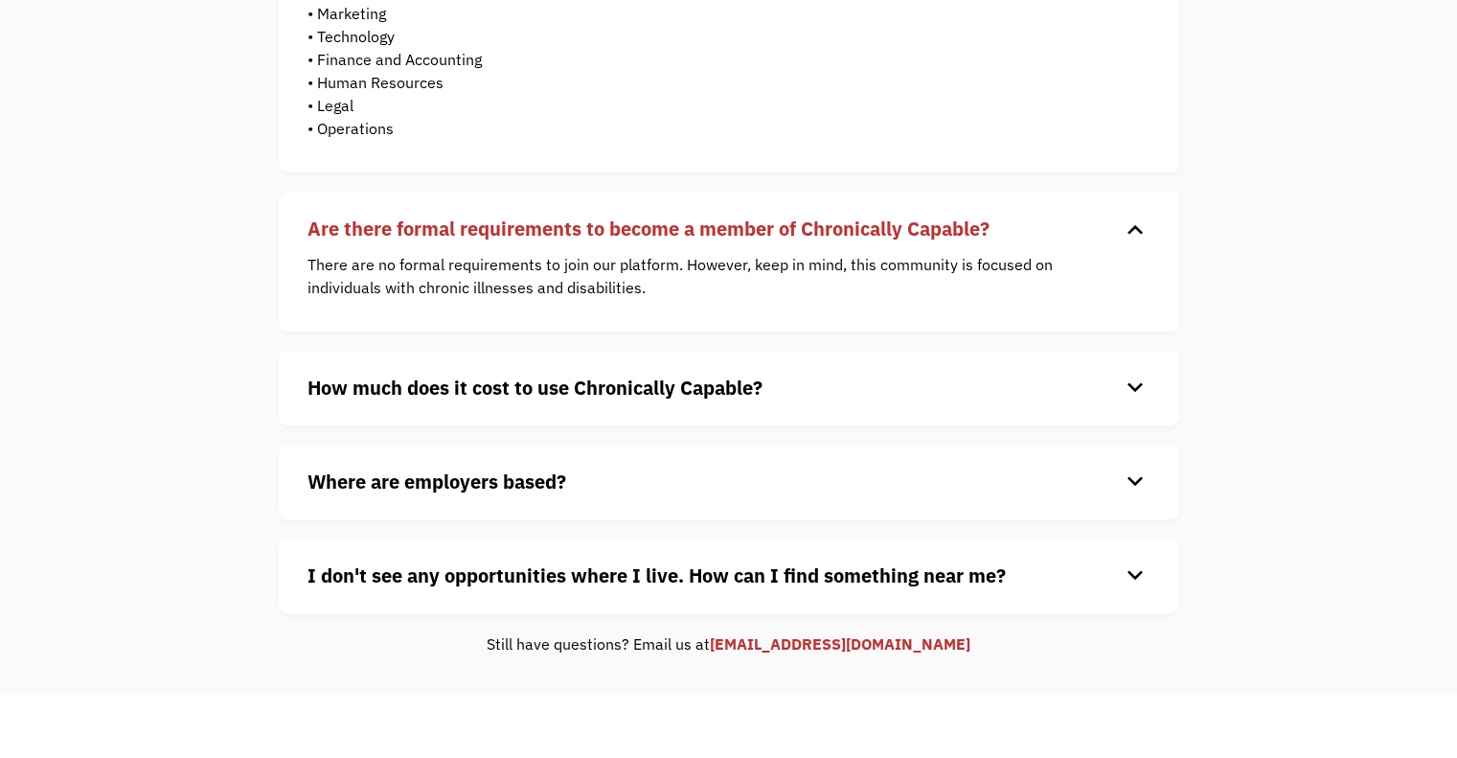
scroll to position [575, 0]
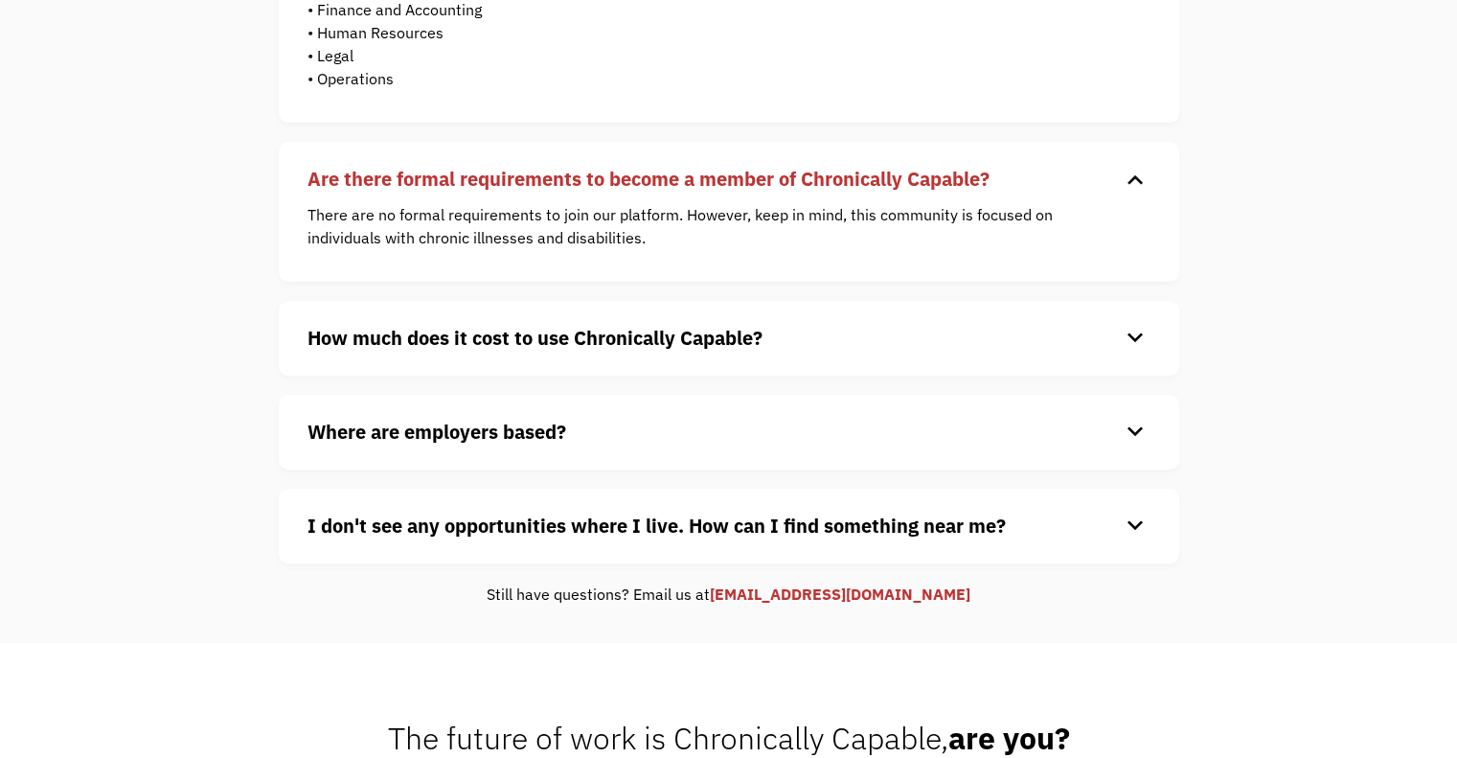
click at [827, 337] on h4 "How much does it cost to use Chronically Capable?" at bounding box center [714, 338] width 812 height 29
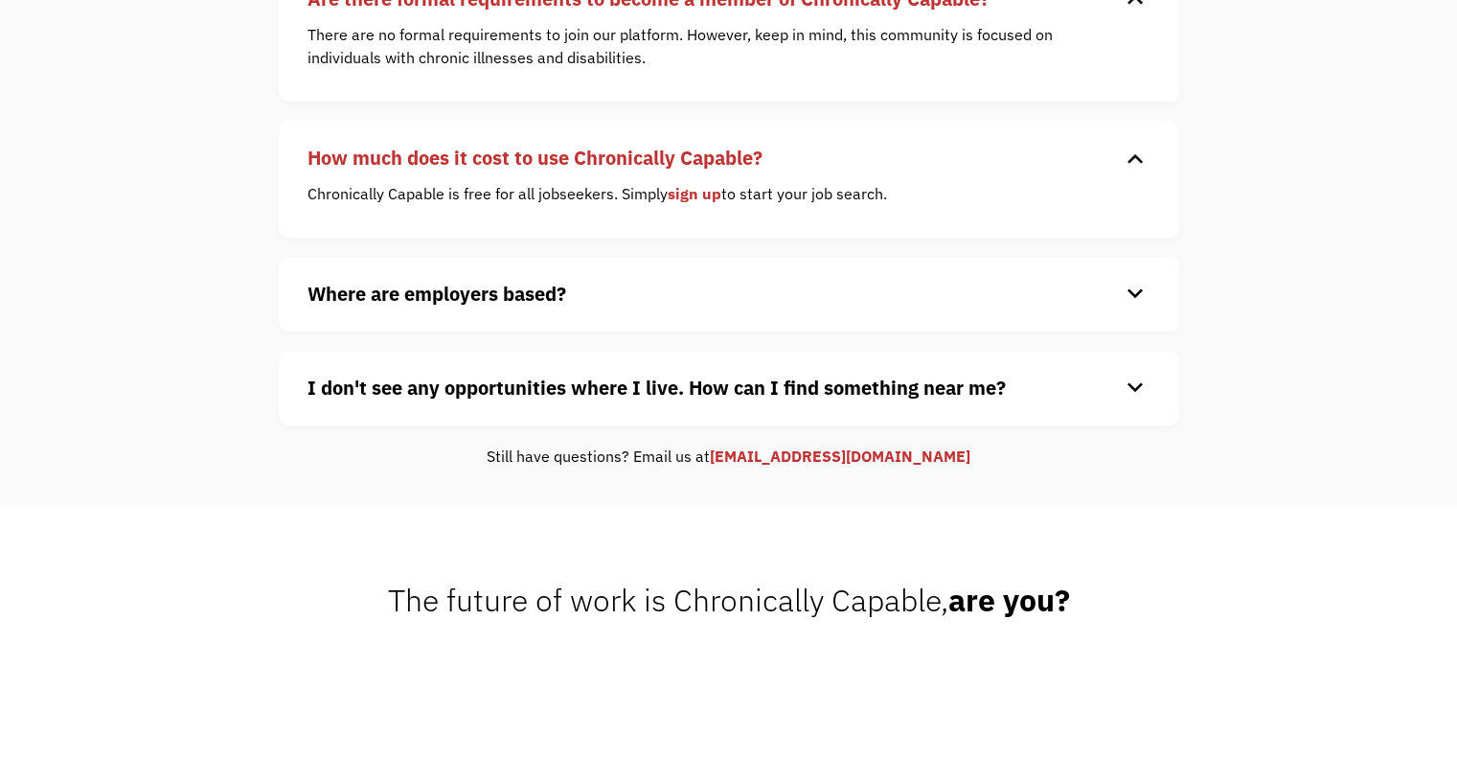
scroll to position [766, 0]
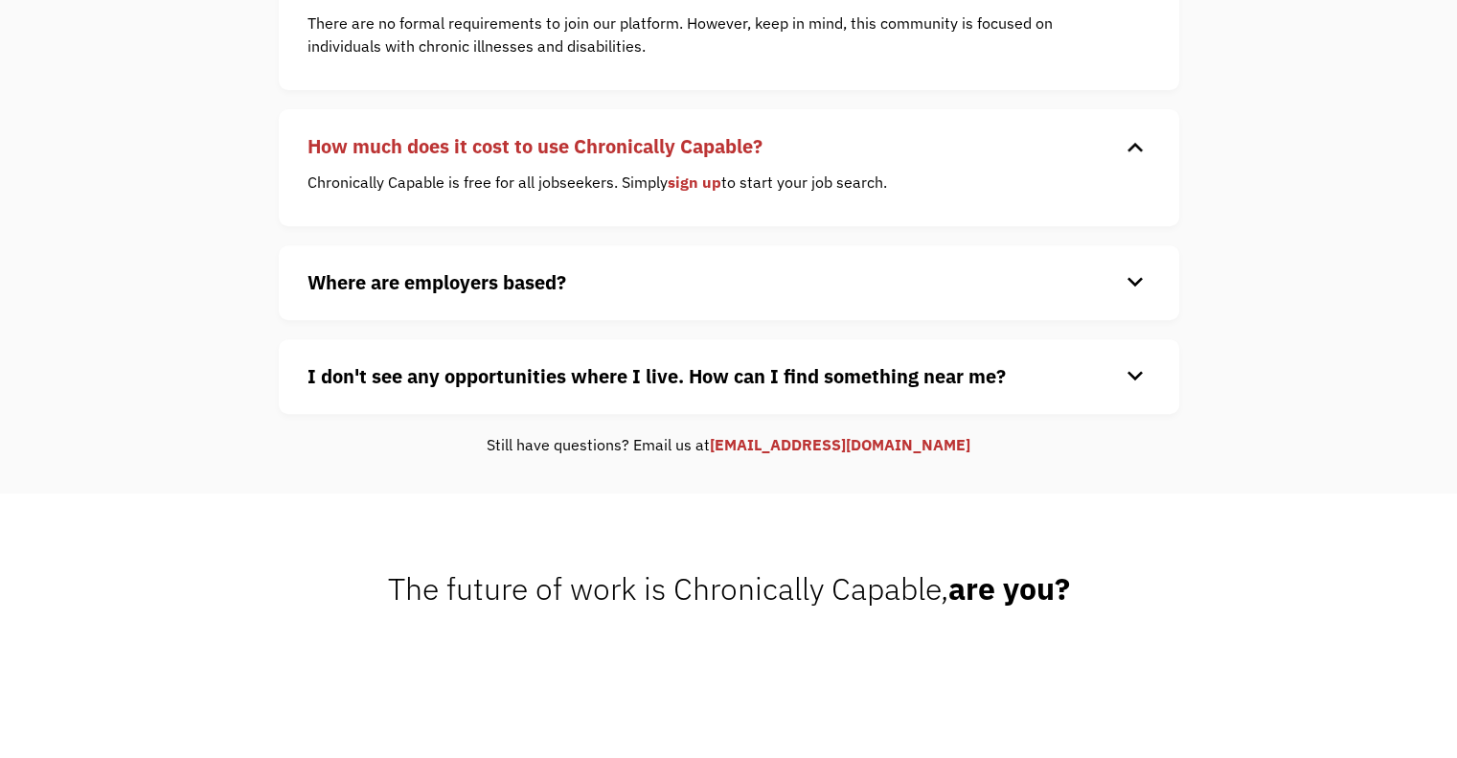
click at [667, 286] on h4 "Where are employers based?" at bounding box center [714, 282] width 812 height 29
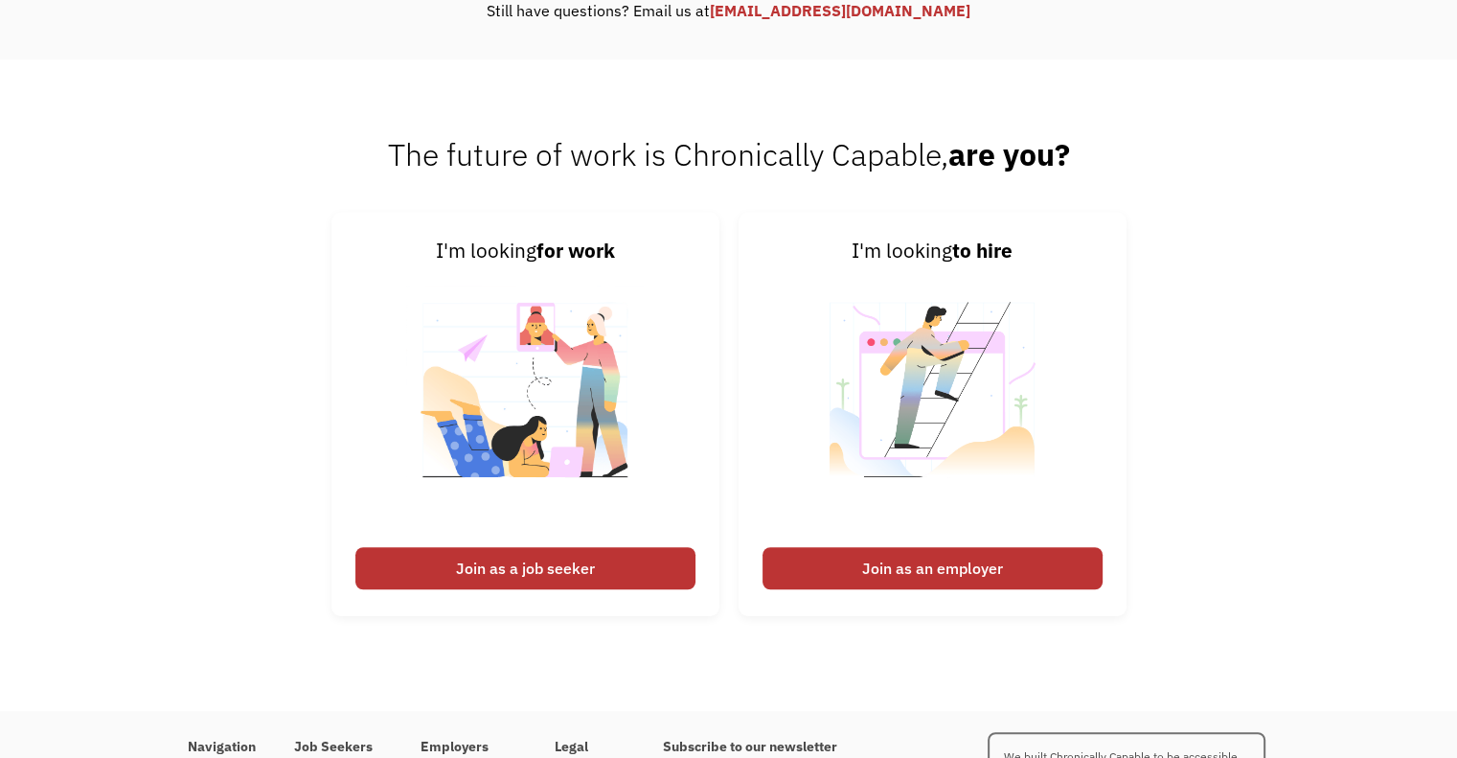
scroll to position [1341, 0]
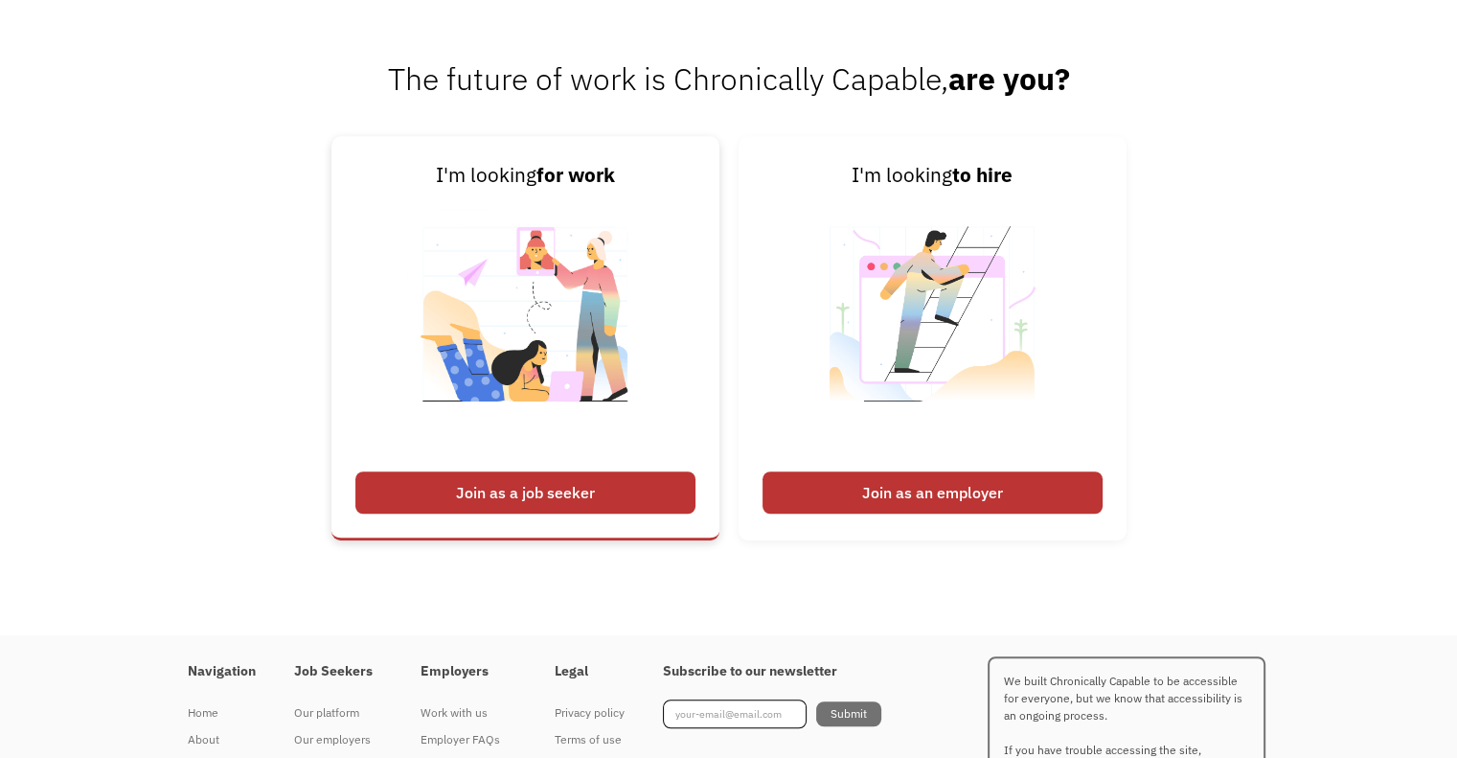
click at [483, 285] on img at bounding box center [525, 326] width 239 height 271
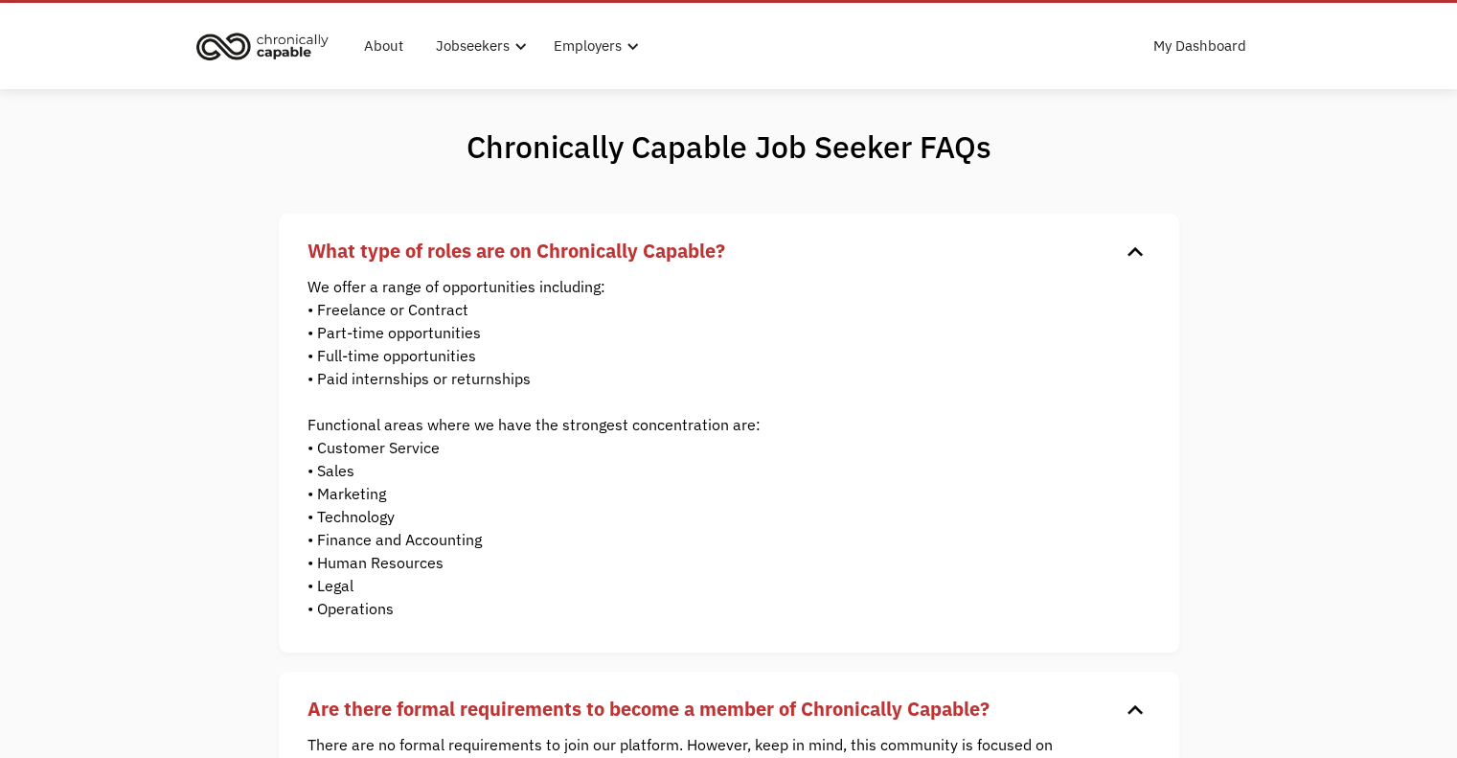
scroll to position [0, 0]
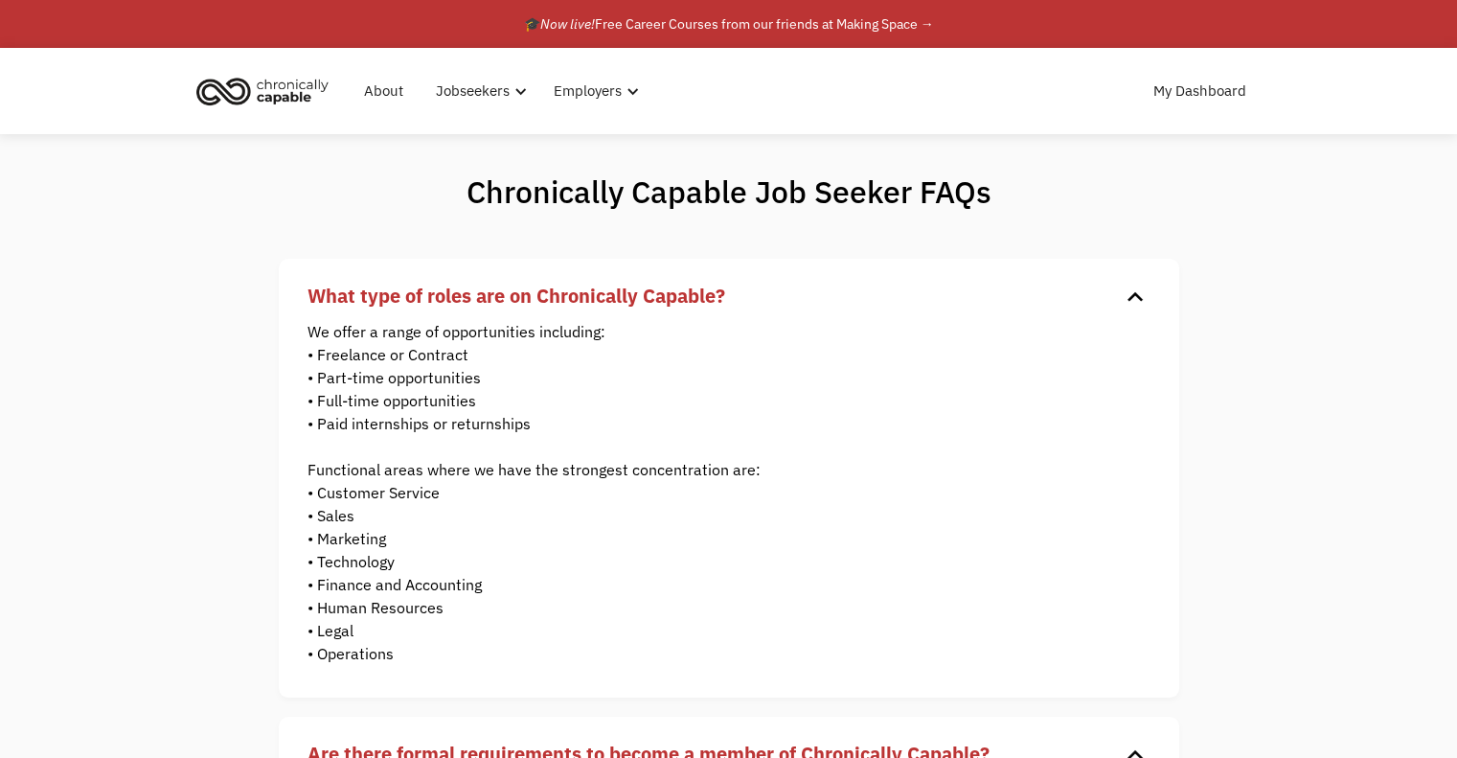
click at [280, 90] on img "home" at bounding box center [263, 91] width 144 height 42
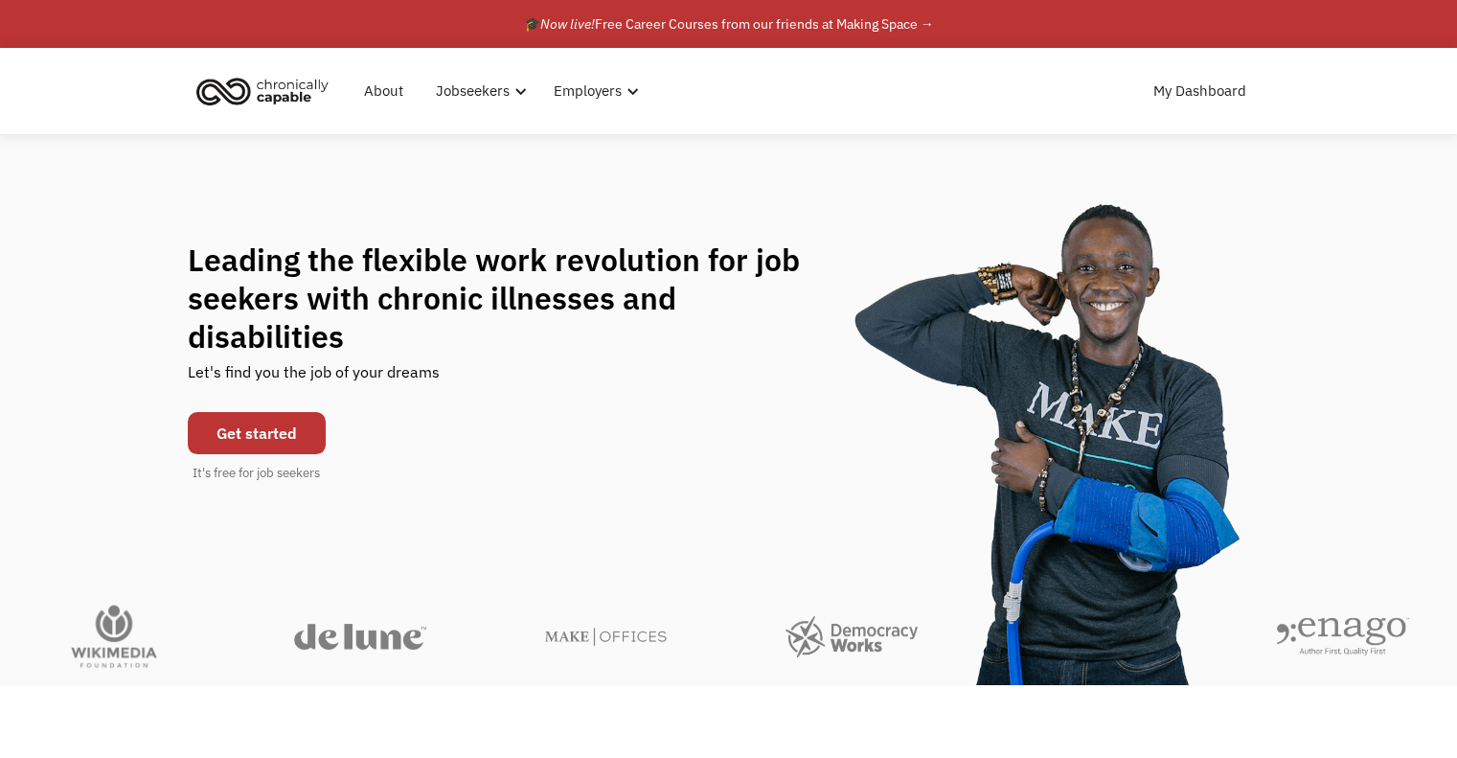
click at [285, 412] on link "Get started" at bounding box center [257, 433] width 138 height 42
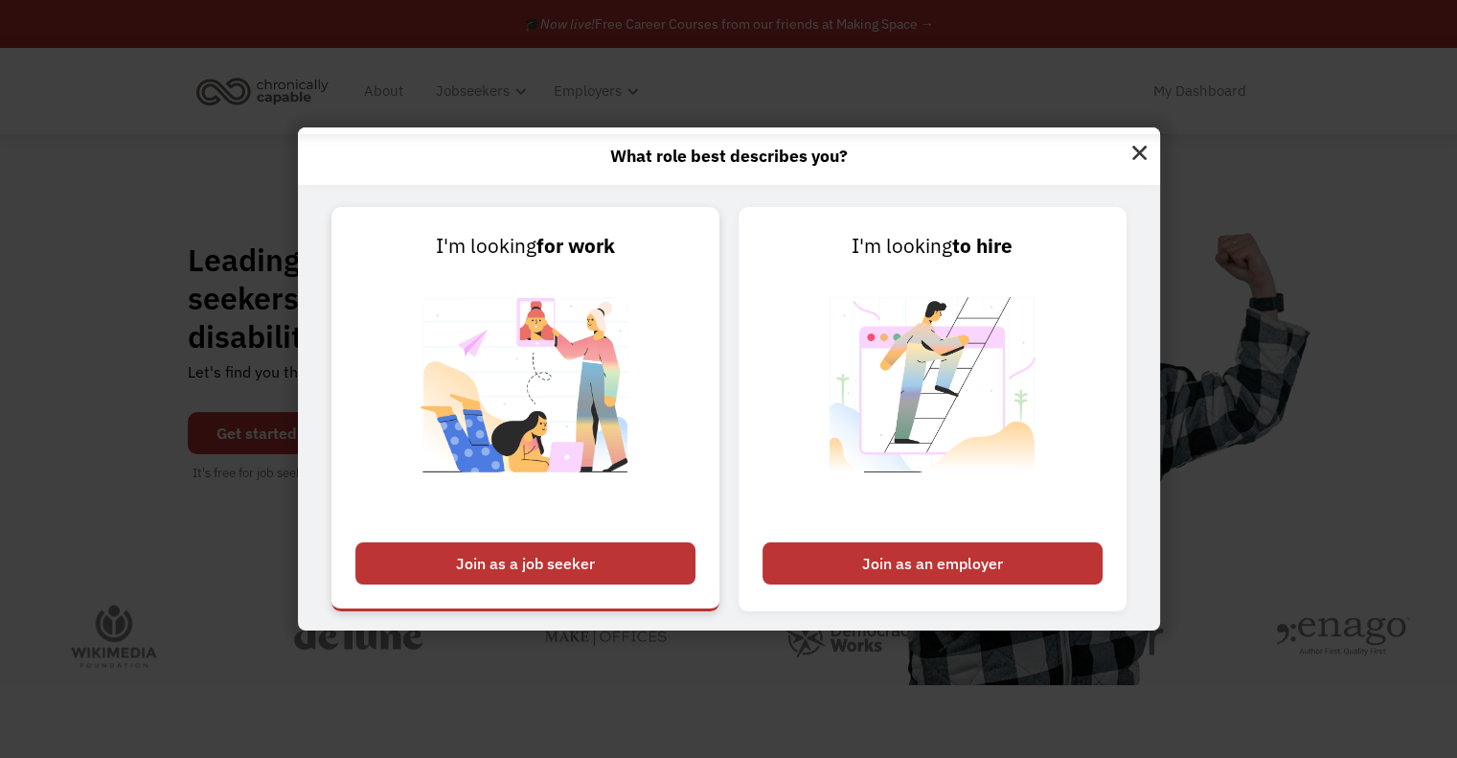
click at [603, 562] on div "Join as a job seeker" at bounding box center [525, 563] width 340 height 42
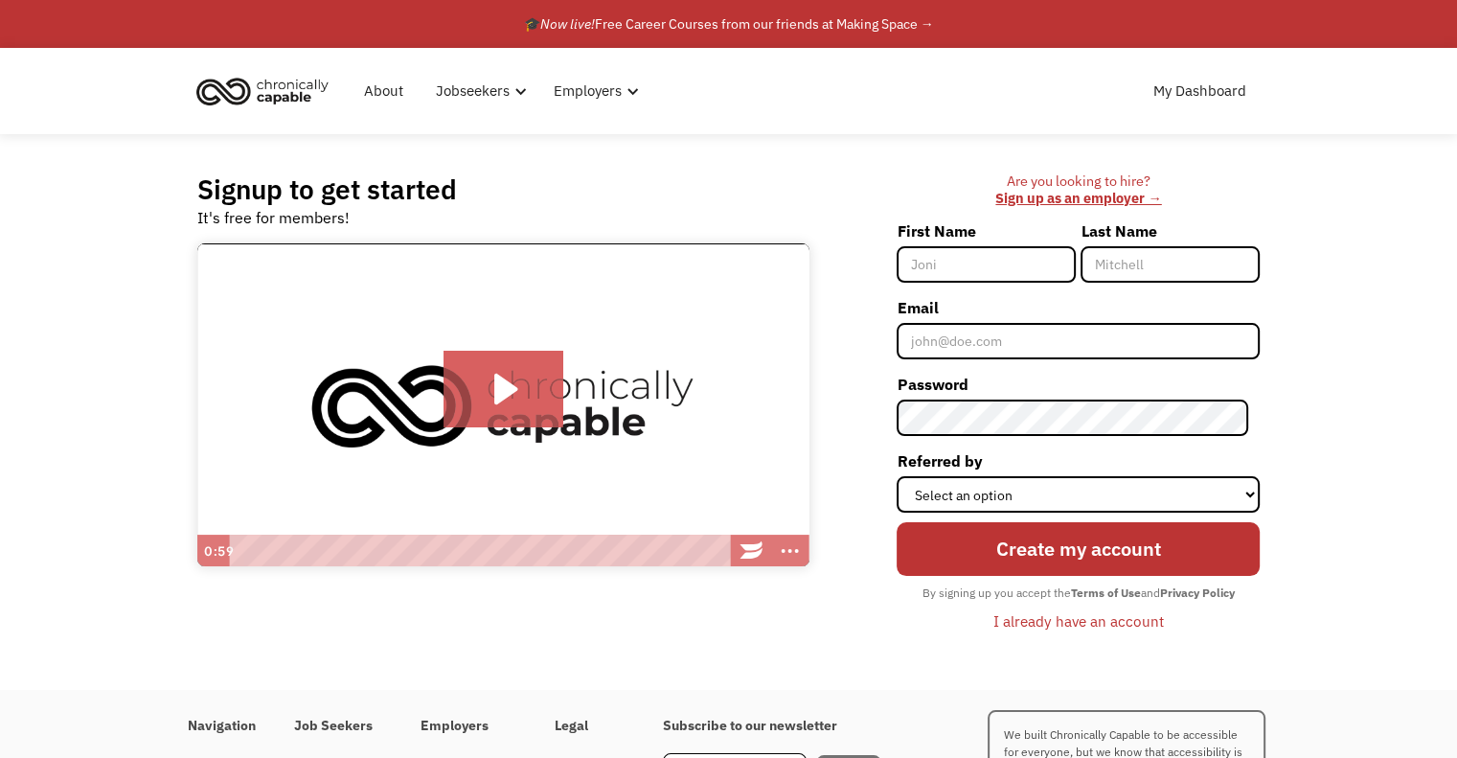
click at [1088, 624] on div "I already have an account" at bounding box center [1078, 620] width 171 height 23
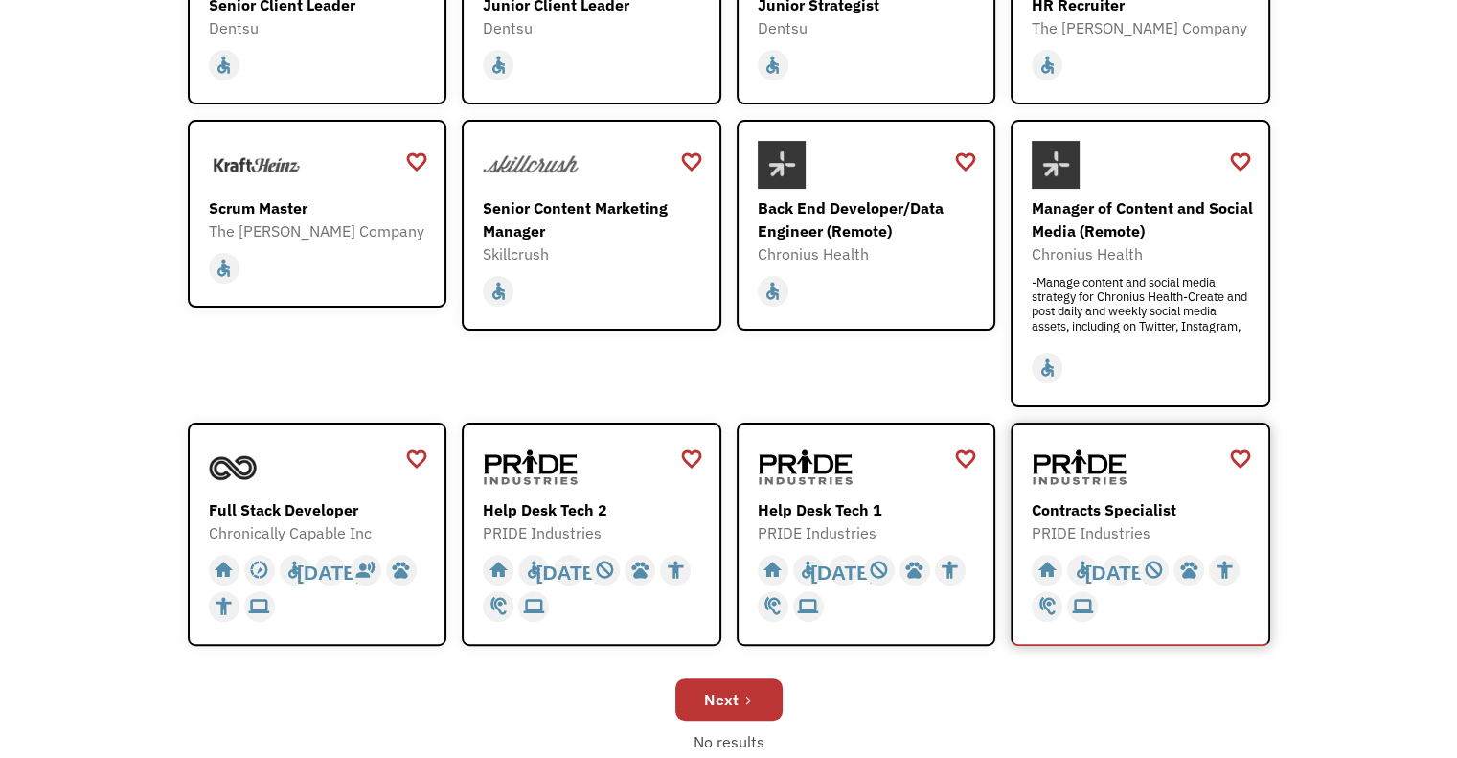
scroll to position [479, 0]
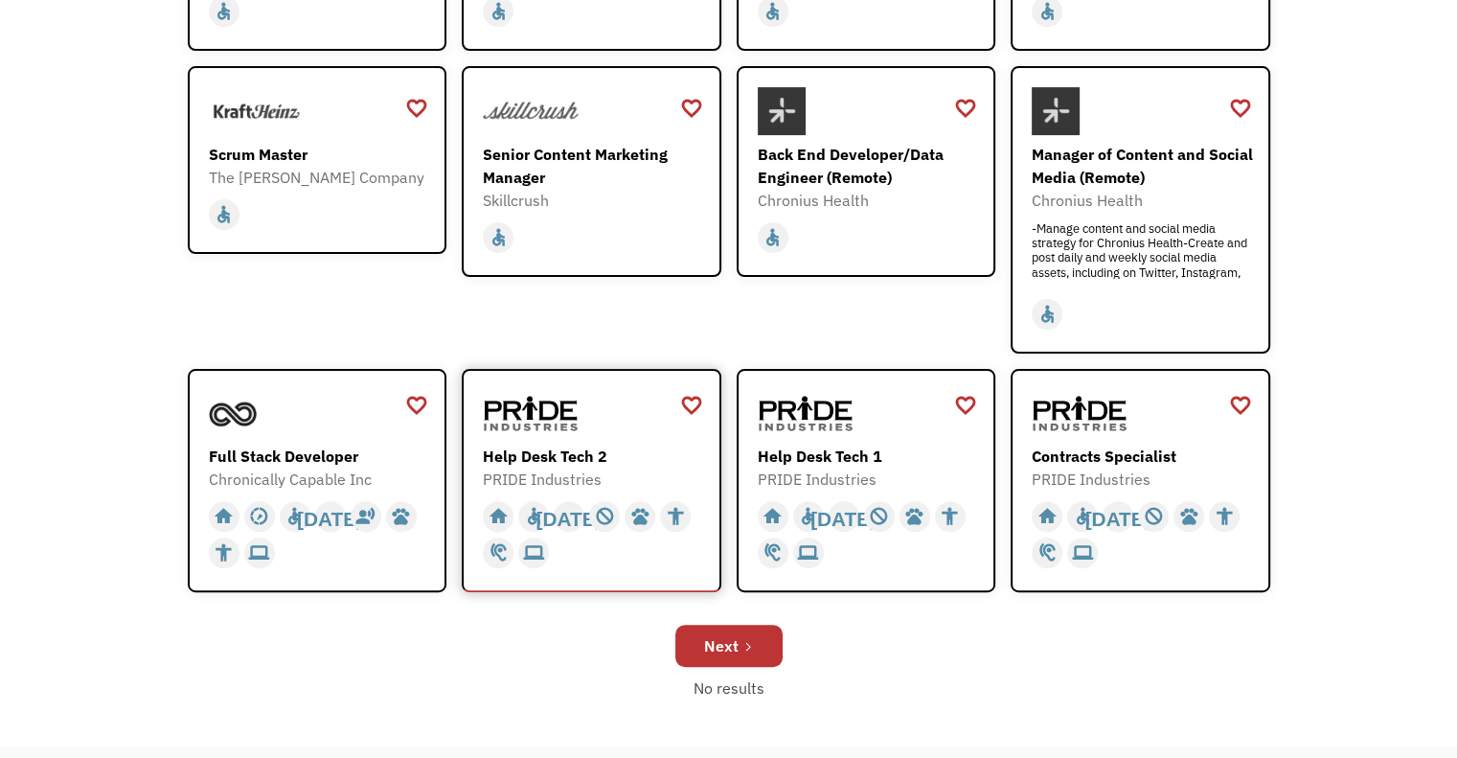
click at [669, 491] on div "home slow_motion_video accessible today not_interested supervisor_account recor…" at bounding box center [594, 531] width 222 height 80
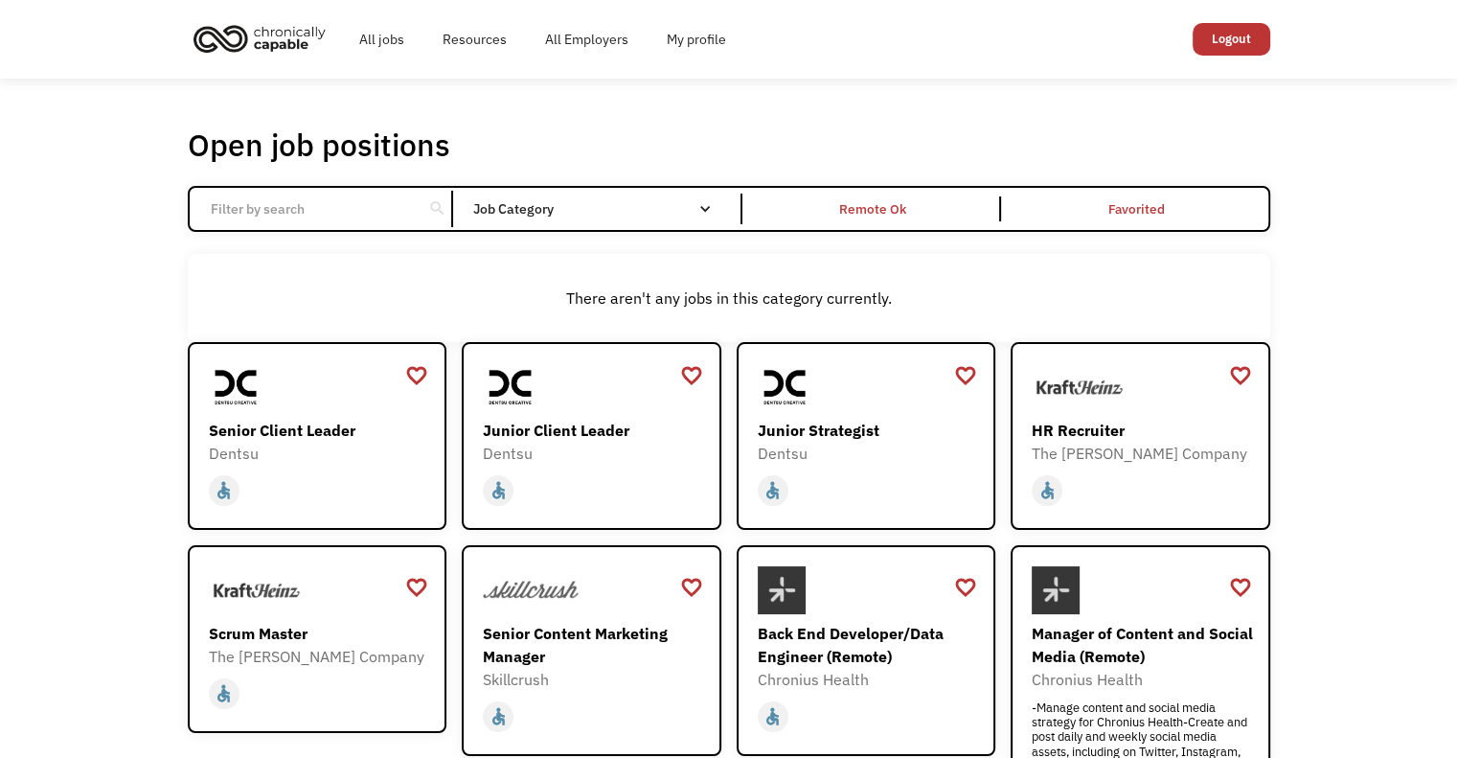
click at [322, 201] on input "Email Form" at bounding box center [306, 209] width 214 height 36
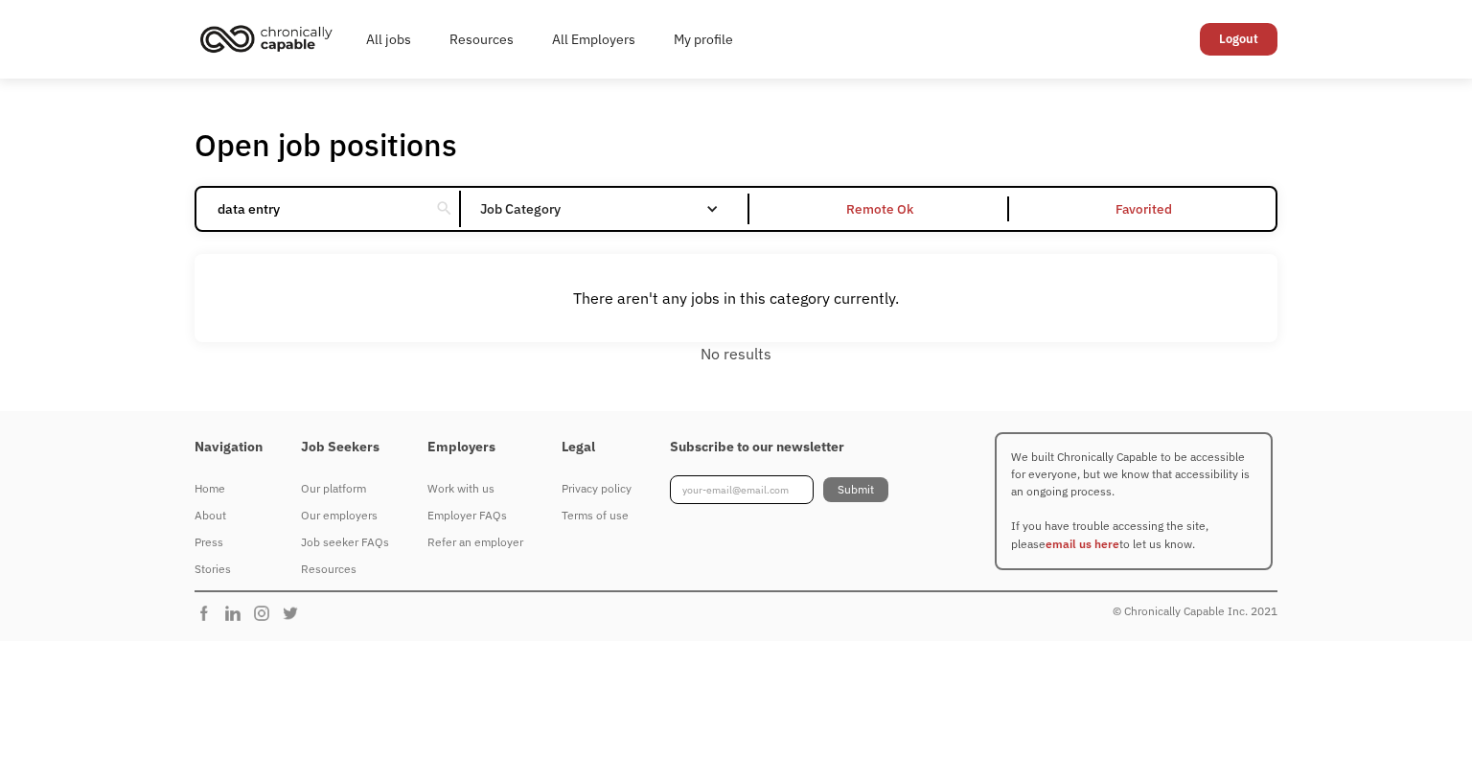
click input "Email Form" at bounding box center [0, 0] width 0 height 0
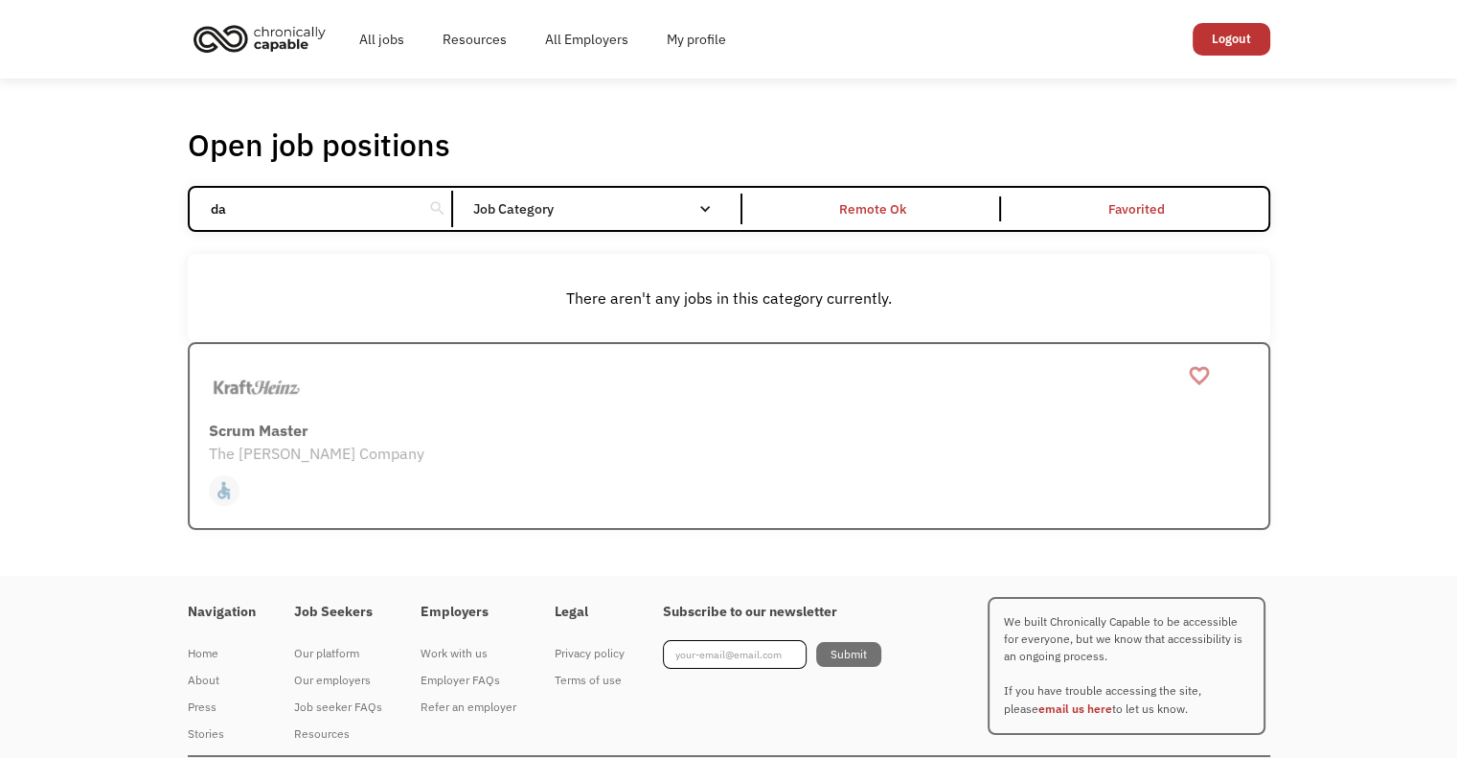
type input "d"
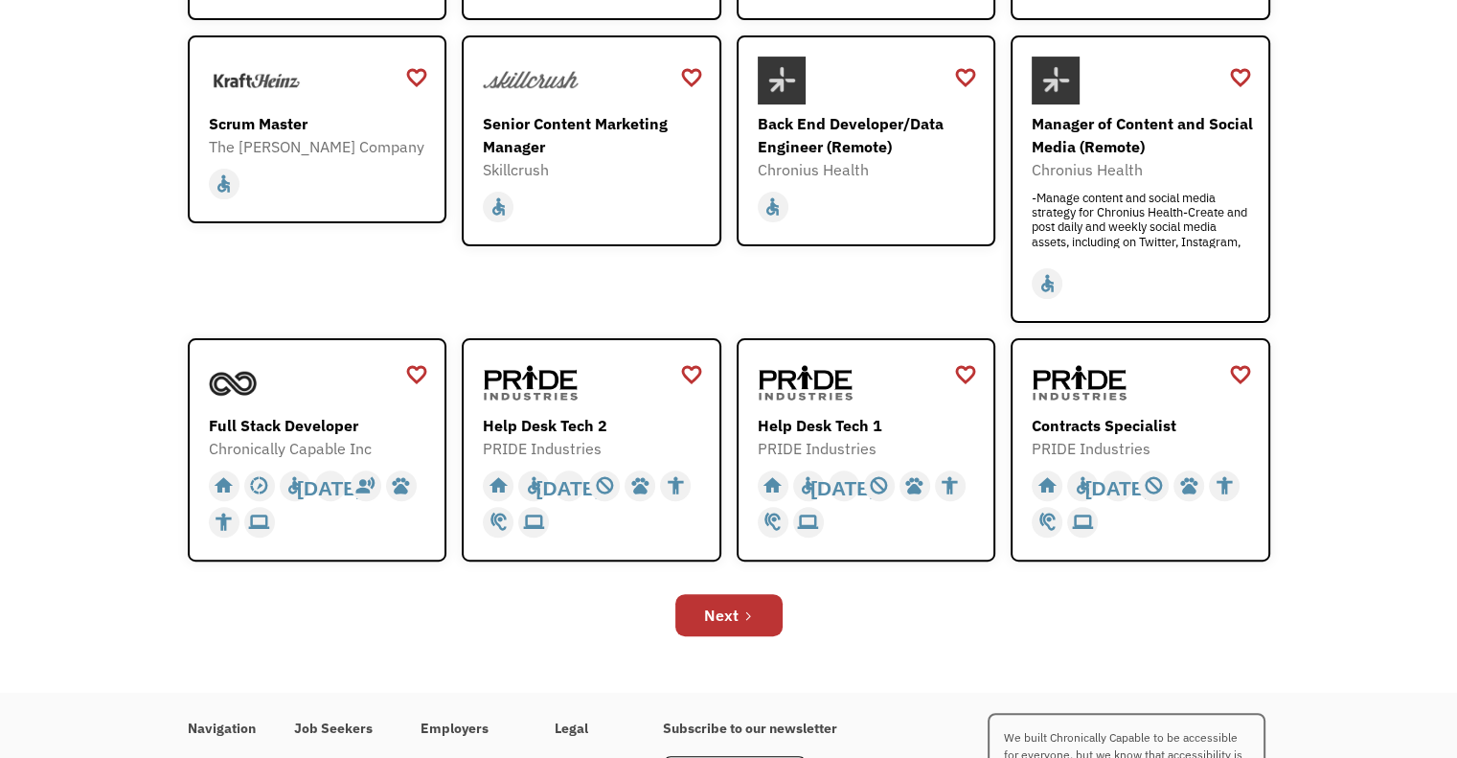
scroll to position [575, 0]
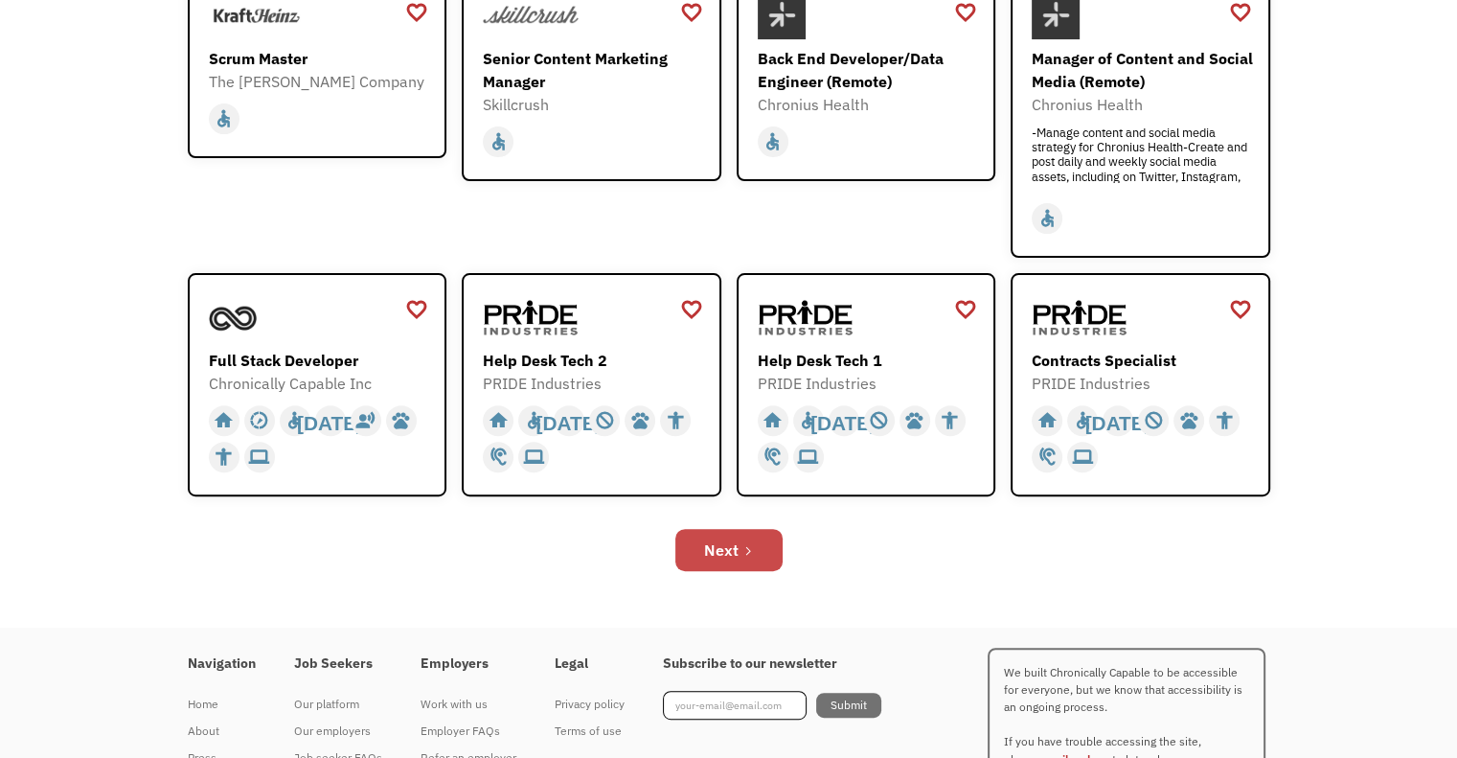
click at [702, 543] on link "Next" at bounding box center [728, 550] width 107 height 42
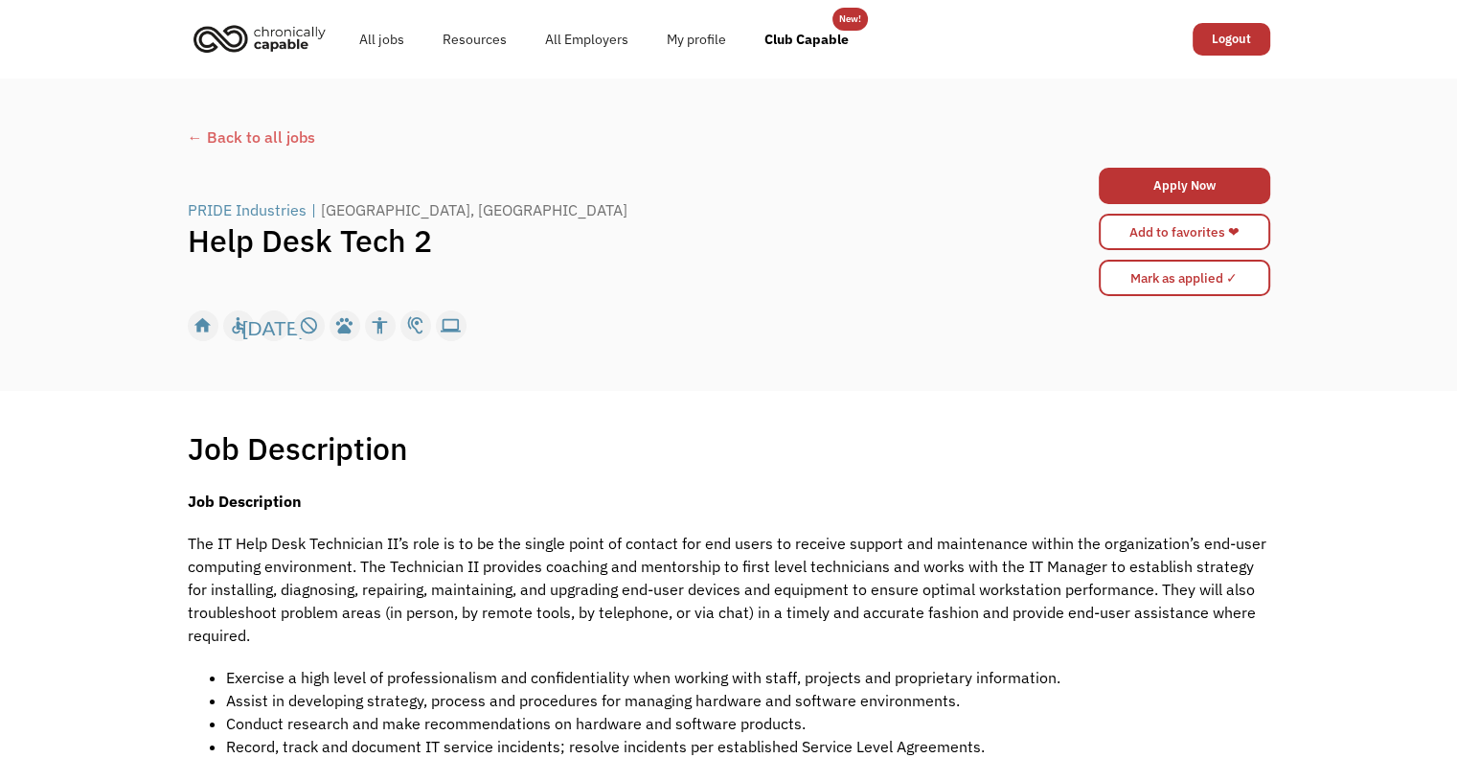
click at [264, 36] on img "home" at bounding box center [260, 38] width 144 height 42
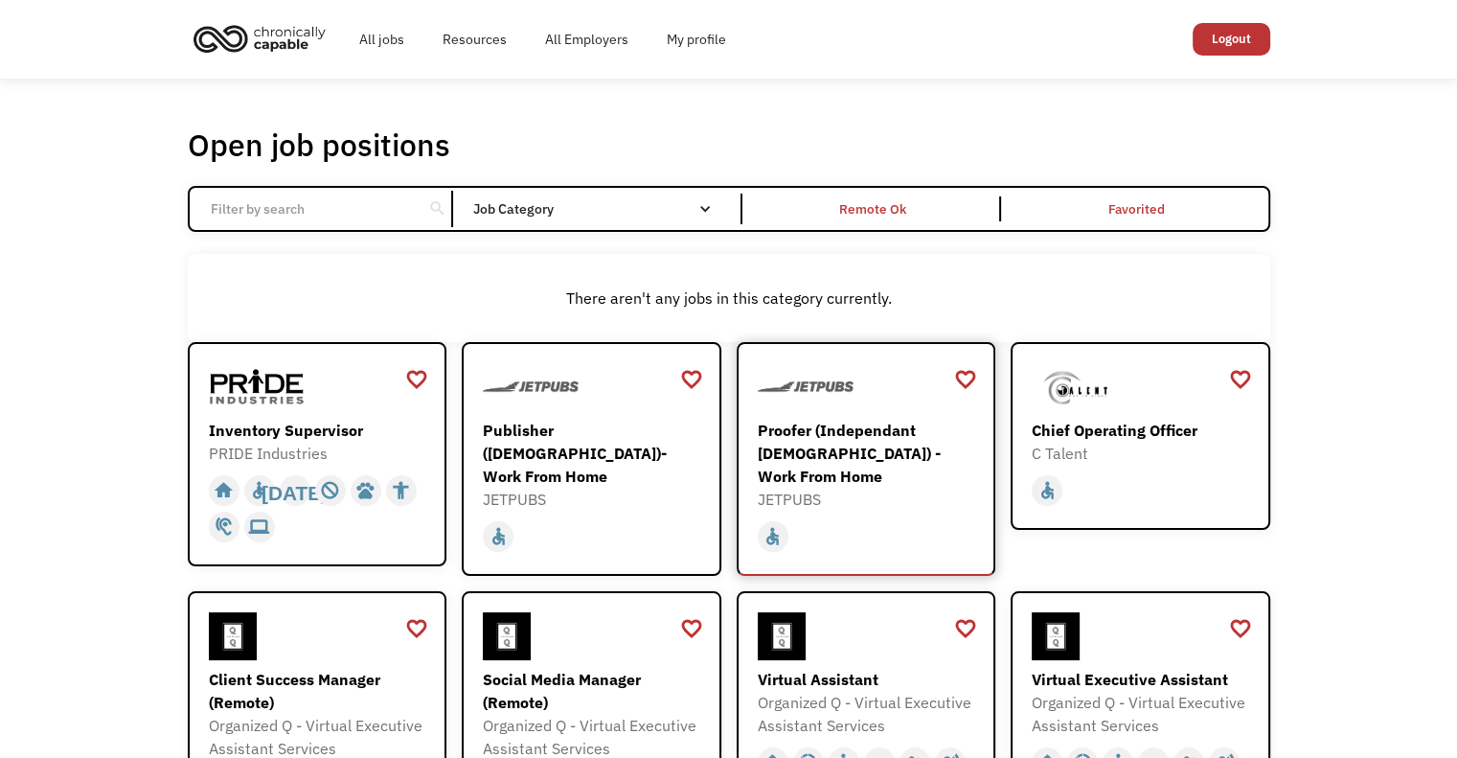
click at [851, 445] on div "Proofer (Independant [DEMOGRAPHIC_DATA]) - Work From Home" at bounding box center [869, 453] width 222 height 69
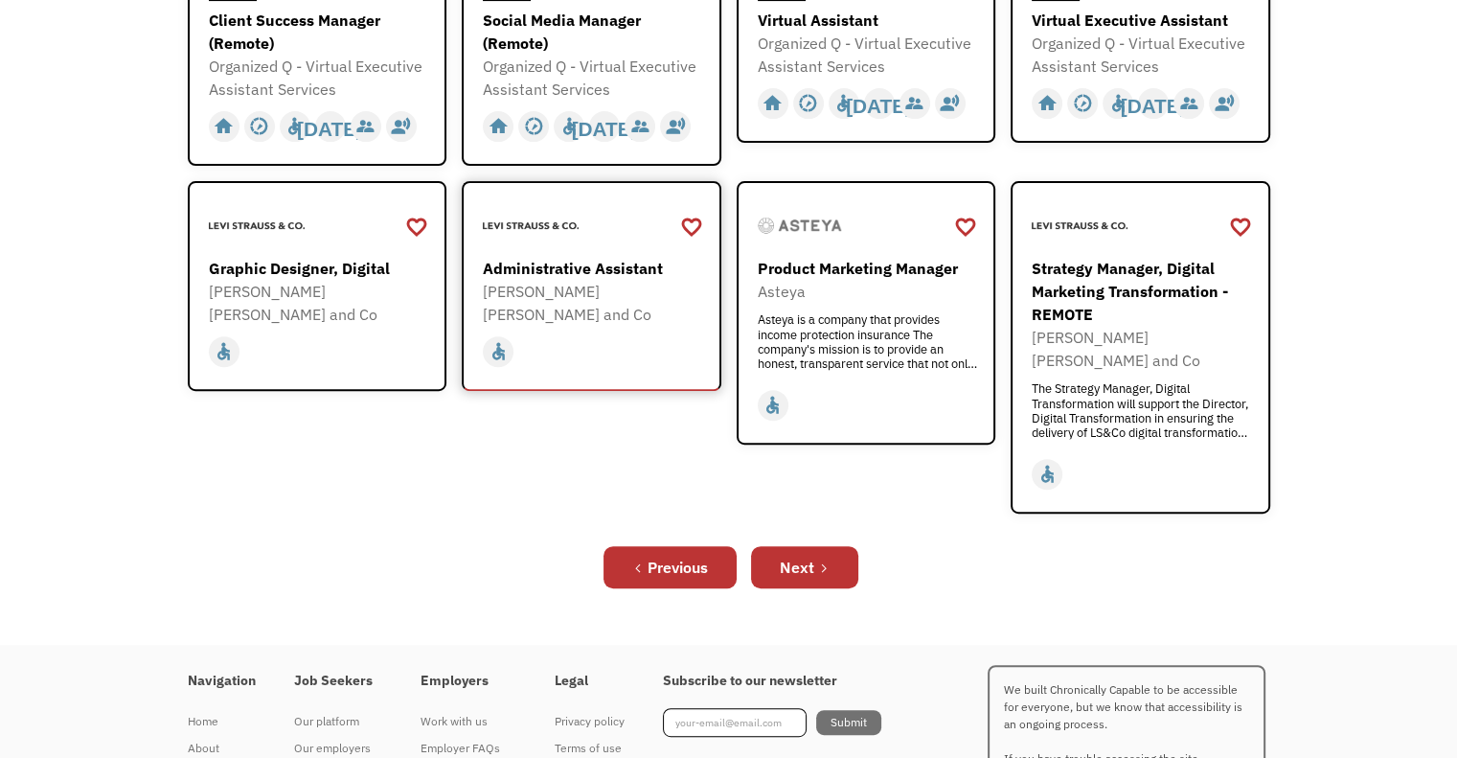
scroll to position [740, 0]
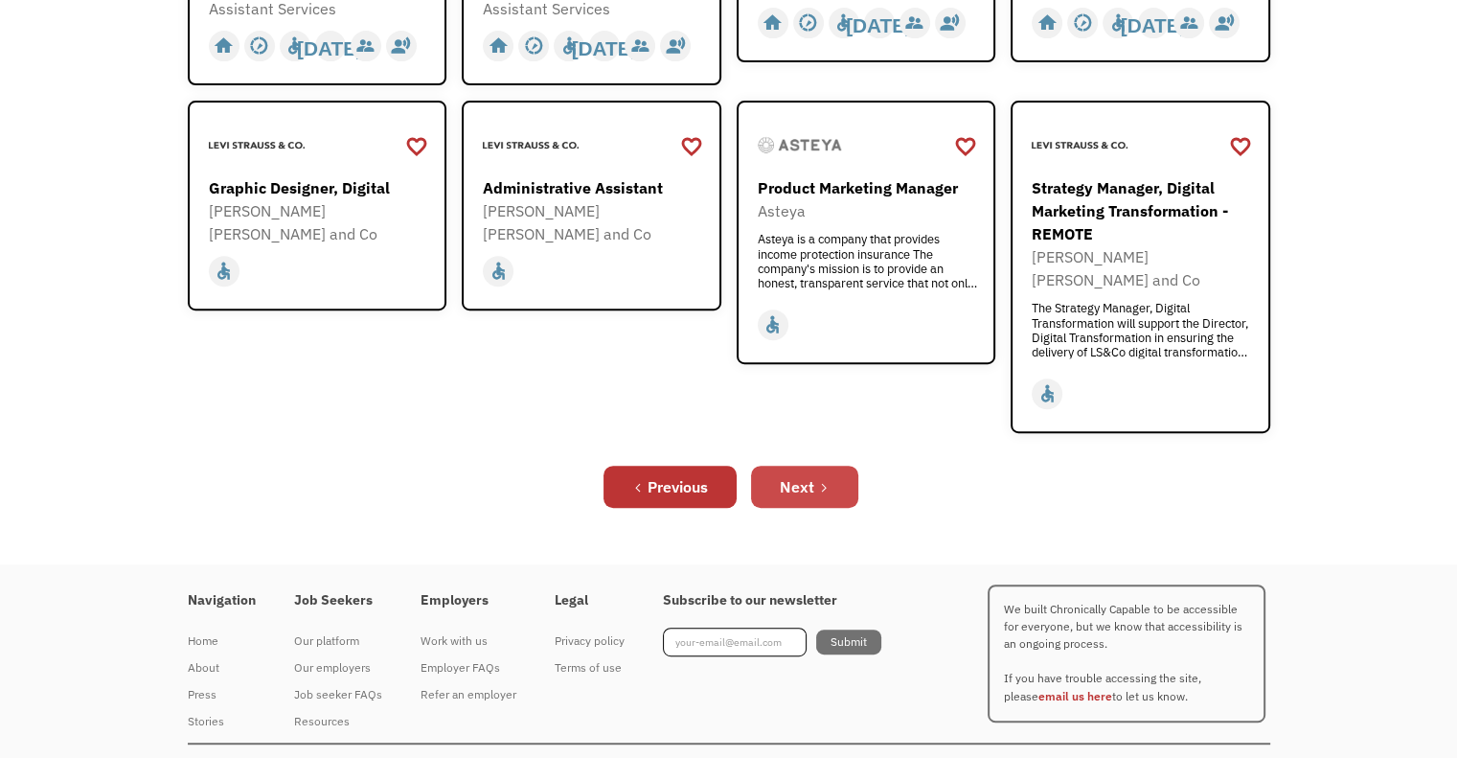
click at [795, 475] on div "Next" at bounding box center [797, 486] width 34 height 23
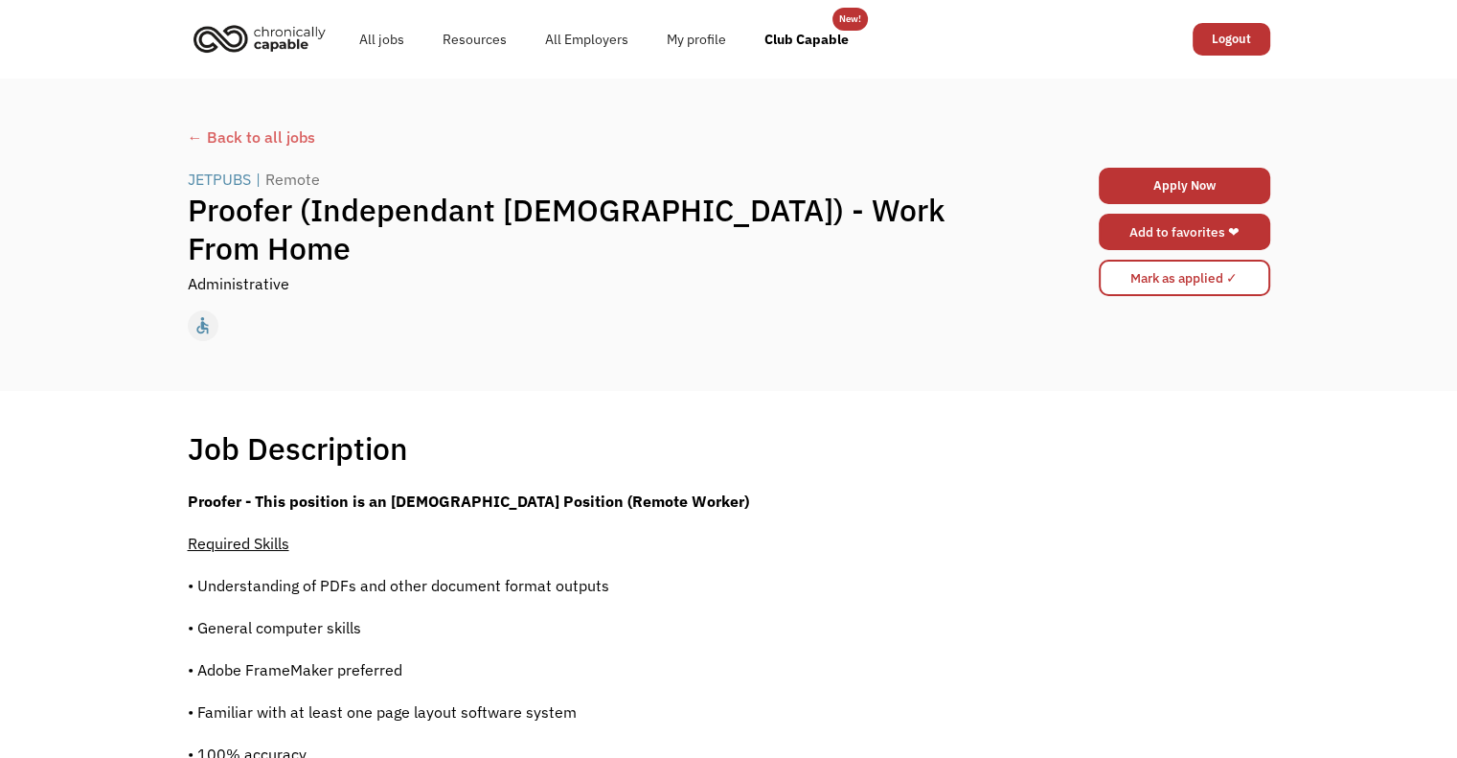
click at [1209, 230] on link "Add to favorites ❤" at bounding box center [1184, 232] width 171 height 36
click at [258, 133] on div "← Back to all jobs" at bounding box center [729, 137] width 1083 height 23
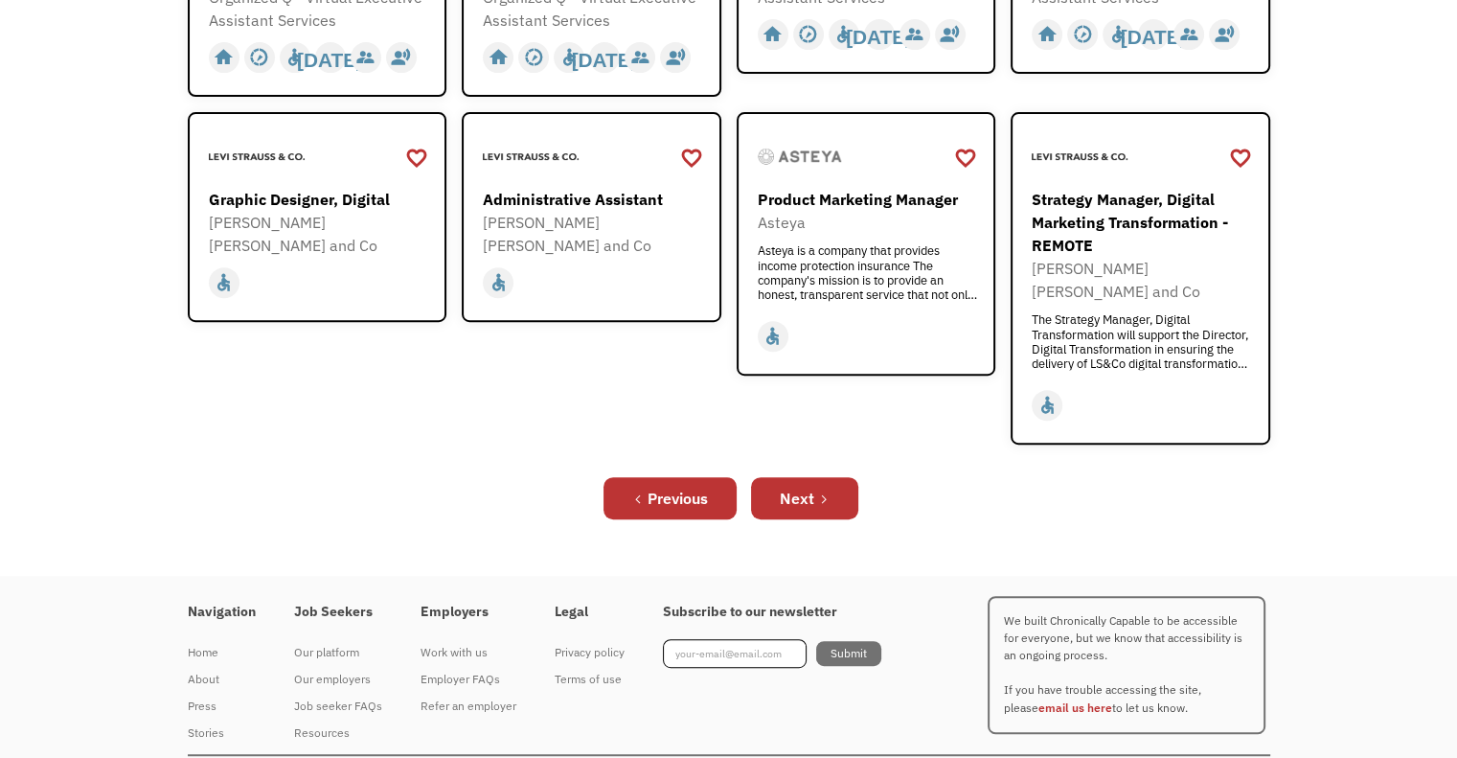
scroll to position [740, 0]
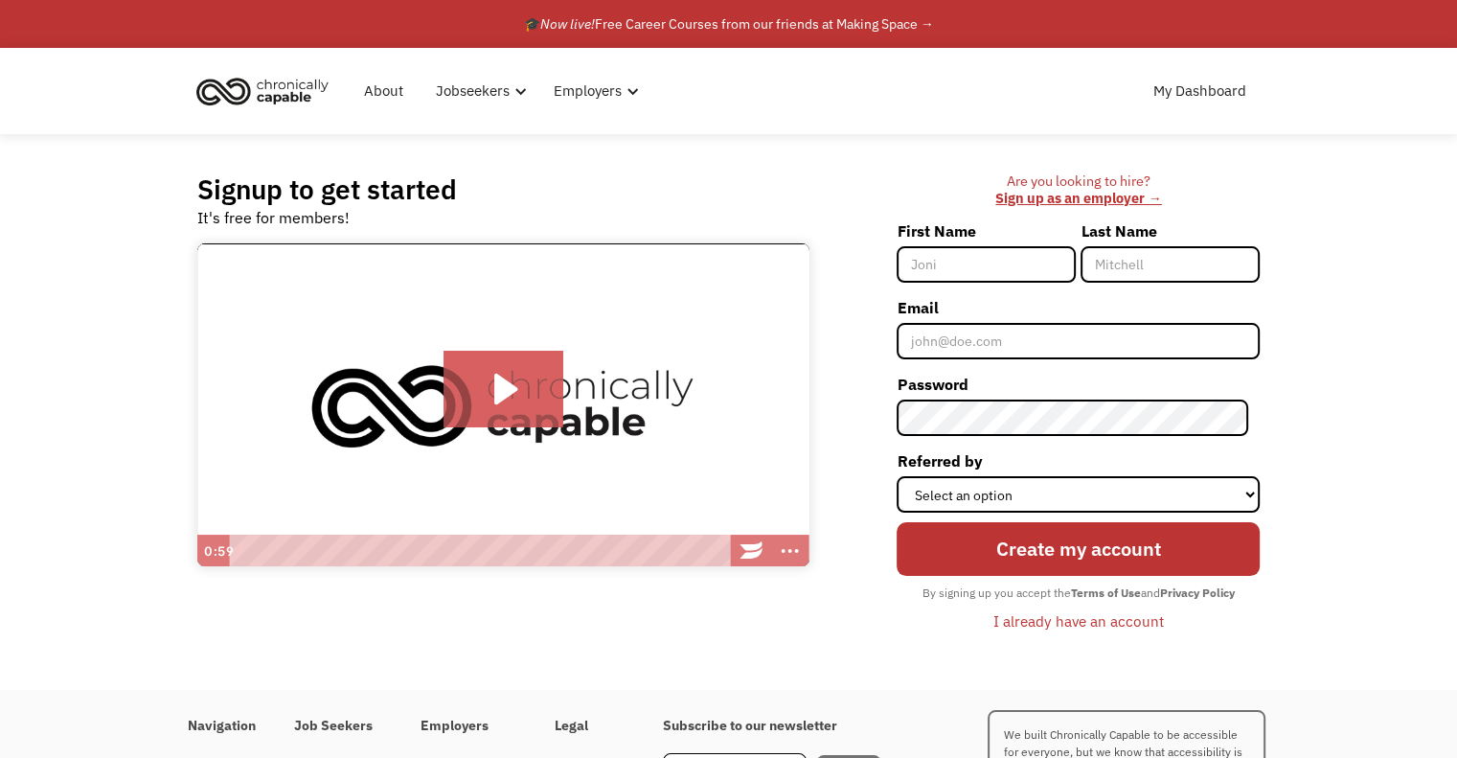
click at [1115, 616] on div "I already have an account" at bounding box center [1078, 620] width 171 height 23
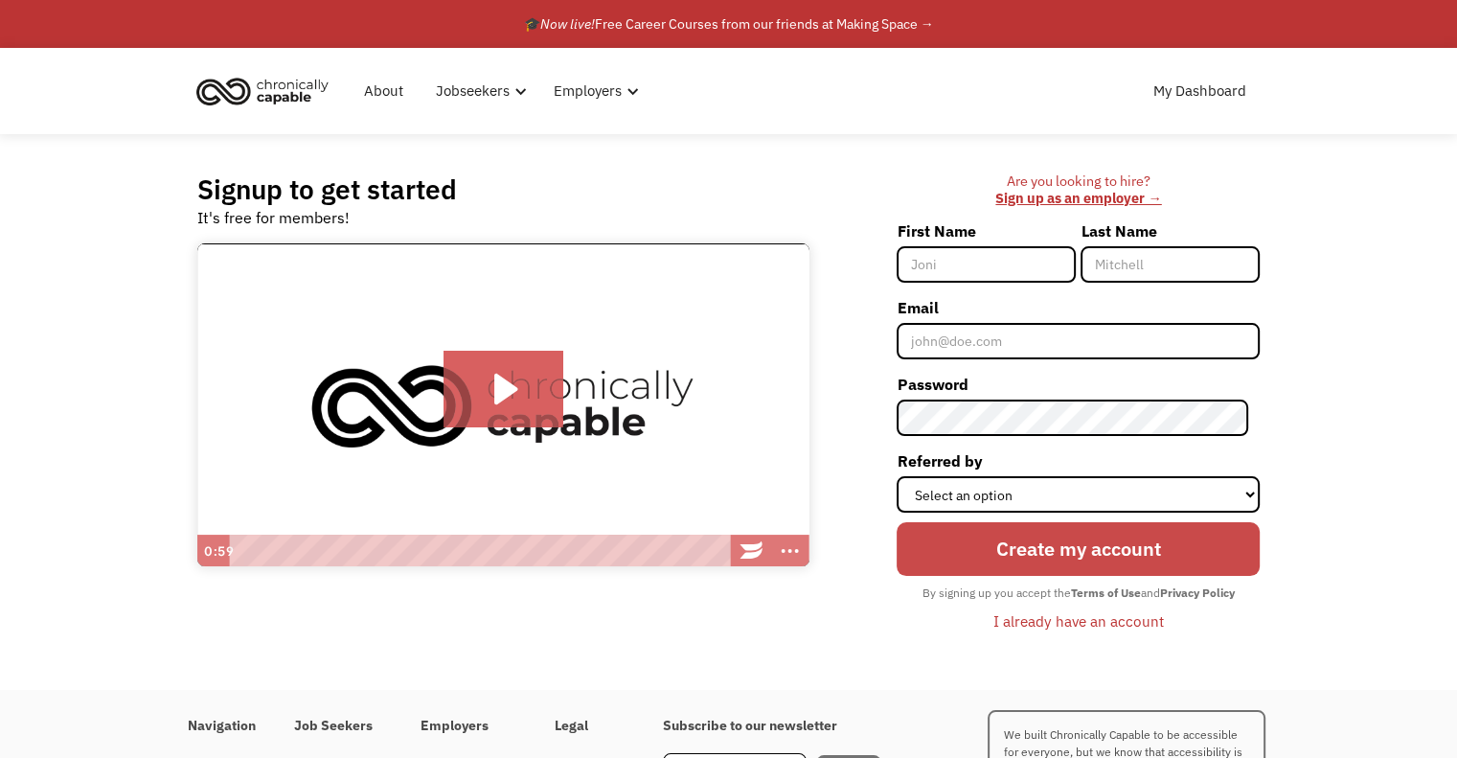
click at [1088, 557] on input "Create my account" at bounding box center [1078, 549] width 363 height 54
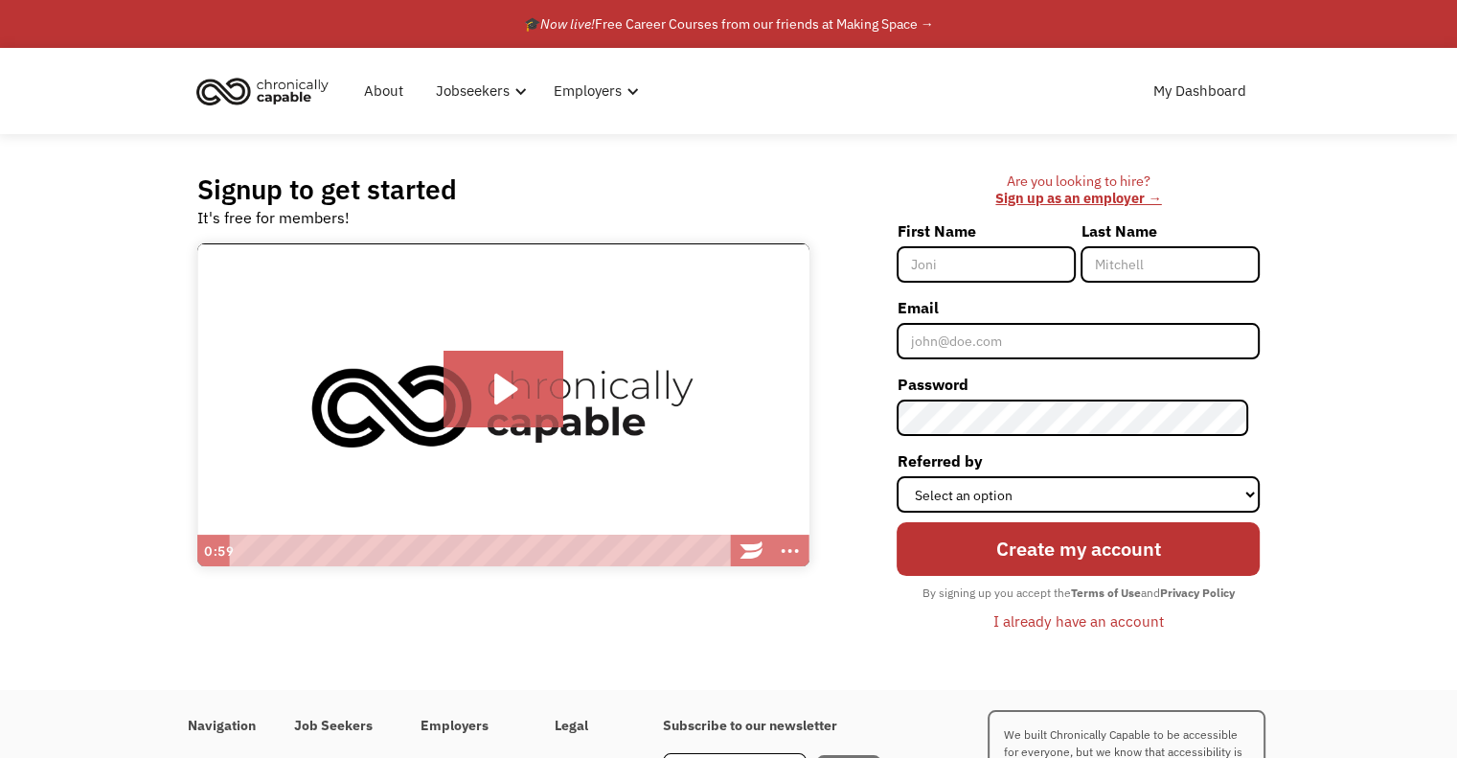
click at [1087, 624] on div "I already have an account" at bounding box center [1078, 620] width 171 height 23
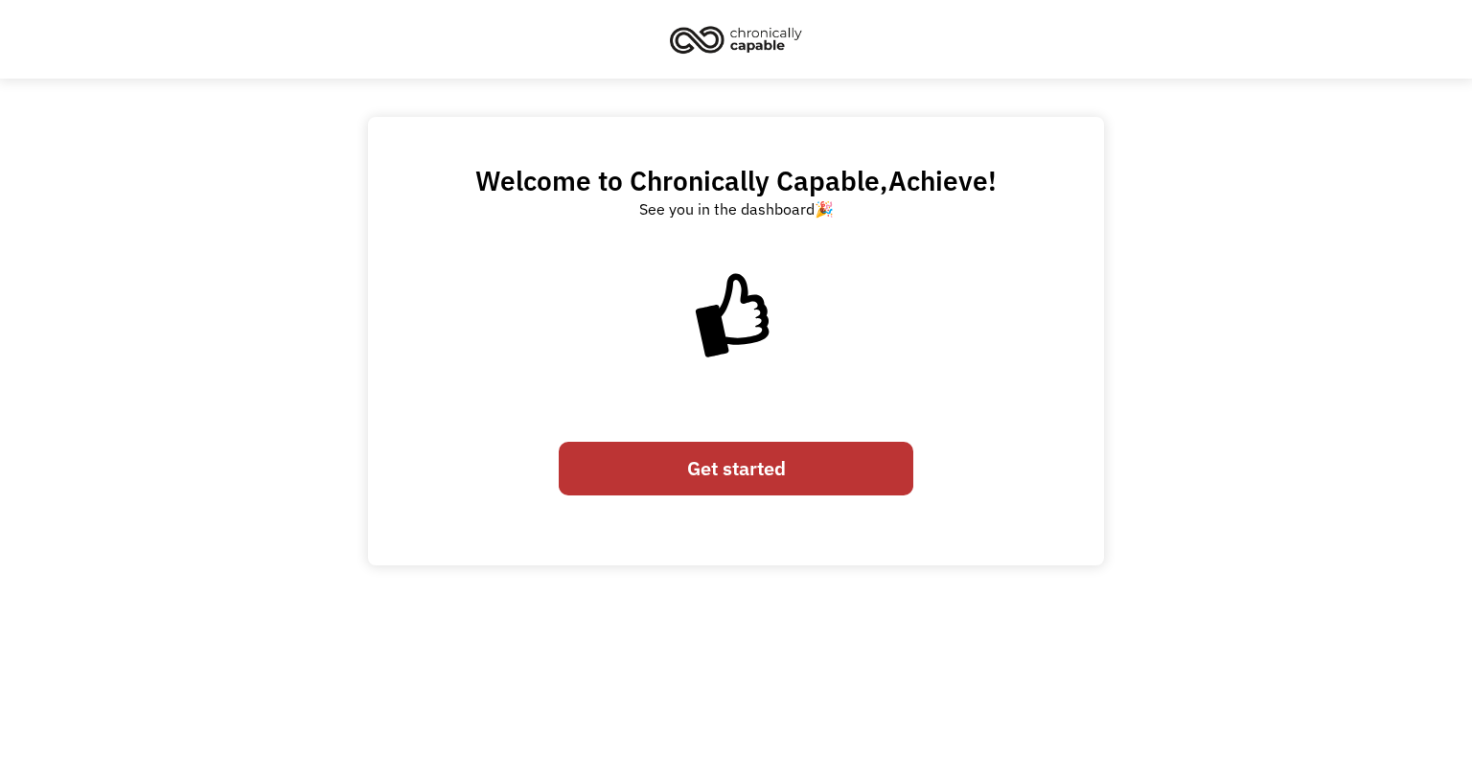
click at [742, 25] on img at bounding box center [736, 39] width 144 height 42
click at [728, 461] on link "Get started" at bounding box center [736, 469] width 354 height 54
